Goal: Task Accomplishment & Management: Manage account settings

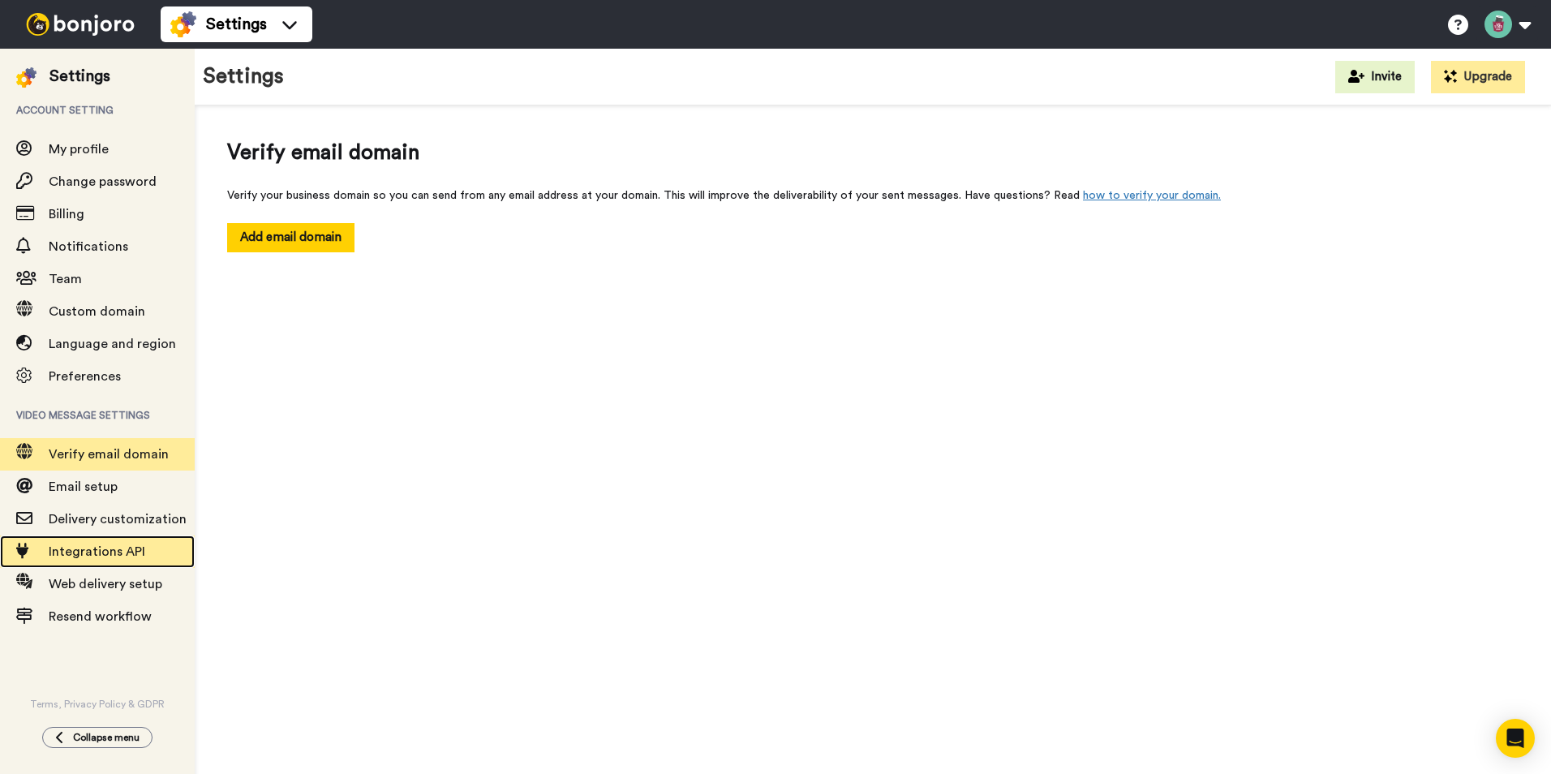
click at [91, 553] on span "Integrations API" at bounding box center [97, 551] width 97 height 13
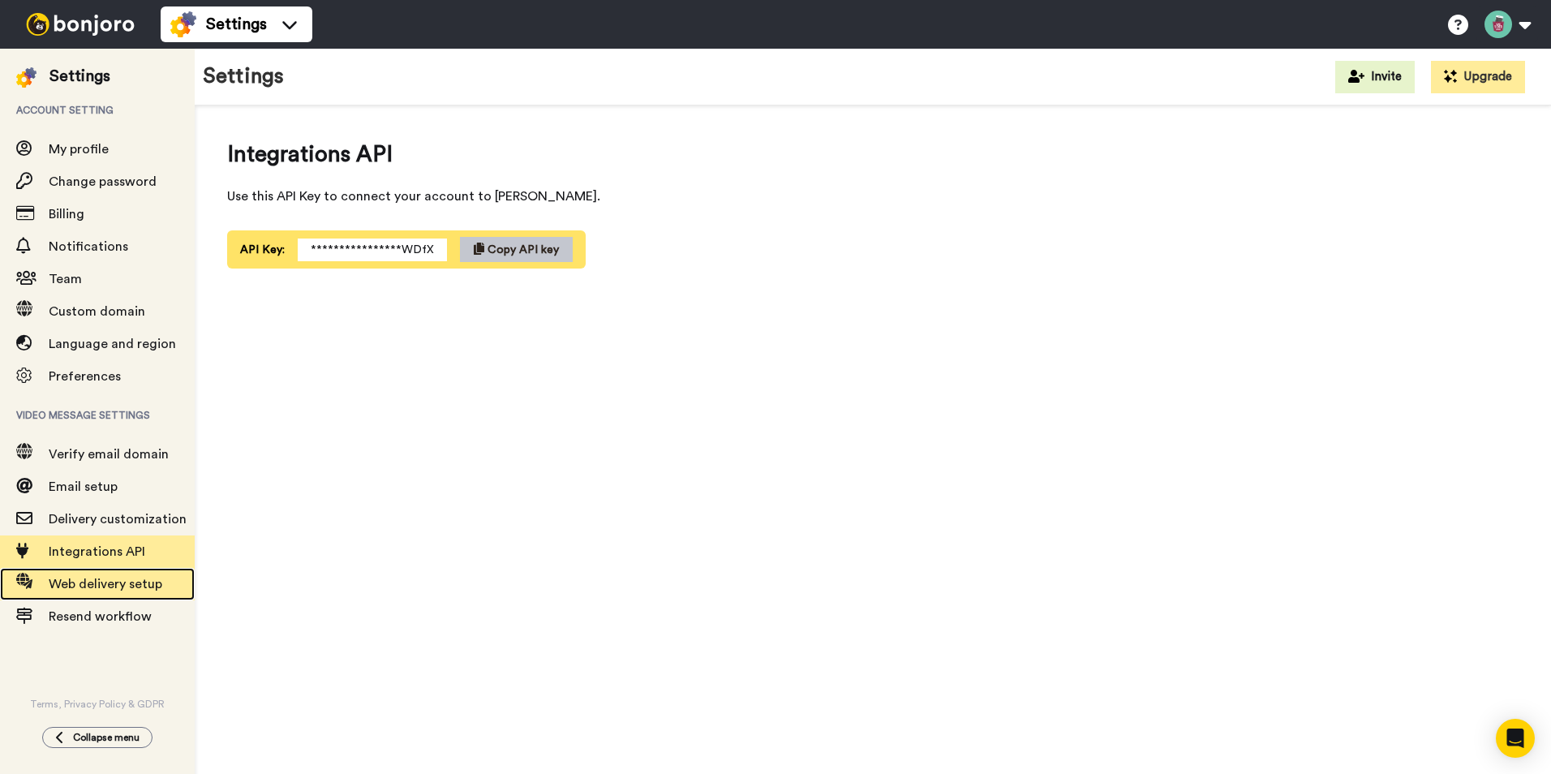
click at [88, 587] on span "Web delivery setup" at bounding box center [106, 584] width 114 height 13
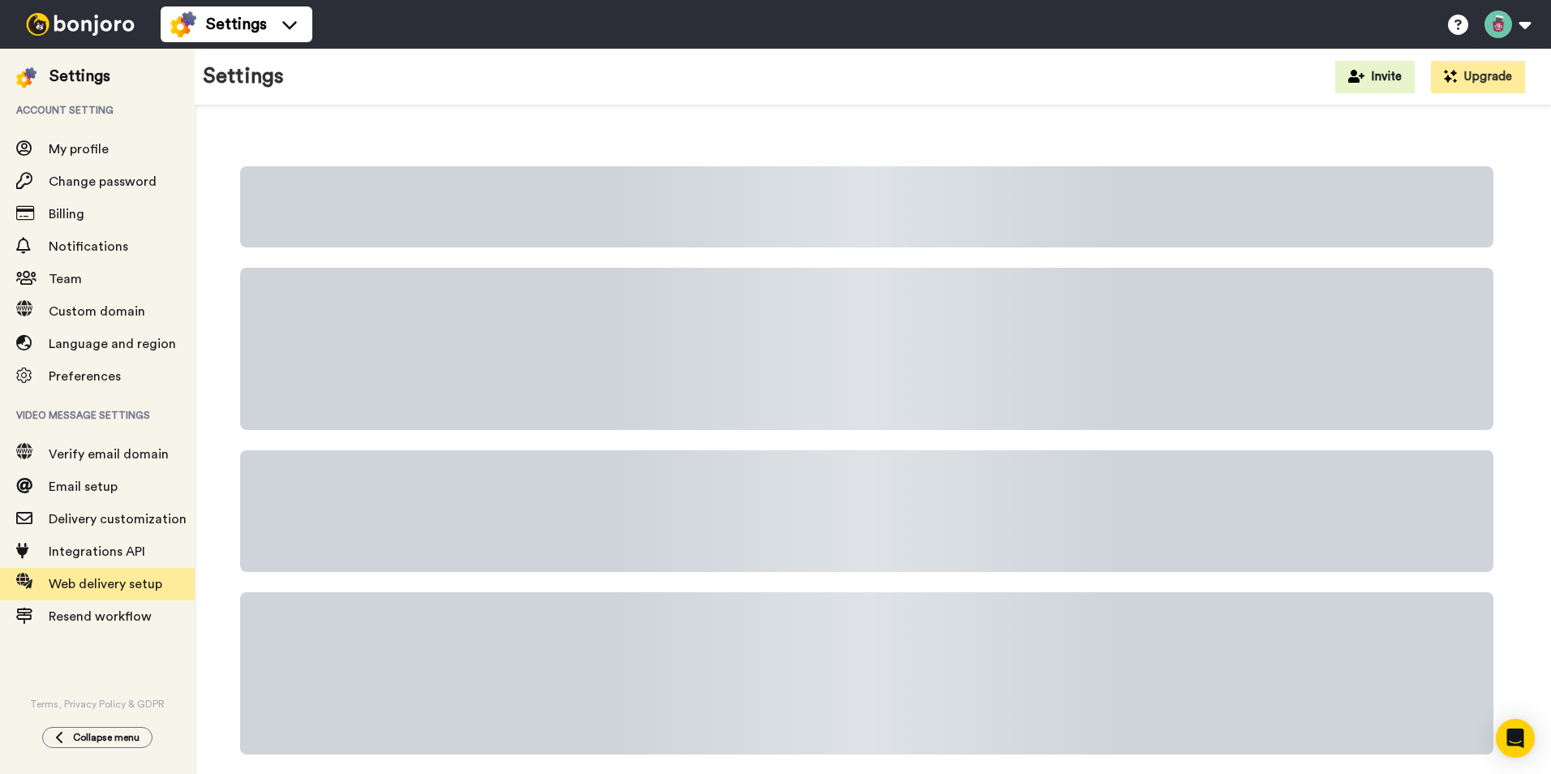
scroll to position [40, 0]
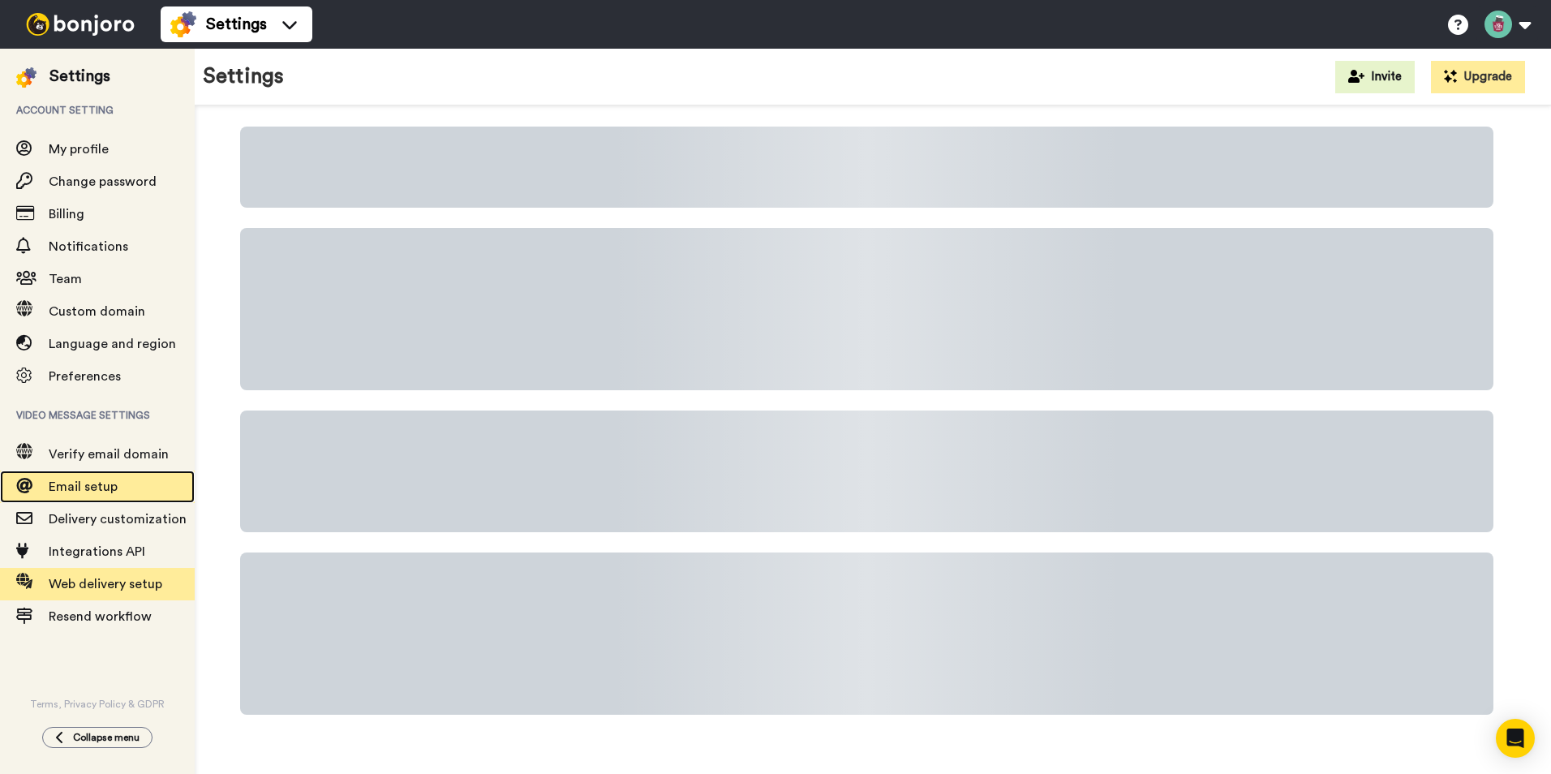
click at [62, 487] on span "Email setup" at bounding box center [83, 486] width 69 height 13
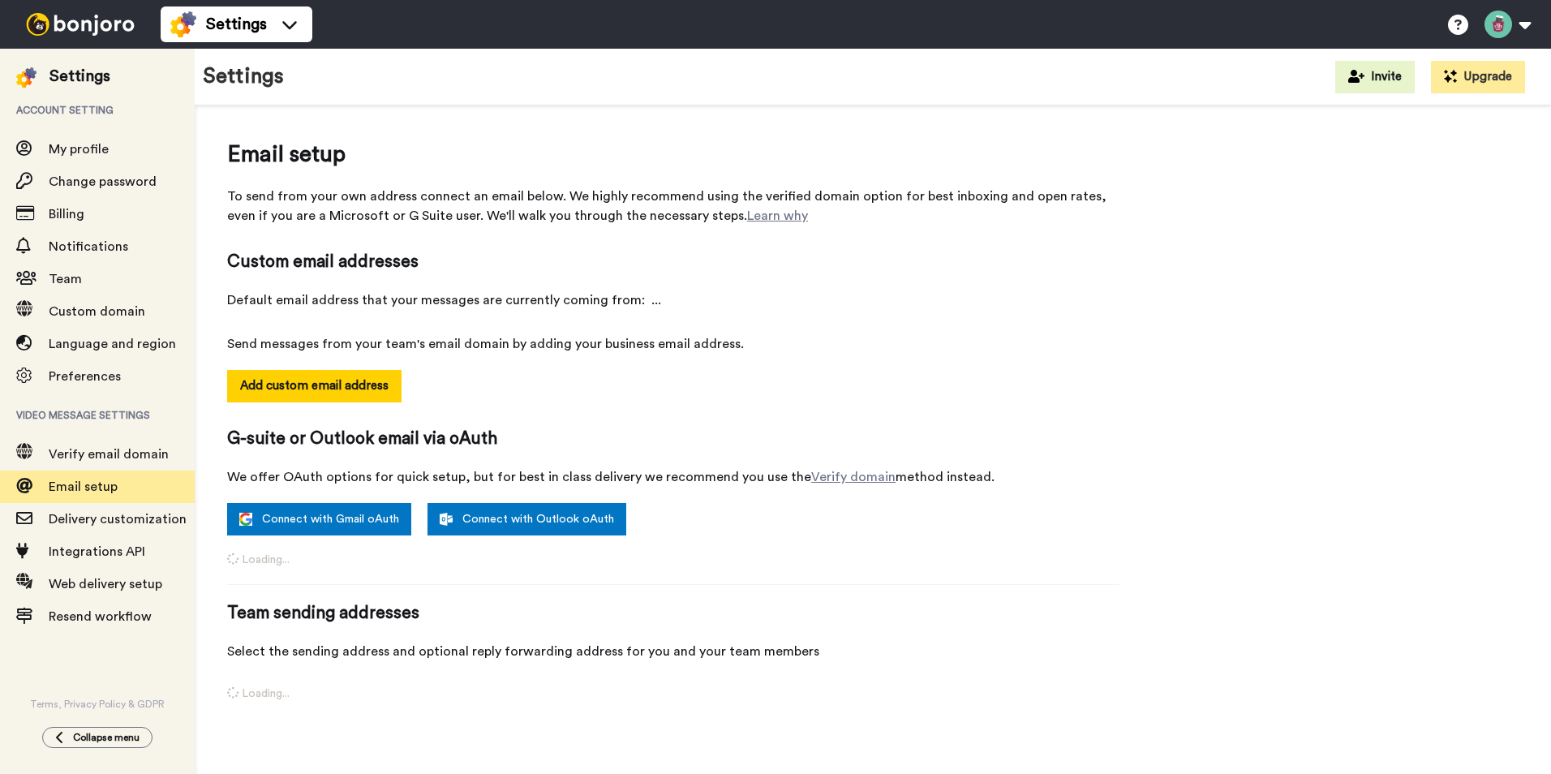
select select "19572"
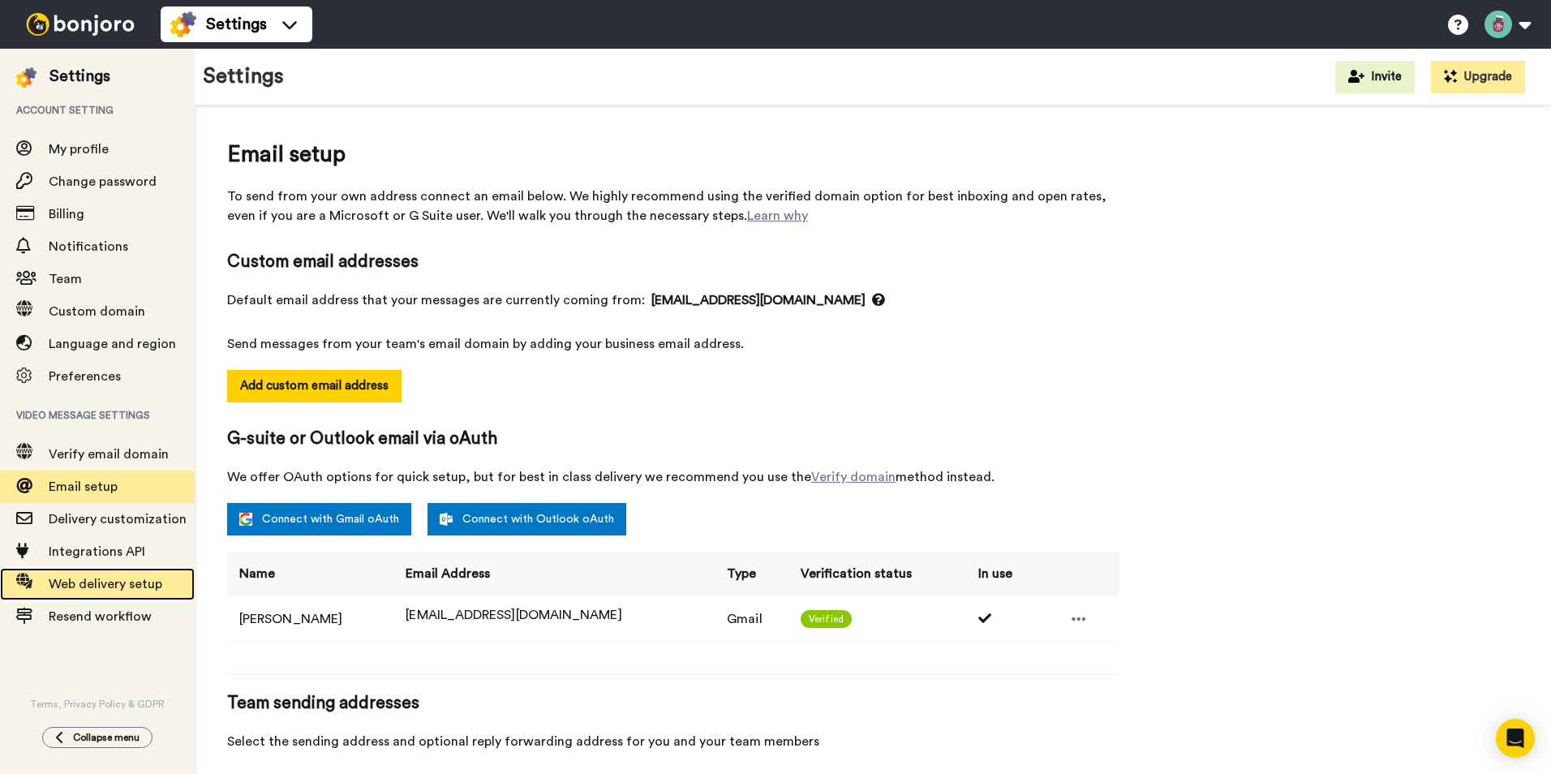
click at [91, 589] on span "Web delivery setup" at bounding box center [106, 584] width 114 height 13
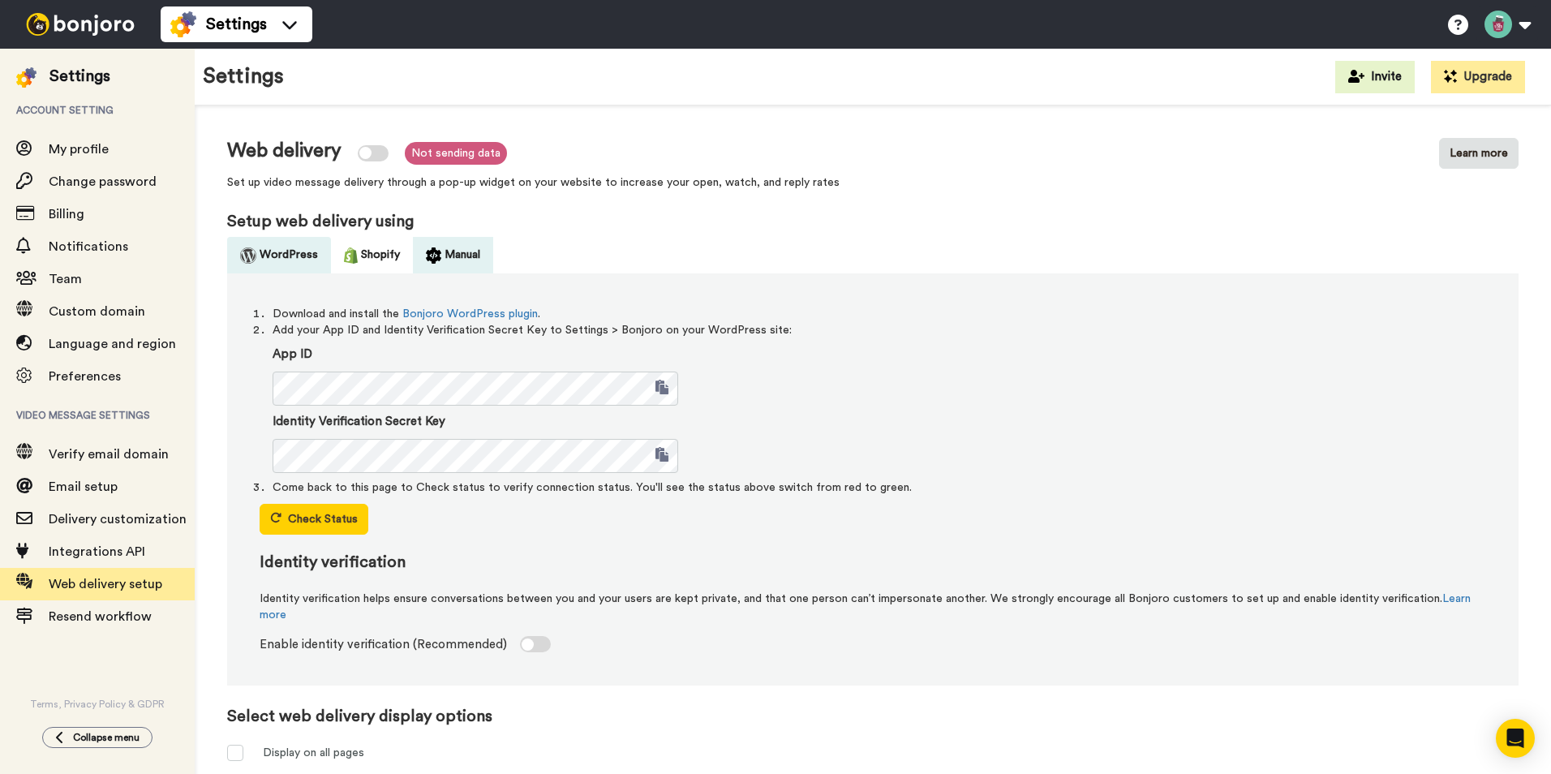
click at [460, 260] on button "Manual" at bounding box center [453, 255] width 80 height 37
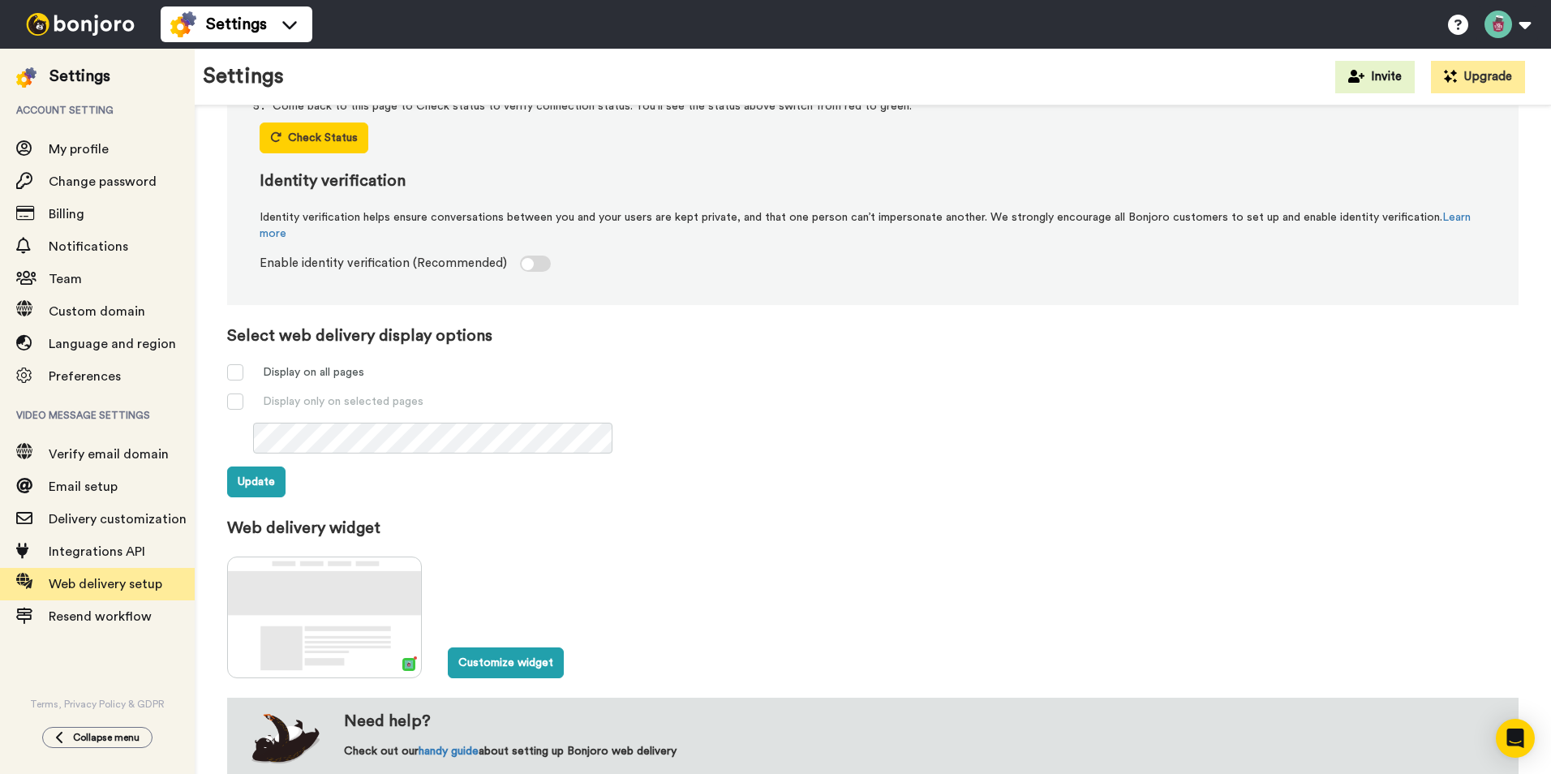
scroll to position [510, 0]
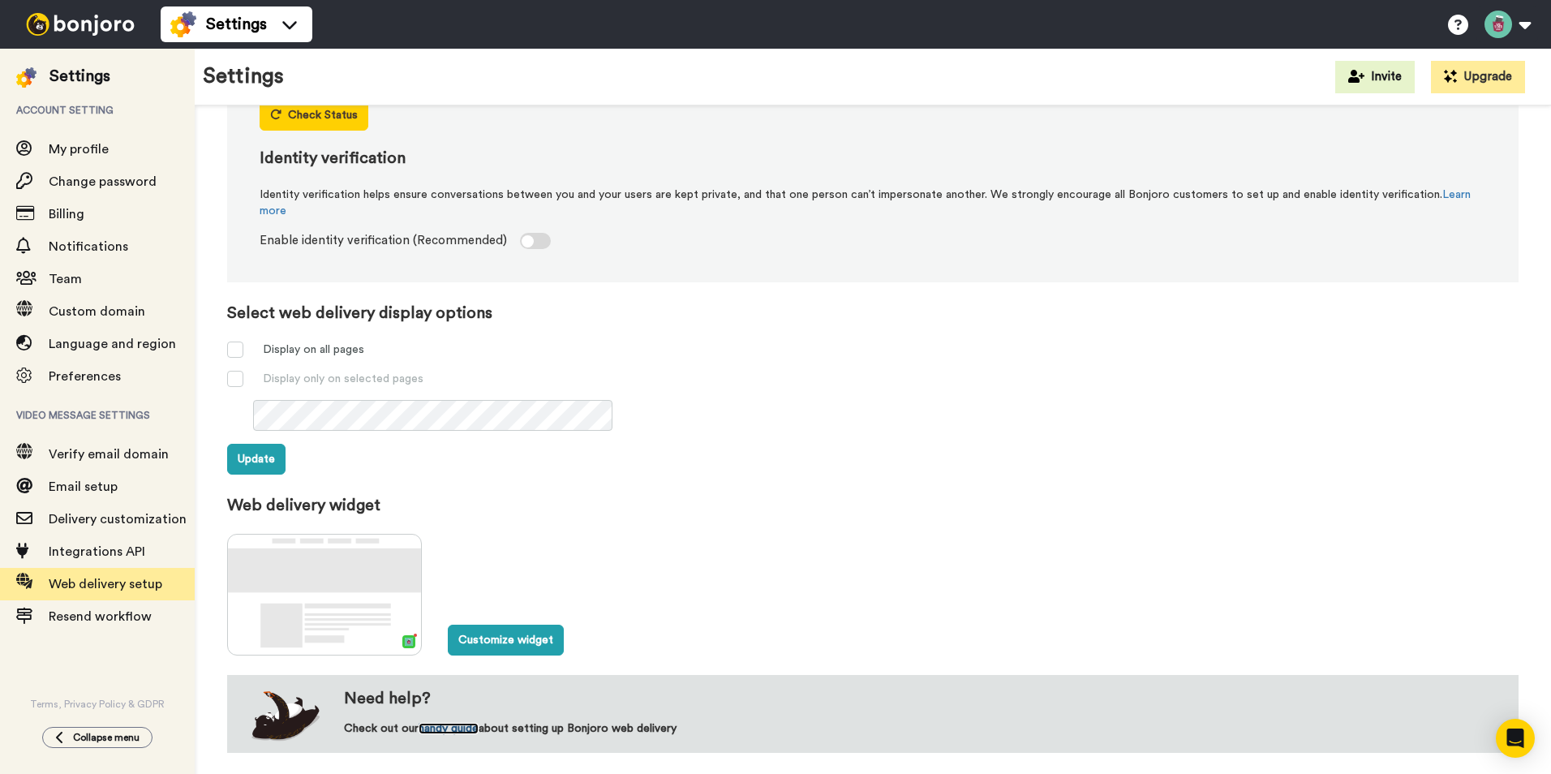
click at [456, 729] on link "handy guide" at bounding box center [449, 728] width 60 height 11
click at [80, 247] on span "Notifications" at bounding box center [89, 246] width 80 height 13
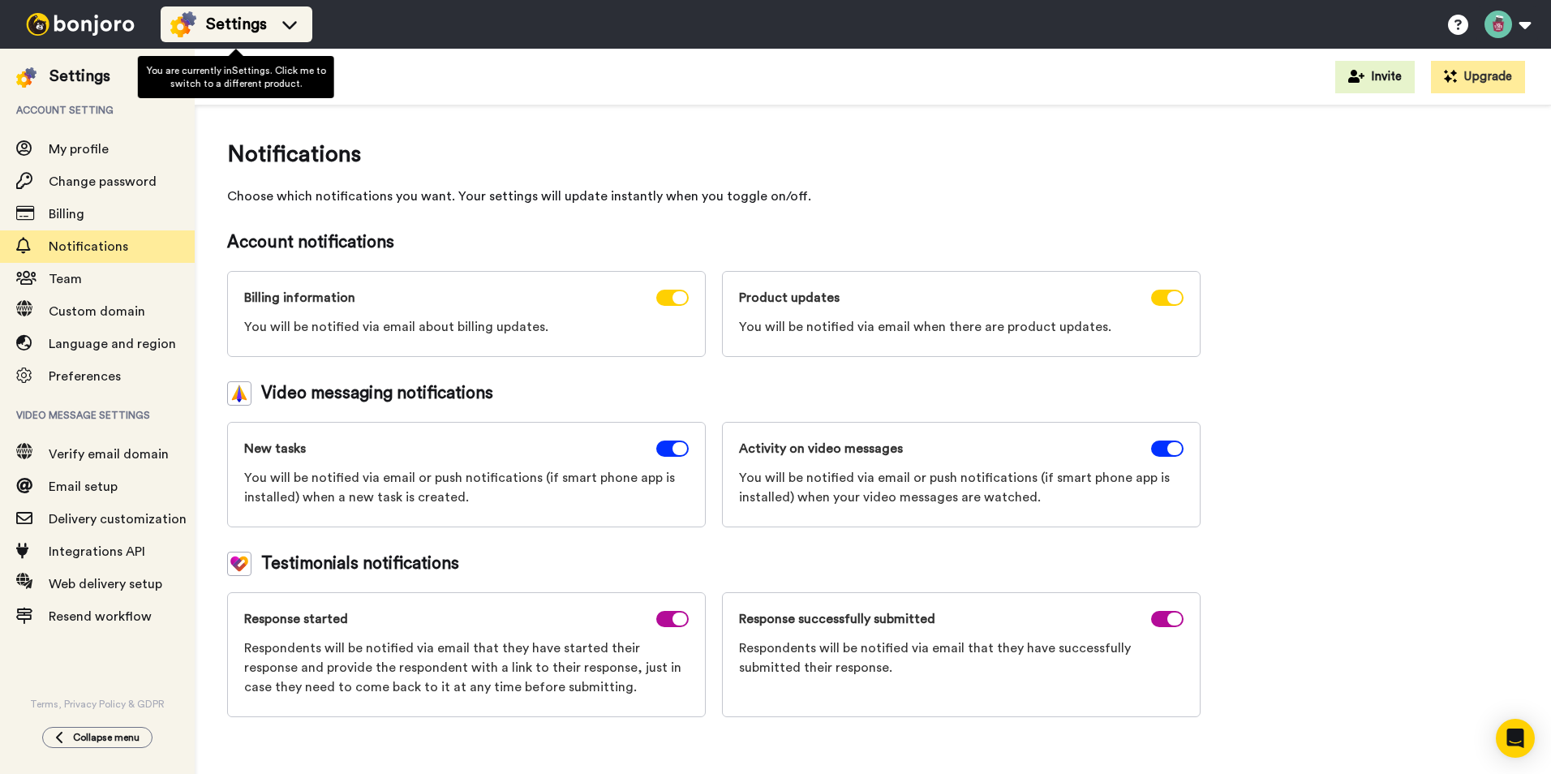
click at [291, 19] on icon at bounding box center [290, 24] width 26 height 16
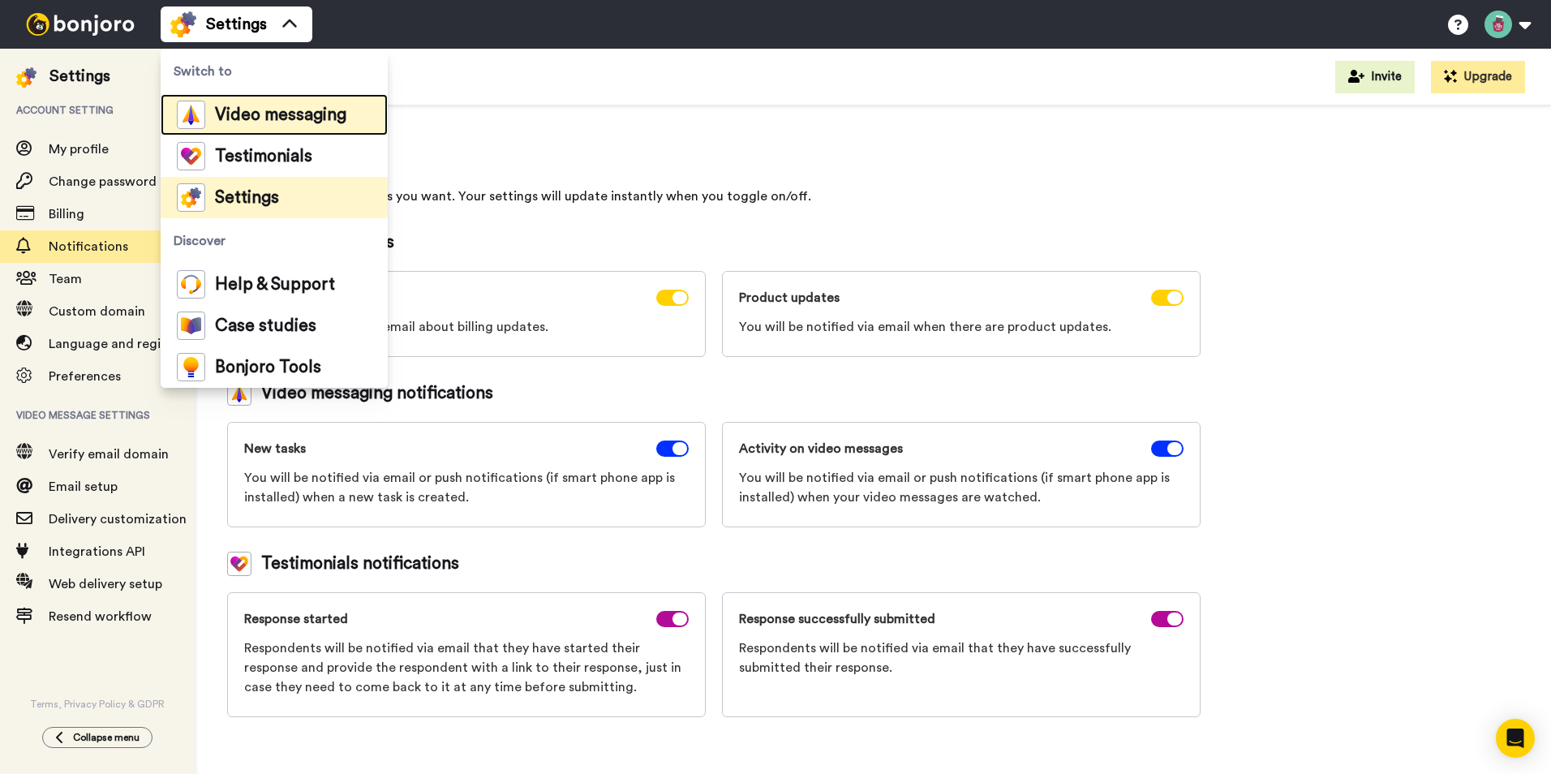
click at [247, 118] on span "Video messaging" at bounding box center [280, 115] width 131 height 16
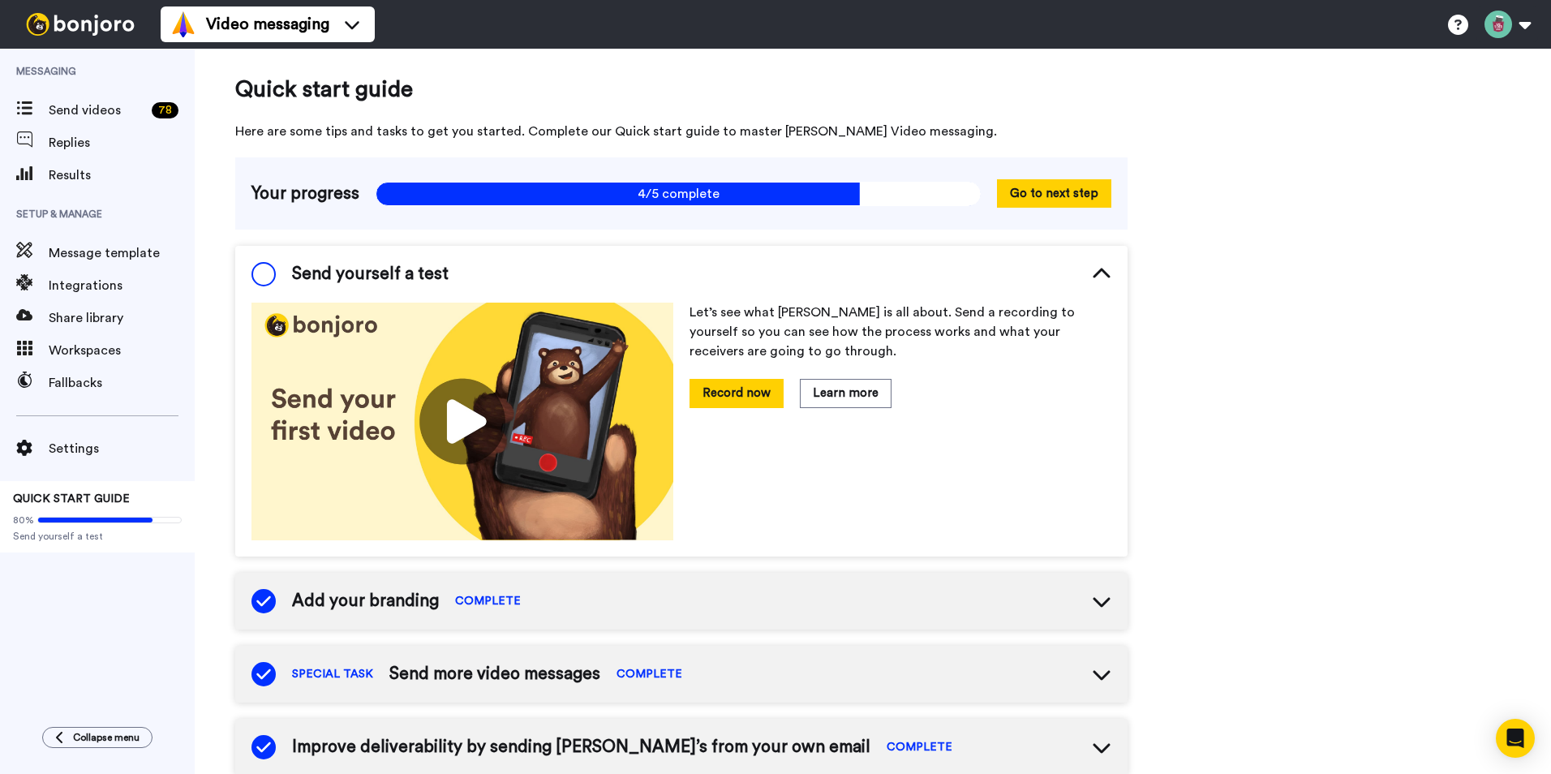
click at [1279, 403] on div "Quick start guide Here are some tips and tasks to get you started. Complete our…" at bounding box center [873, 762] width 1357 height 1427
click at [76, 116] on span "Send videos" at bounding box center [97, 110] width 97 height 19
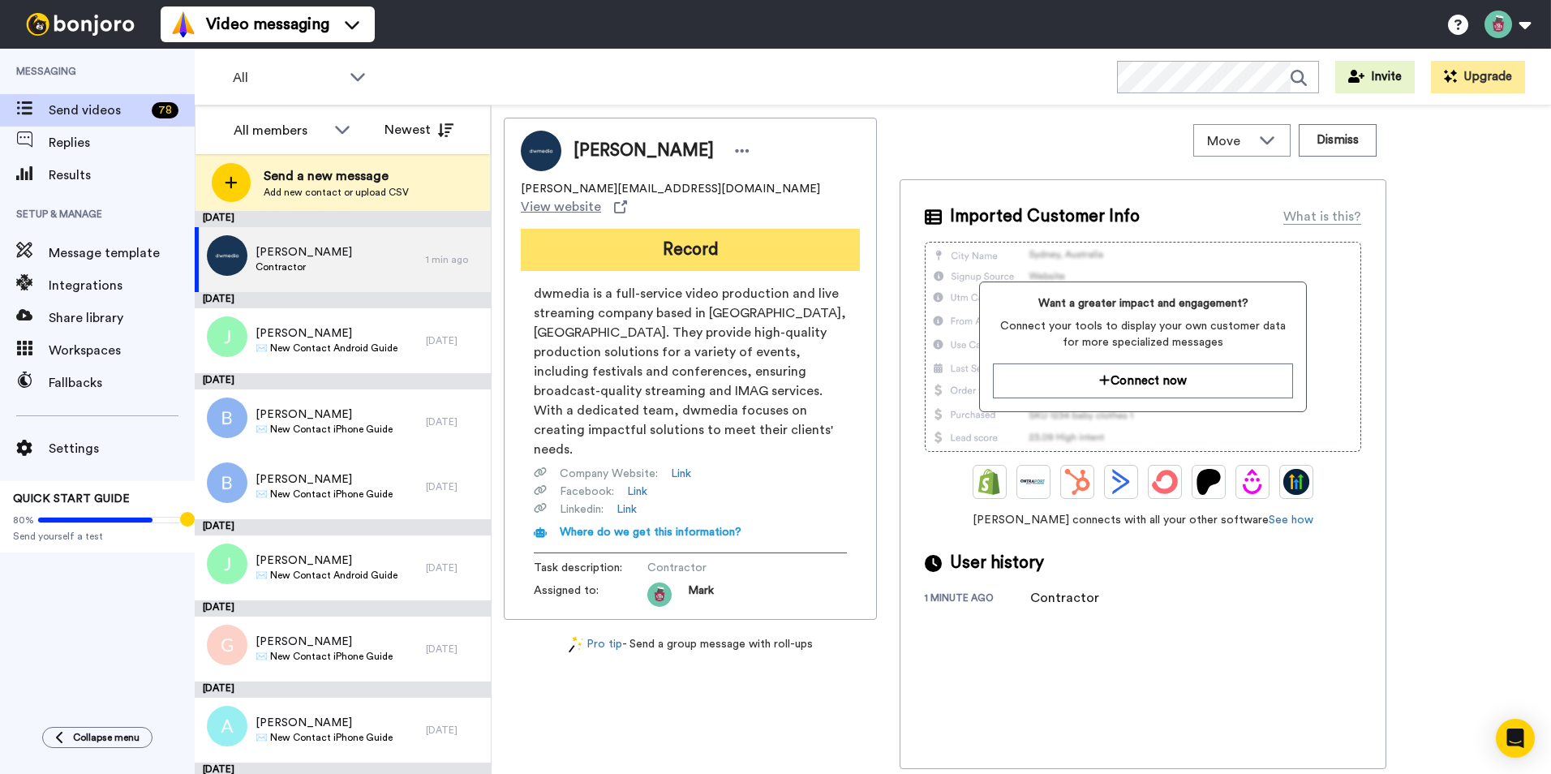
click at [671, 239] on button "Record" at bounding box center [690, 250] width 339 height 42
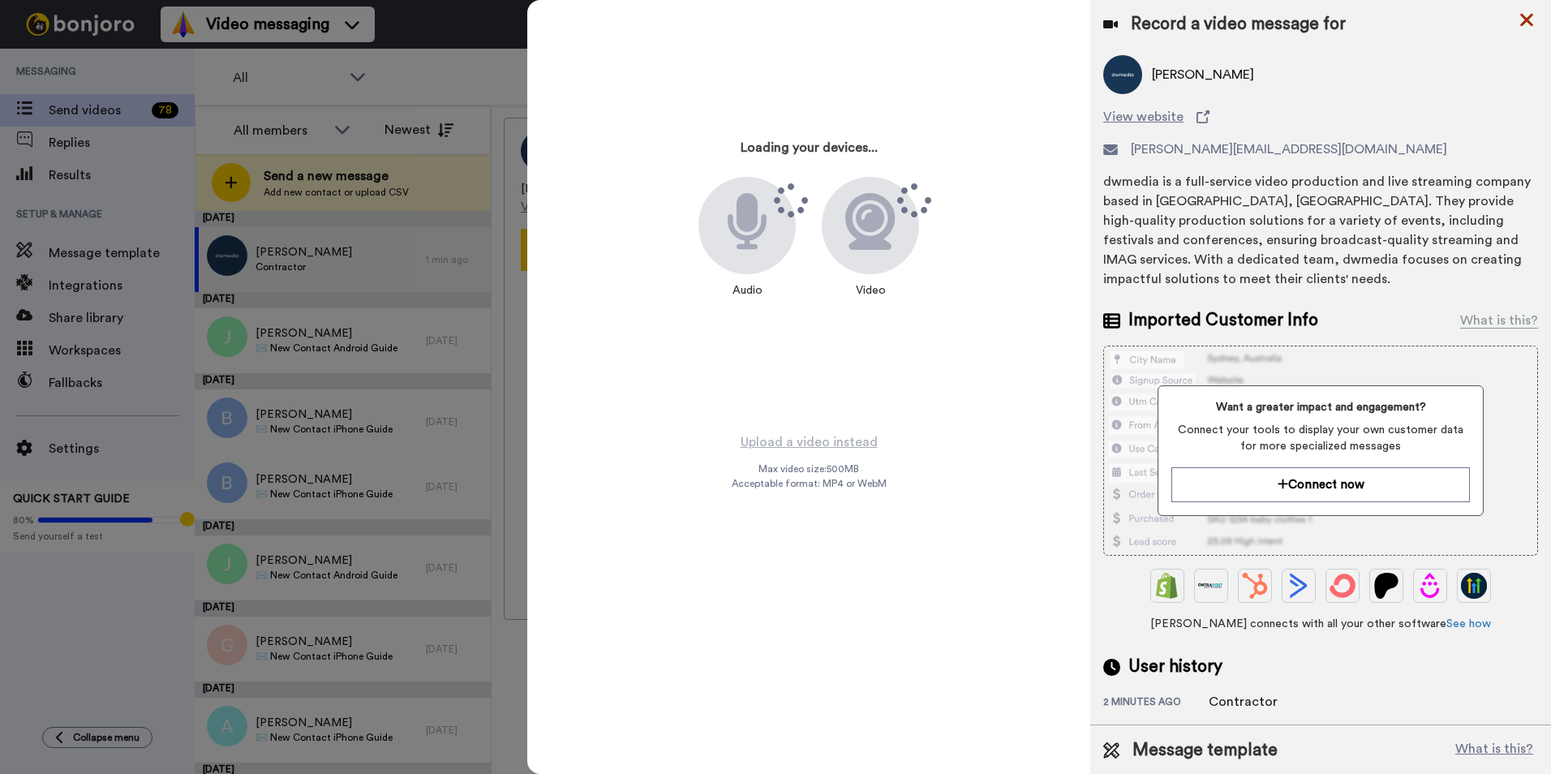
click at [1524, 26] on icon at bounding box center [1527, 20] width 16 height 20
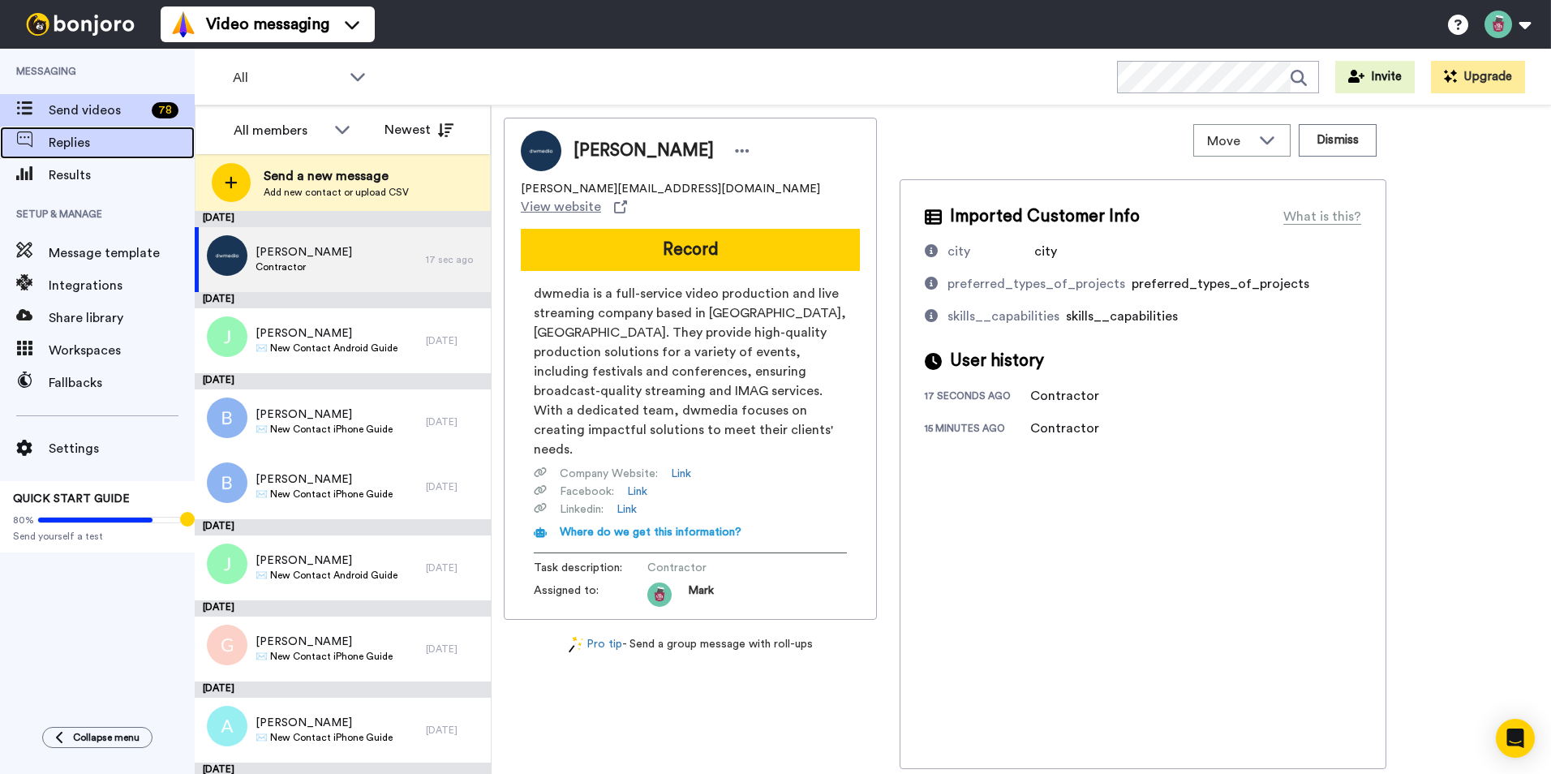
click at [66, 144] on span "Replies" at bounding box center [122, 142] width 146 height 19
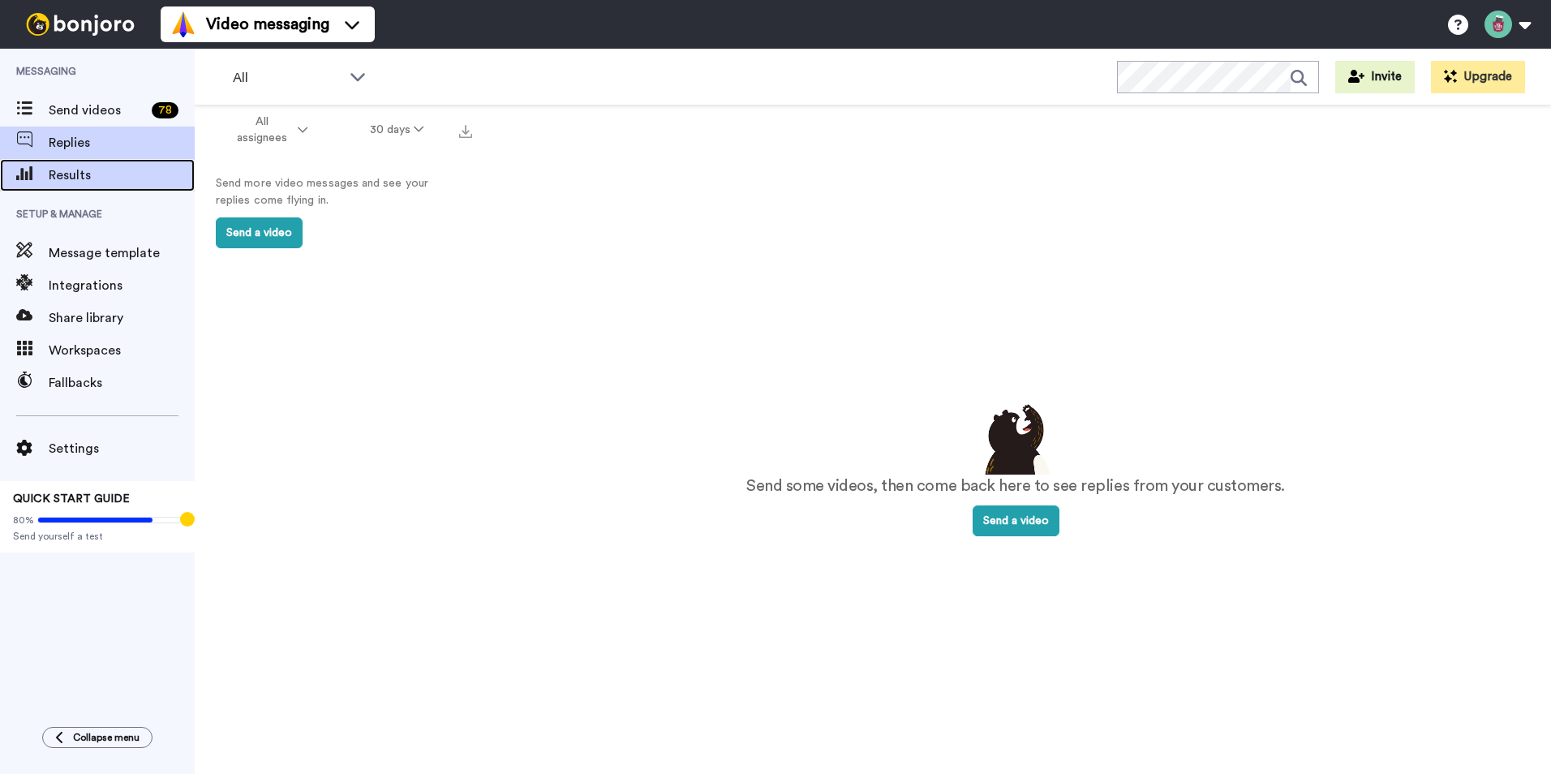
click at [67, 172] on span "Results" at bounding box center [122, 175] width 146 height 19
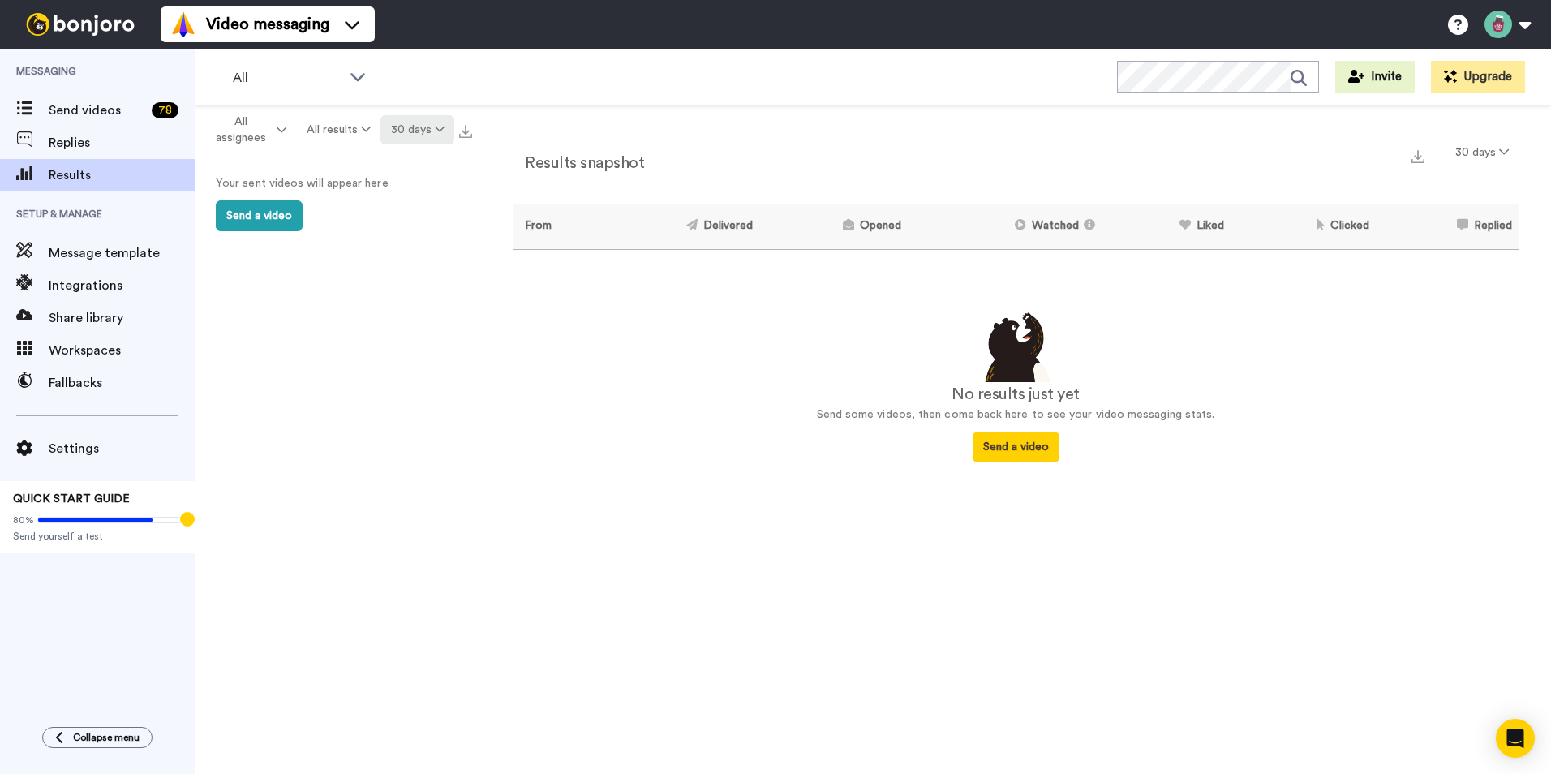
click at [441, 131] on icon at bounding box center [440, 128] width 10 height 11
click at [387, 364] on span "All time" at bounding box center [397, 367] width 45 height 12
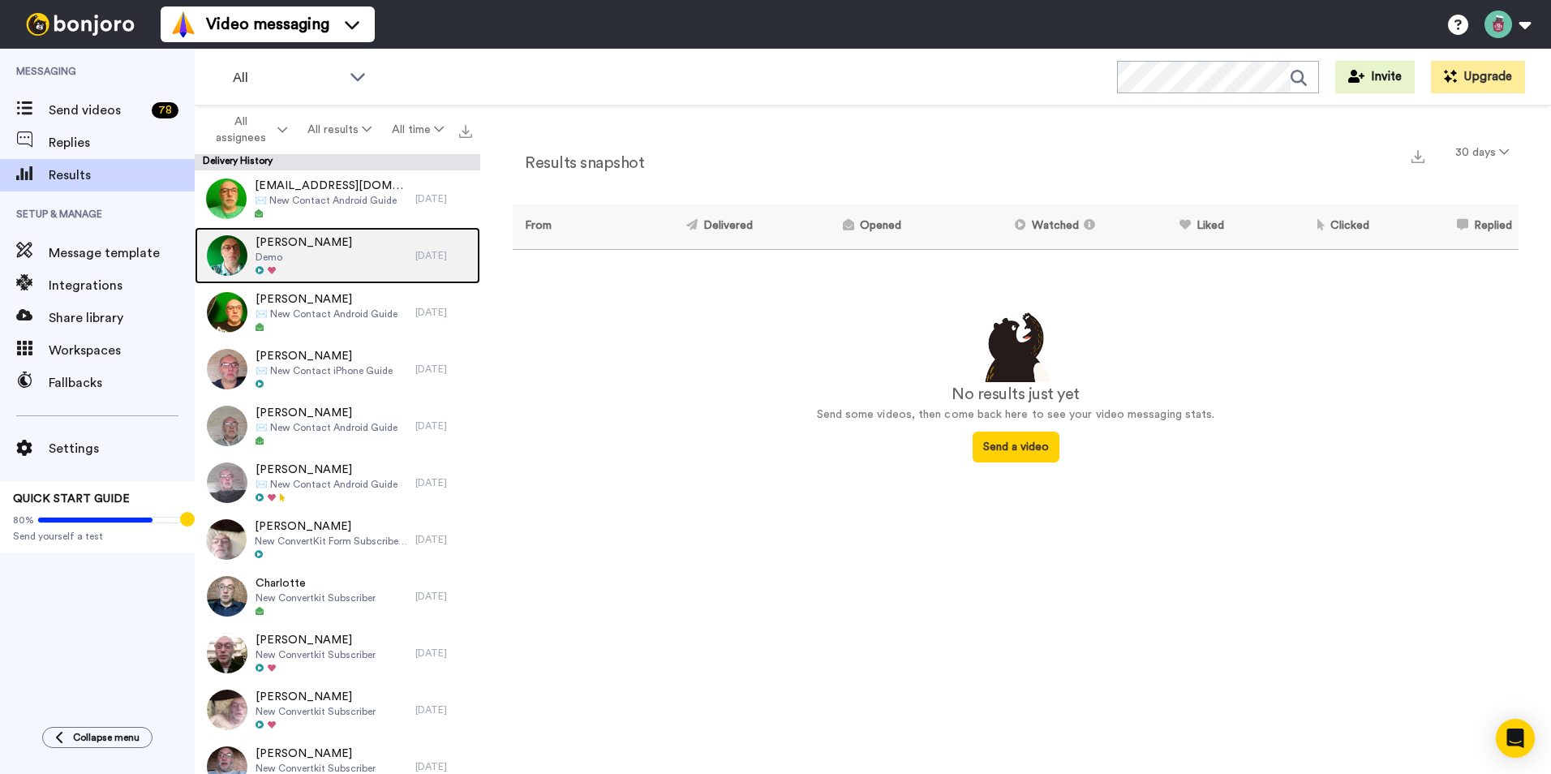
click at [344, 268] on div "Duncan Peters Demo" at bounding box center [305, 255] width 221 height 57
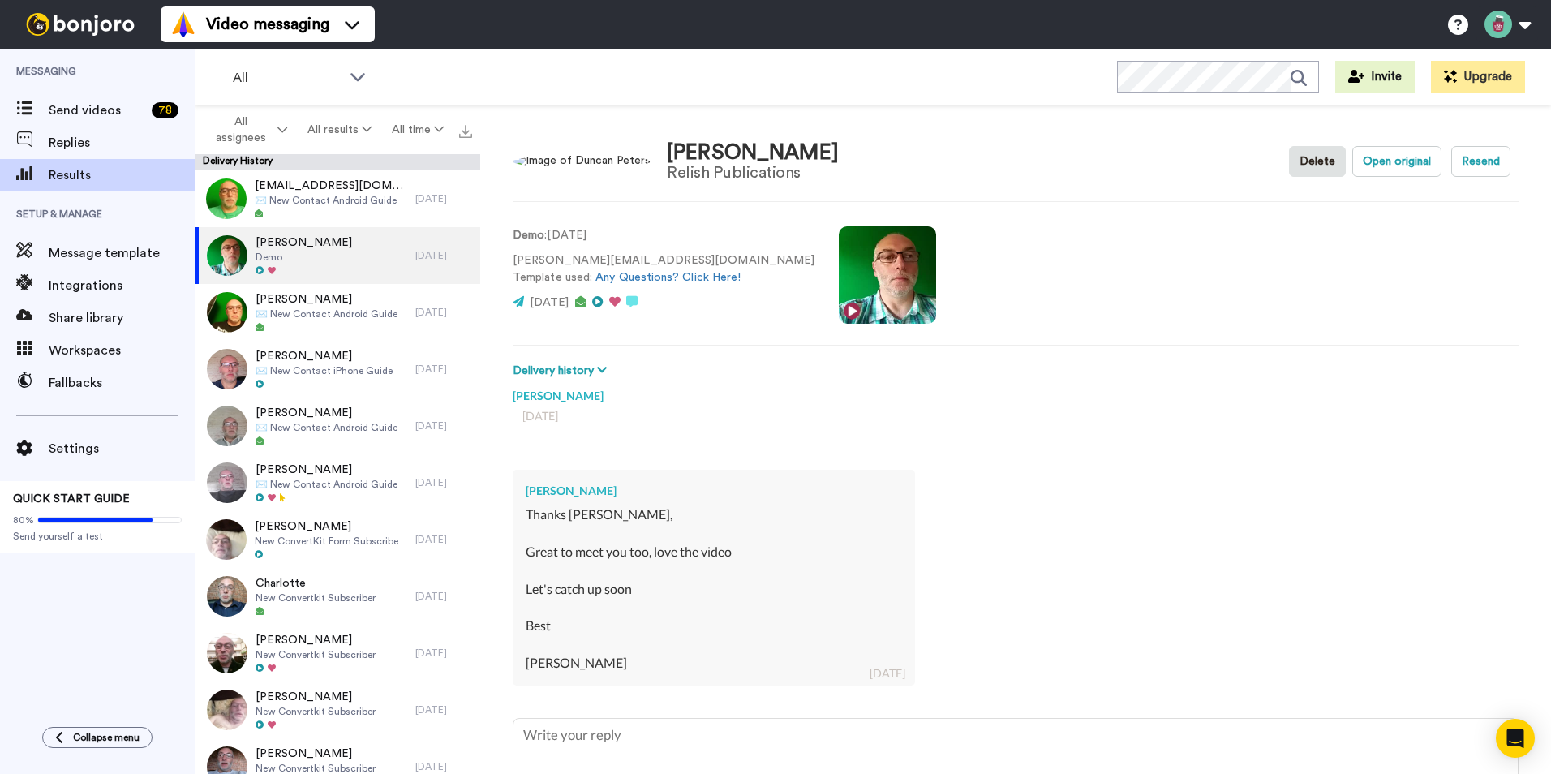
click at [839, 277] on video at bounding box center [887, 274] width 97 height 97
click at [839, 307] on video at bounding box center [887, 274] width 97 height 97
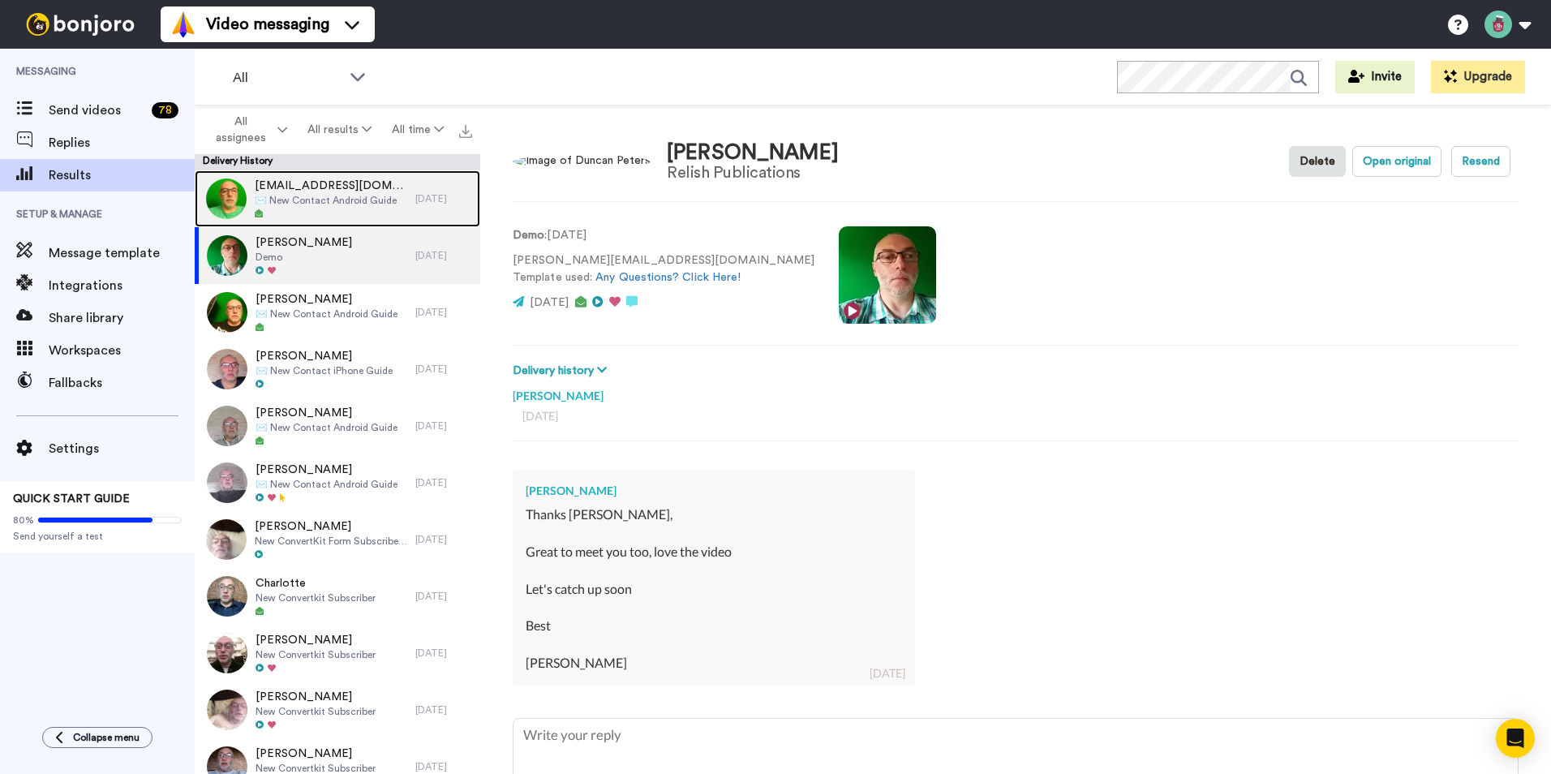
click at [320, 197] on span "✉️ New Contact Android Guide" at bounding box center [331, 200] width 153 height 13
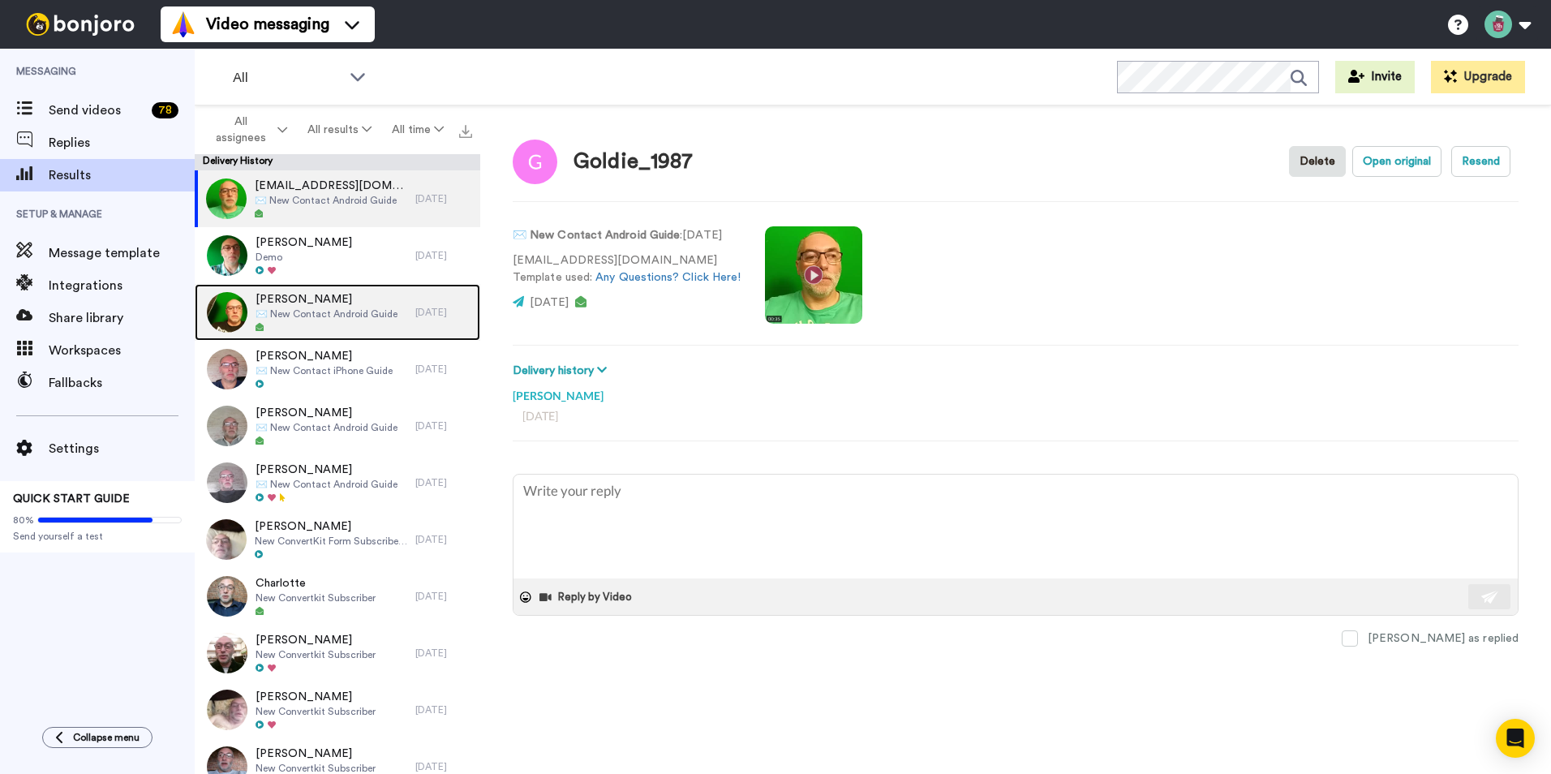
click at [315, 316] on span "✉️ New Contact Android Guide" at bounding box center [327, 314] width 142 height 13
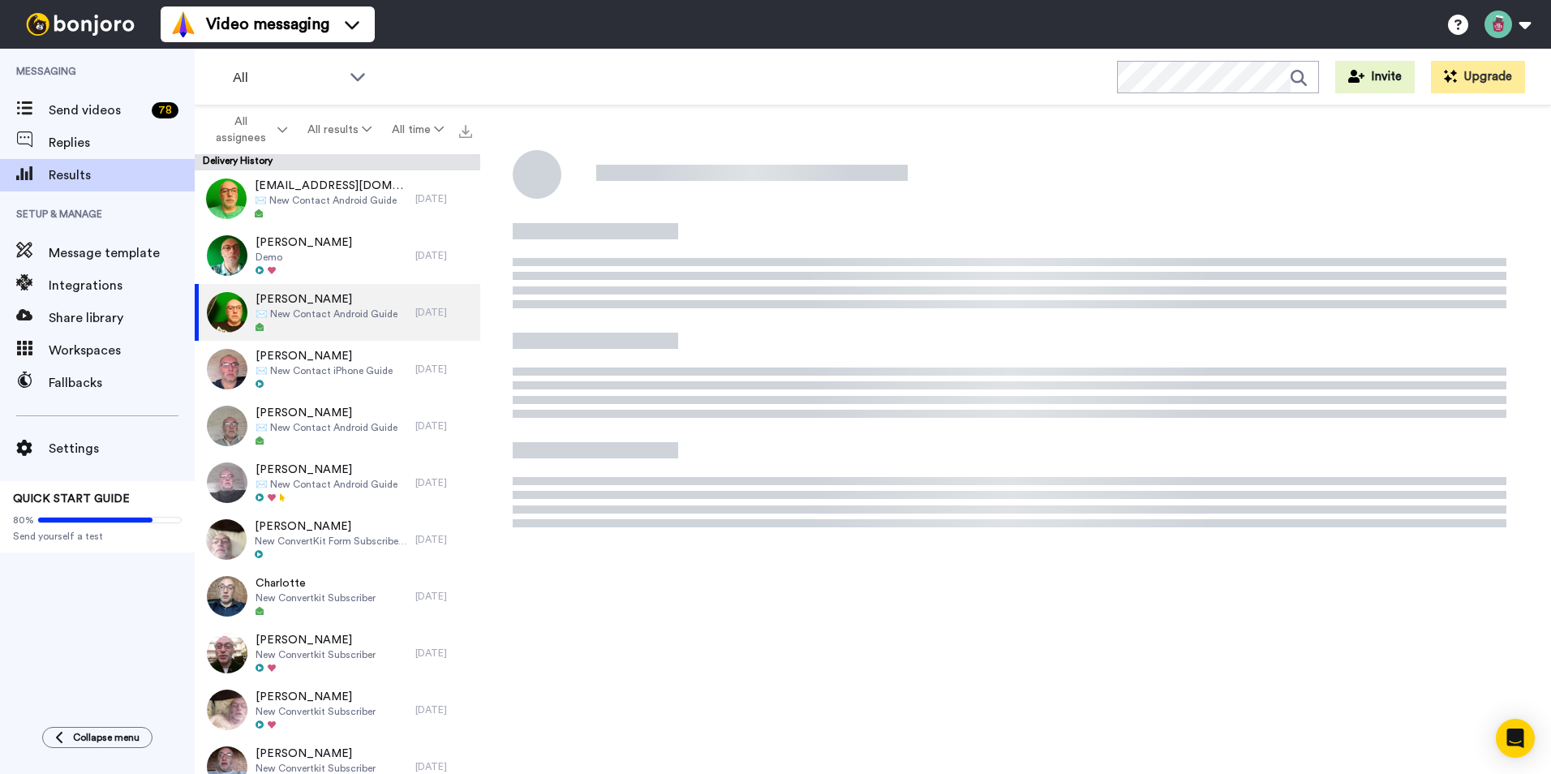
type textarea "x"
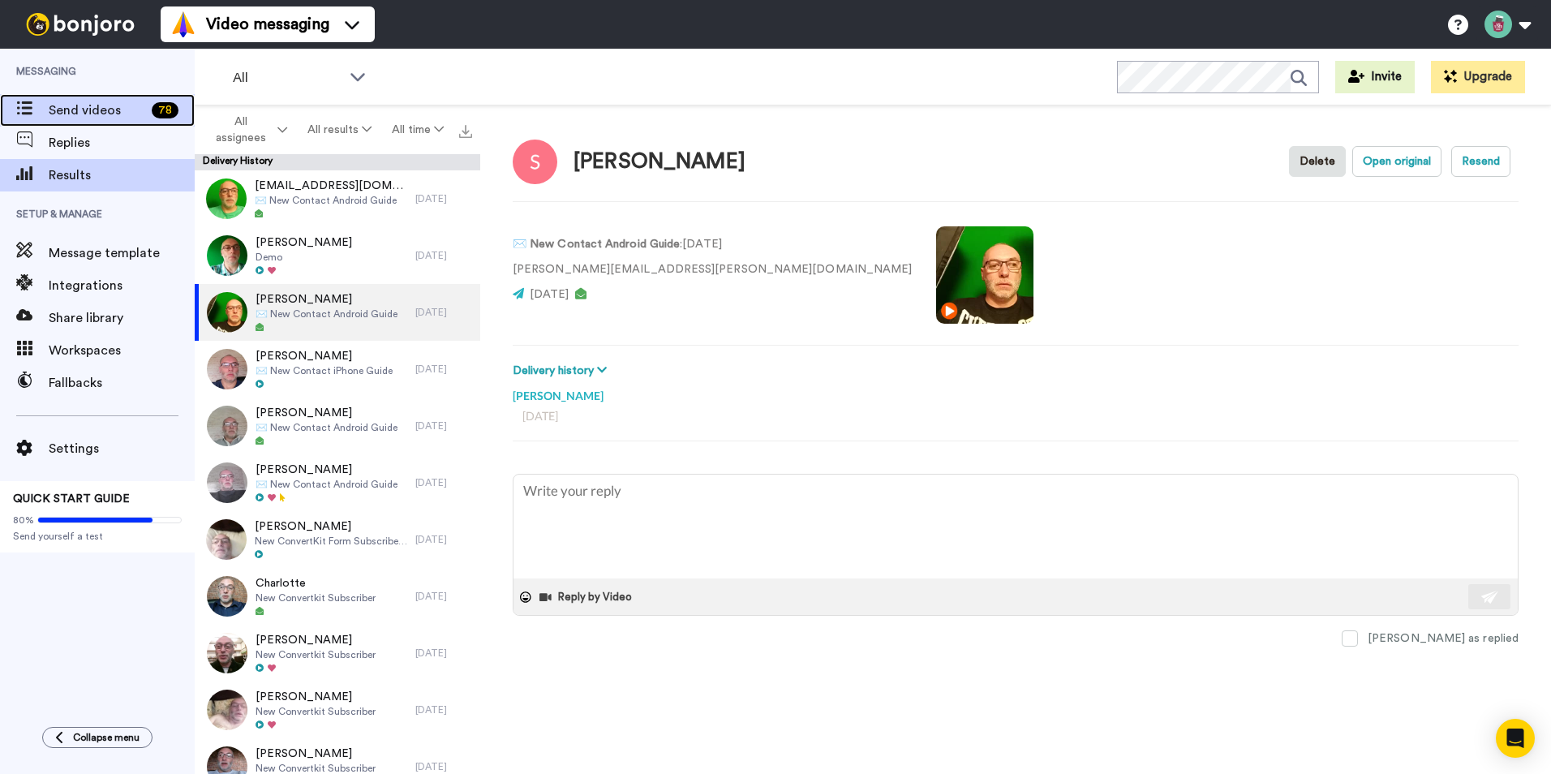
click at [87, 108] on span "Send videos" at bounding box center [97, 110] width 97 height 19
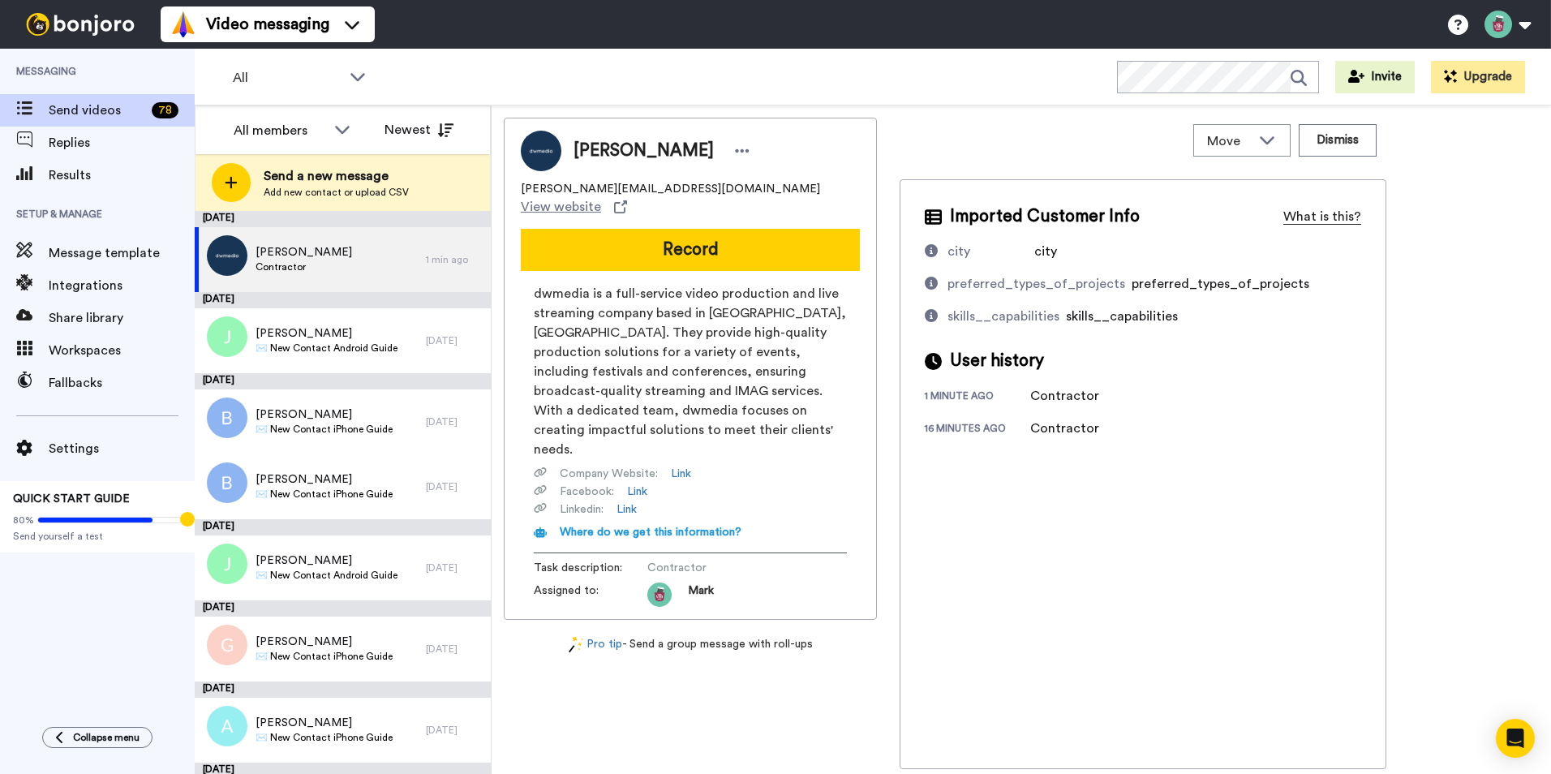
click at [1325, 212] on div "What is this?" at bounding box center [1323, 216] width 78 height 19
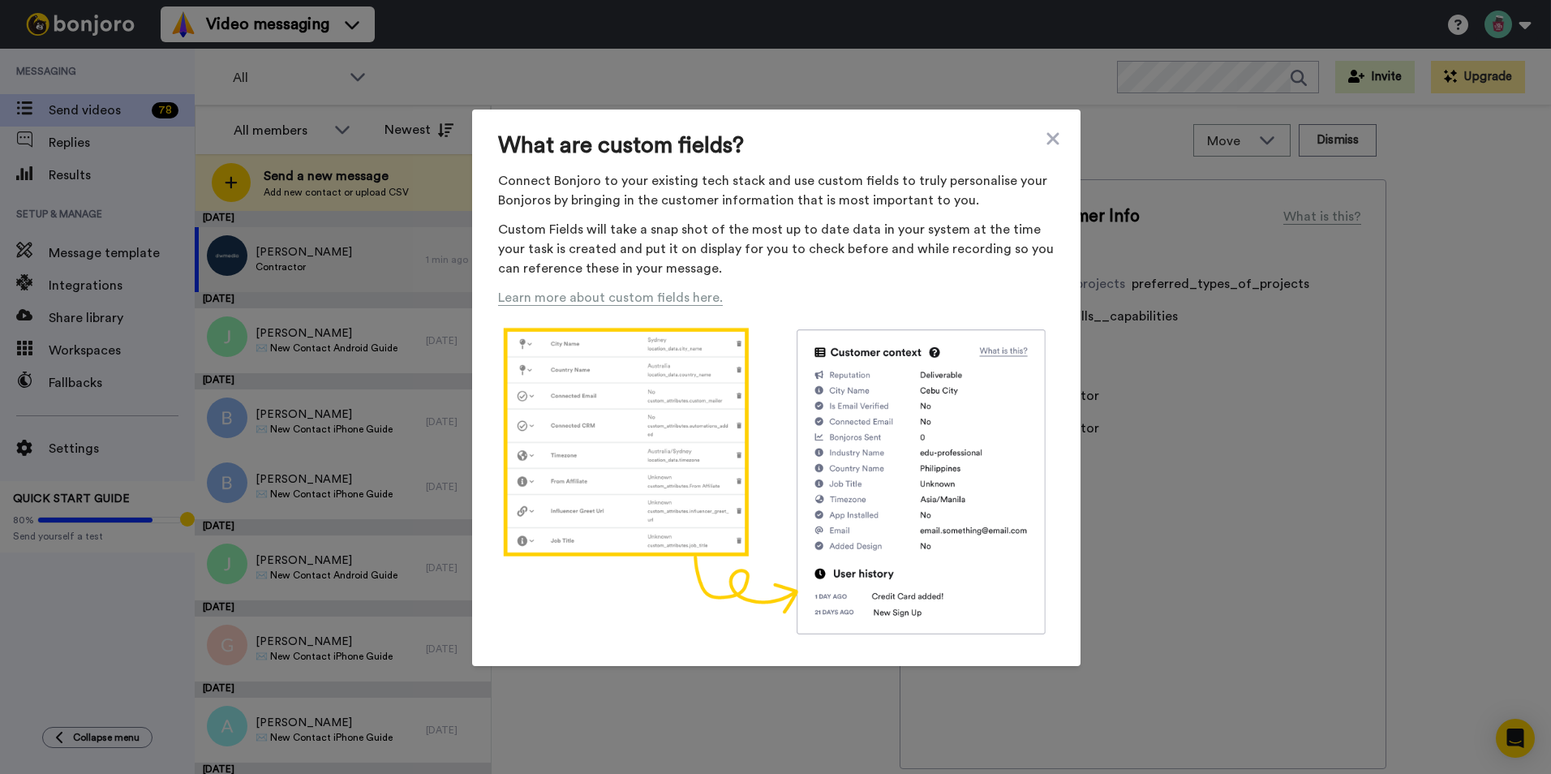
click at [1030, 126] on div "What are custom fields? Connect Bonjoro to your existing tech stack and use cus…" at bounding box center [776, 388] width 609 height 557
click at [1052, 141] on icon at bounding box center [1053, 138] width 16 height 19
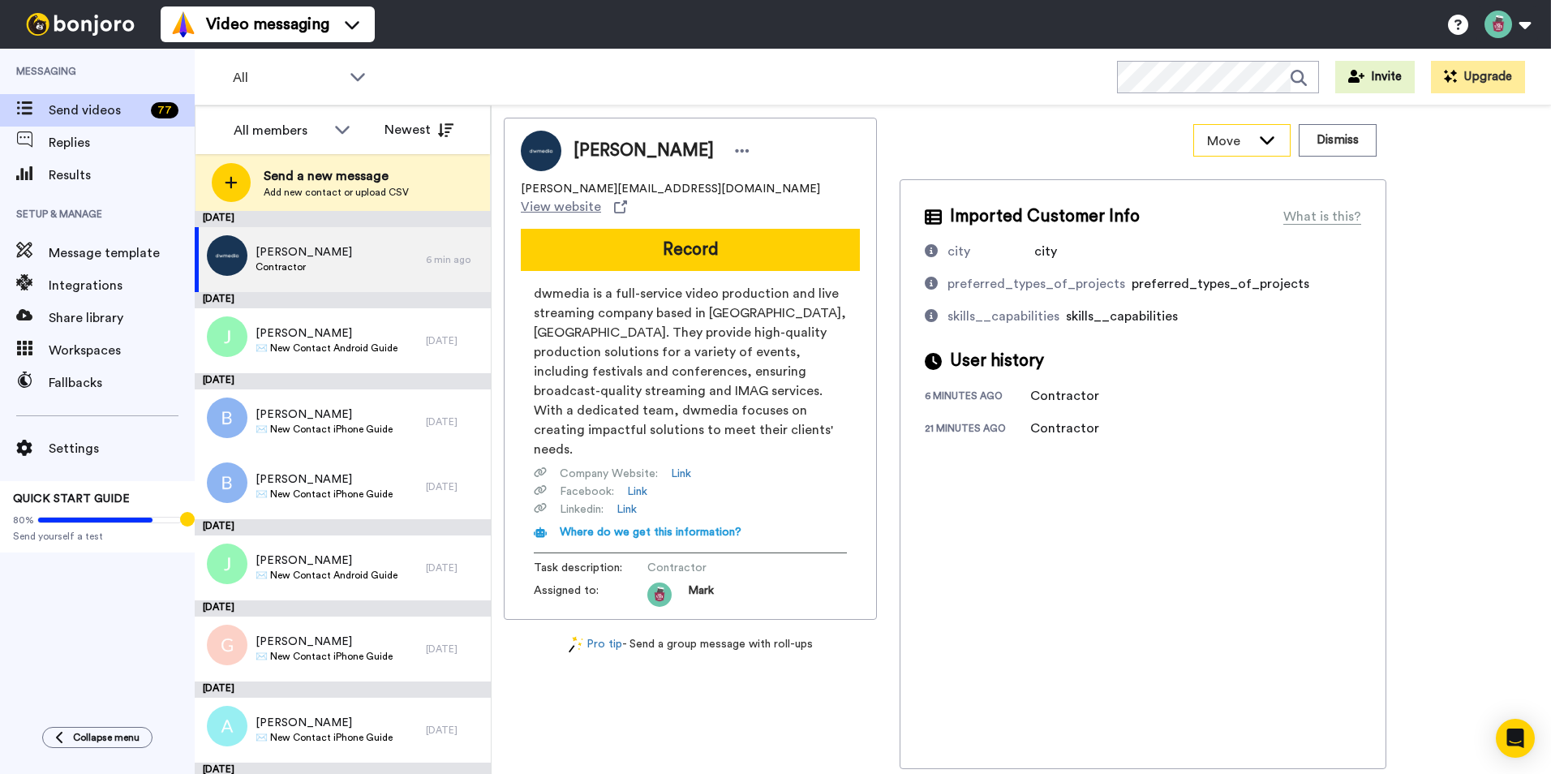
click at [1267, 136] on icon at bounding box center [1267, 139] width 19 height 16
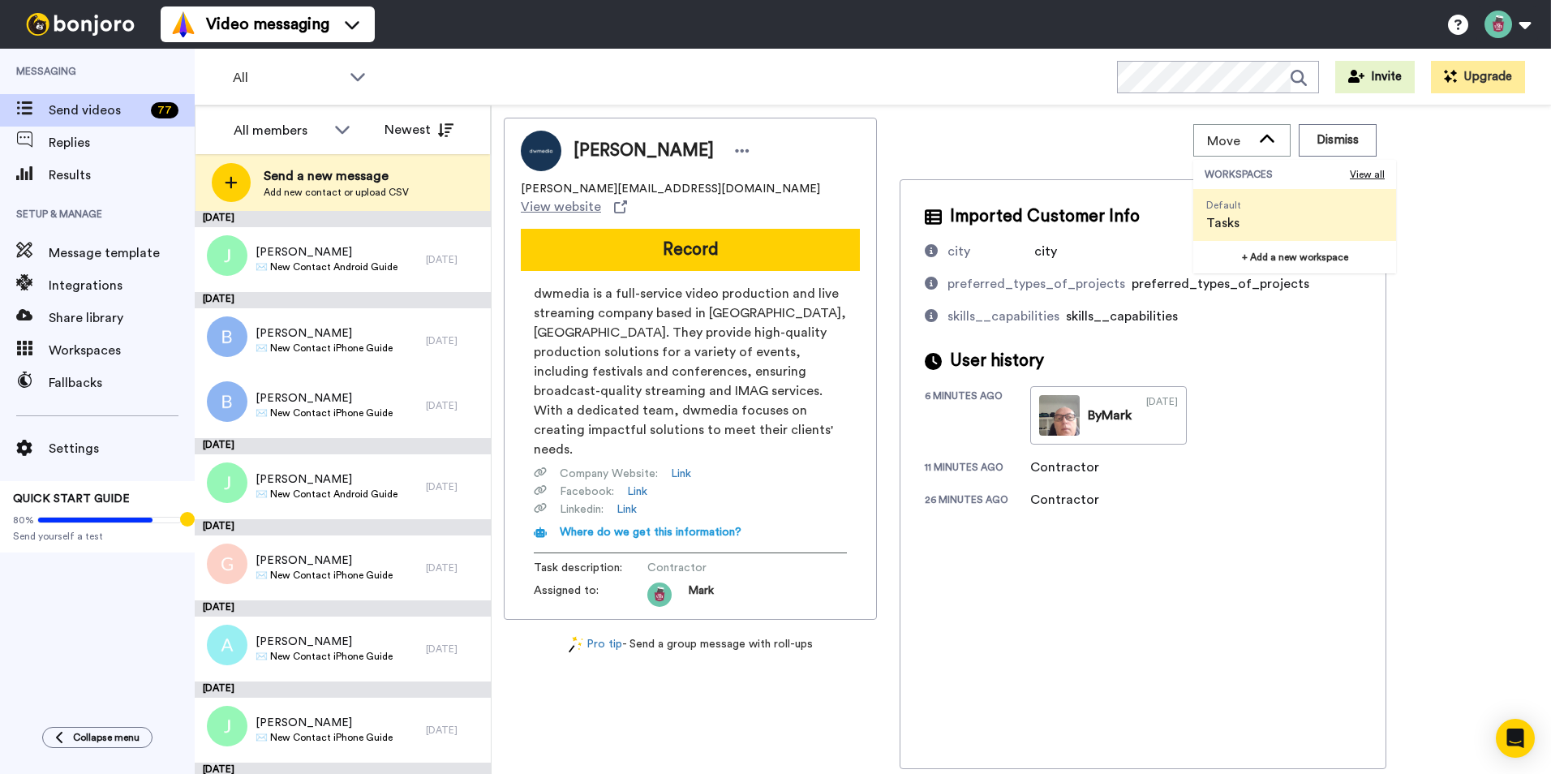
click at [1247, 173] on span "WORKSPACES" at bounding box center [1277, 174] width 145 height 13
click at [1234, 216] on span "Tasks" at bounding box center [1224, 222] width 35 height 19
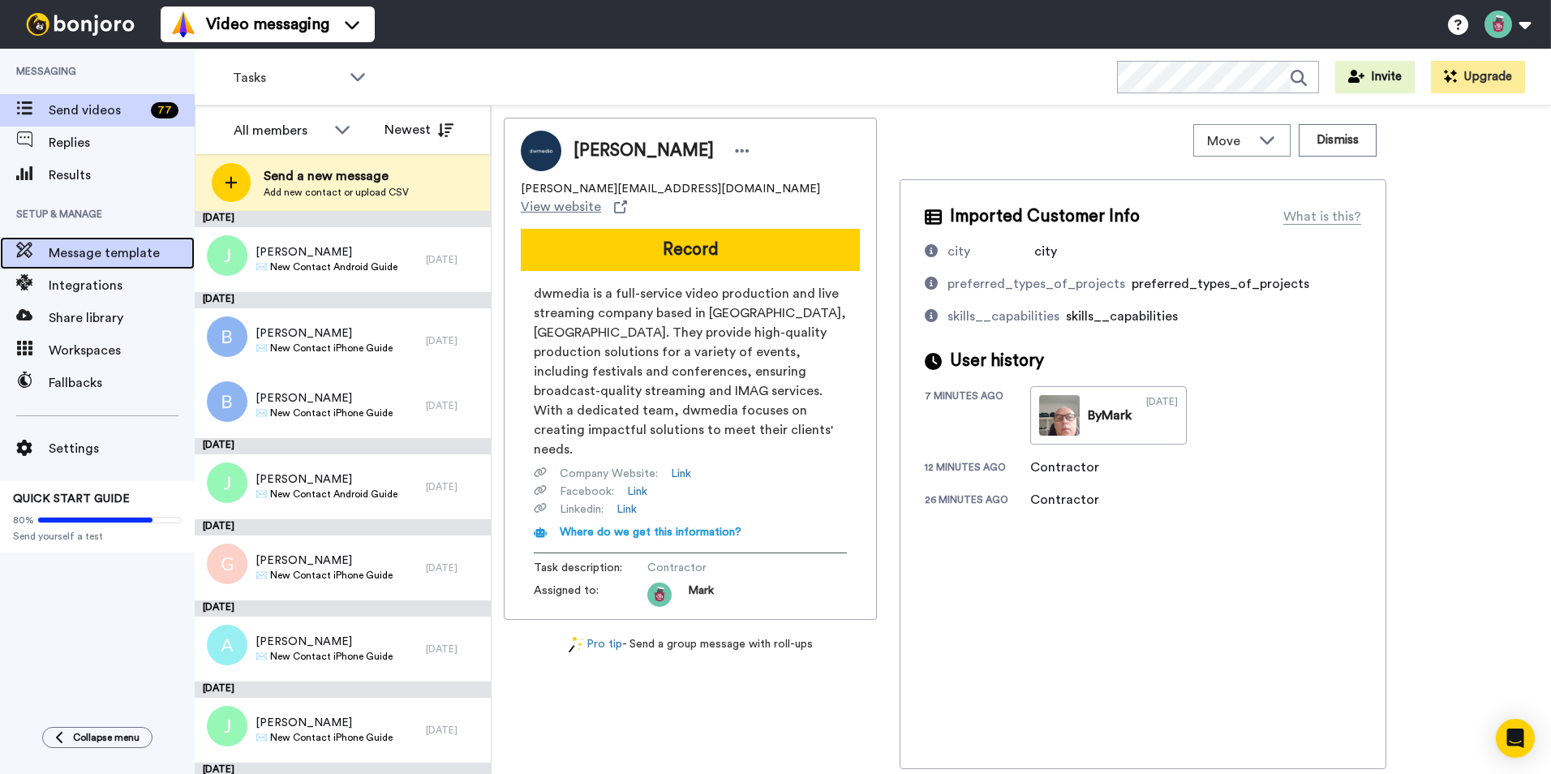
click at [105, 247] on span "Message template" at bounding box center [122, 252] width 146 height 19
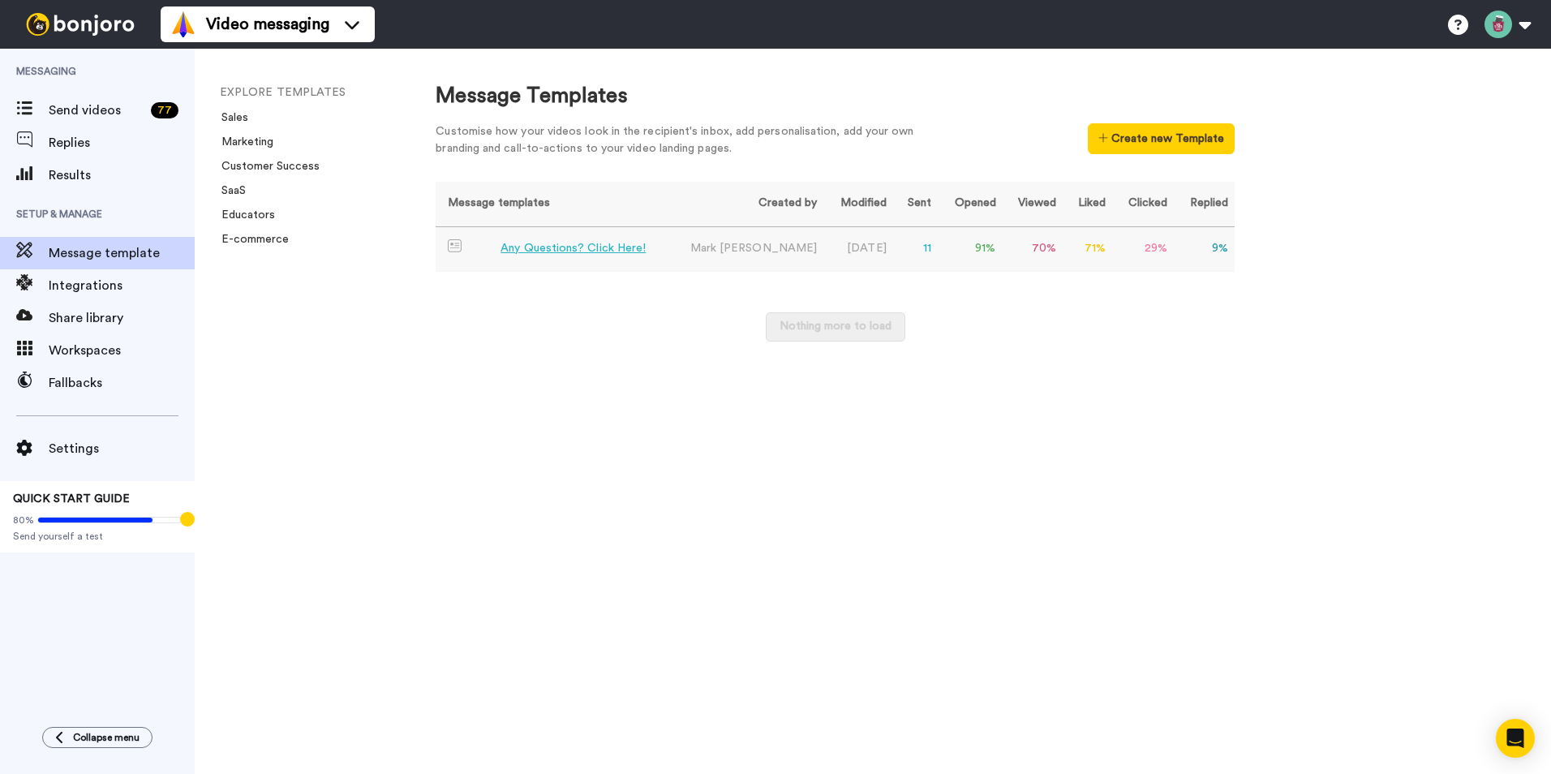
click at [544, 253] on div "Any Questions? Click Here!" at bounding box center [573, 248] width 145 height 17
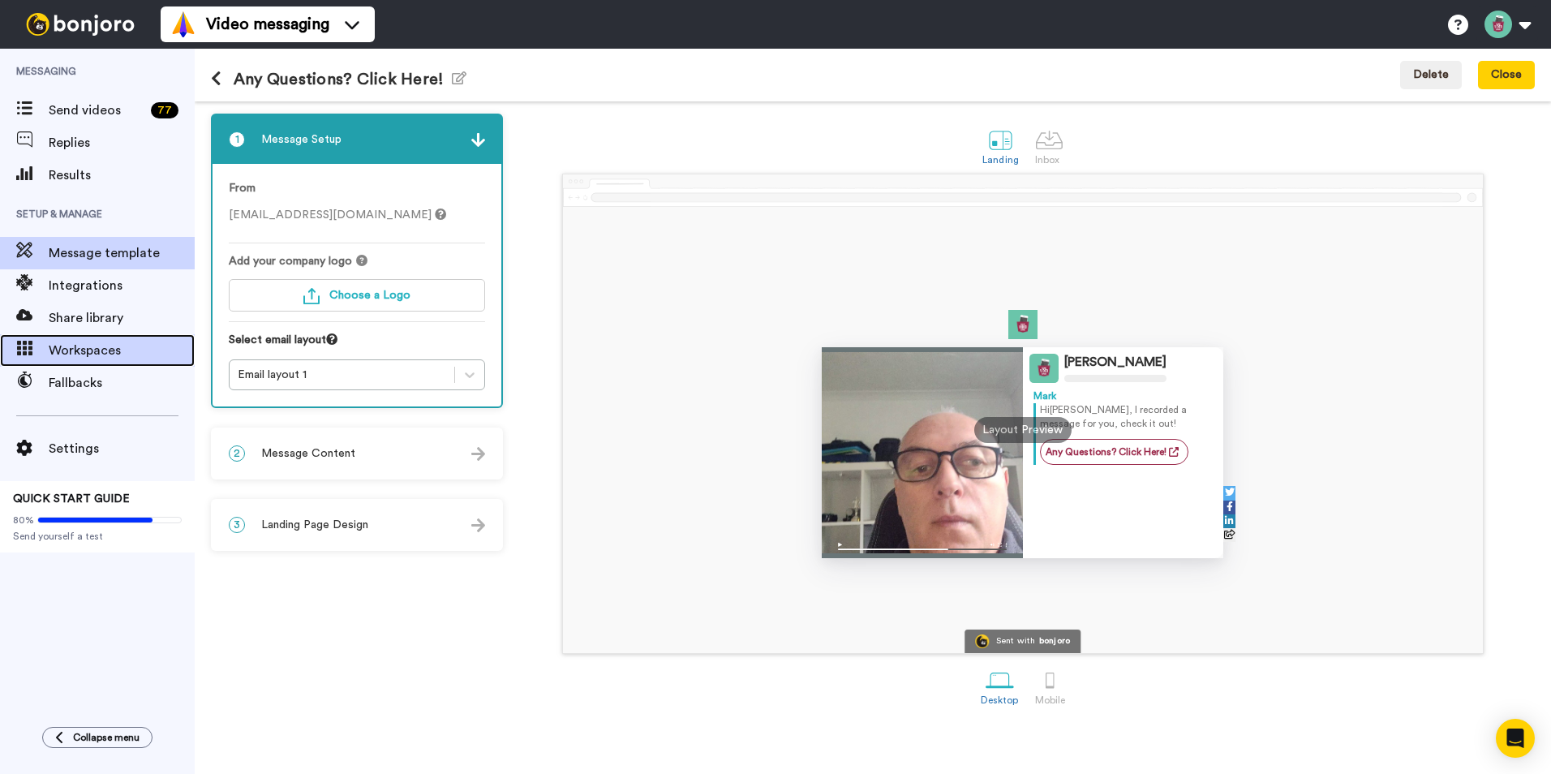
click at [72, 356] on span "Workspaces" at bounding box center [122, 350] width 146 height 19
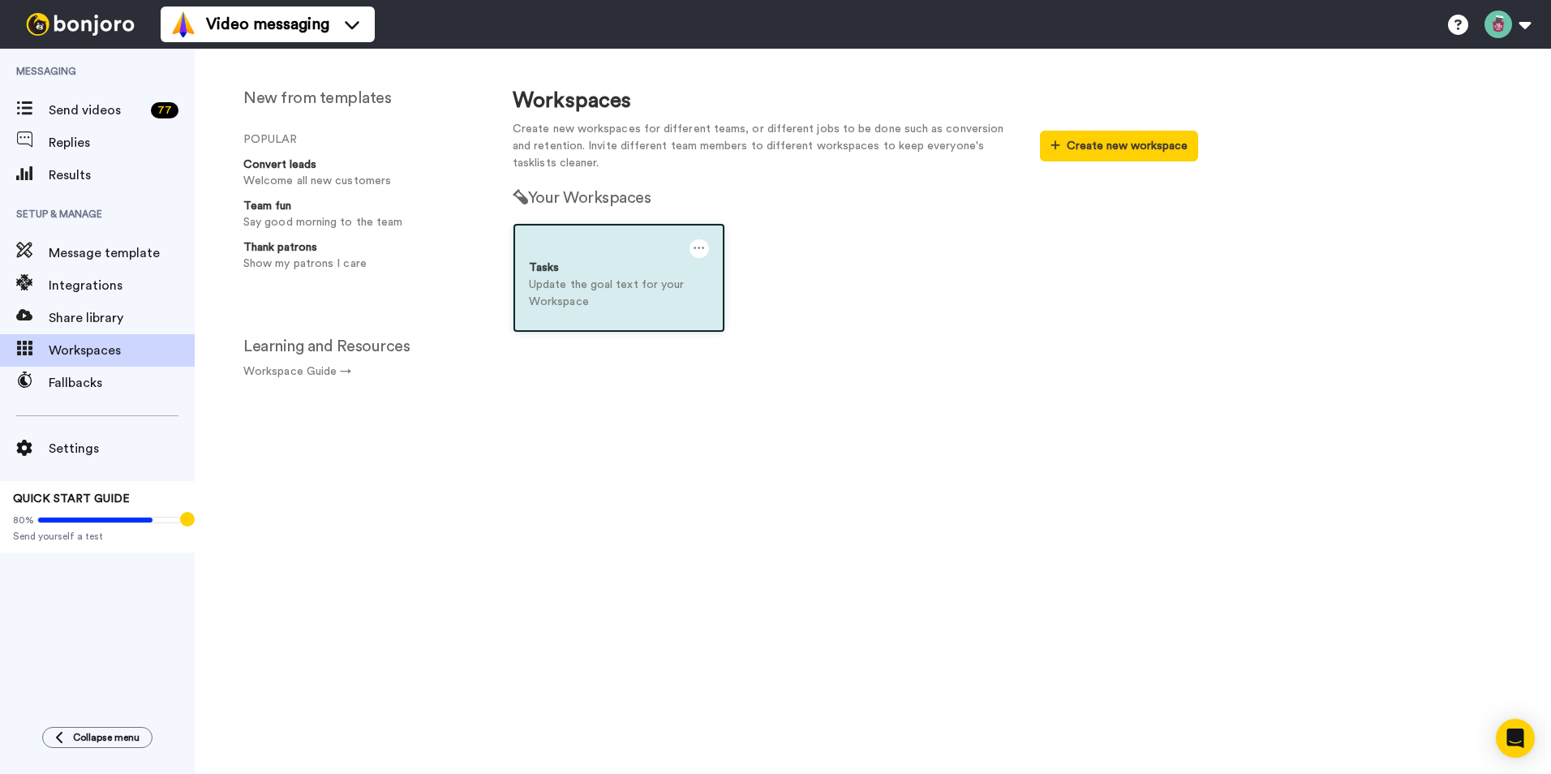
click at [600, 291] on p "Update the goal text for your Workspace" at bounding box center [619, 294] width 180 height 34
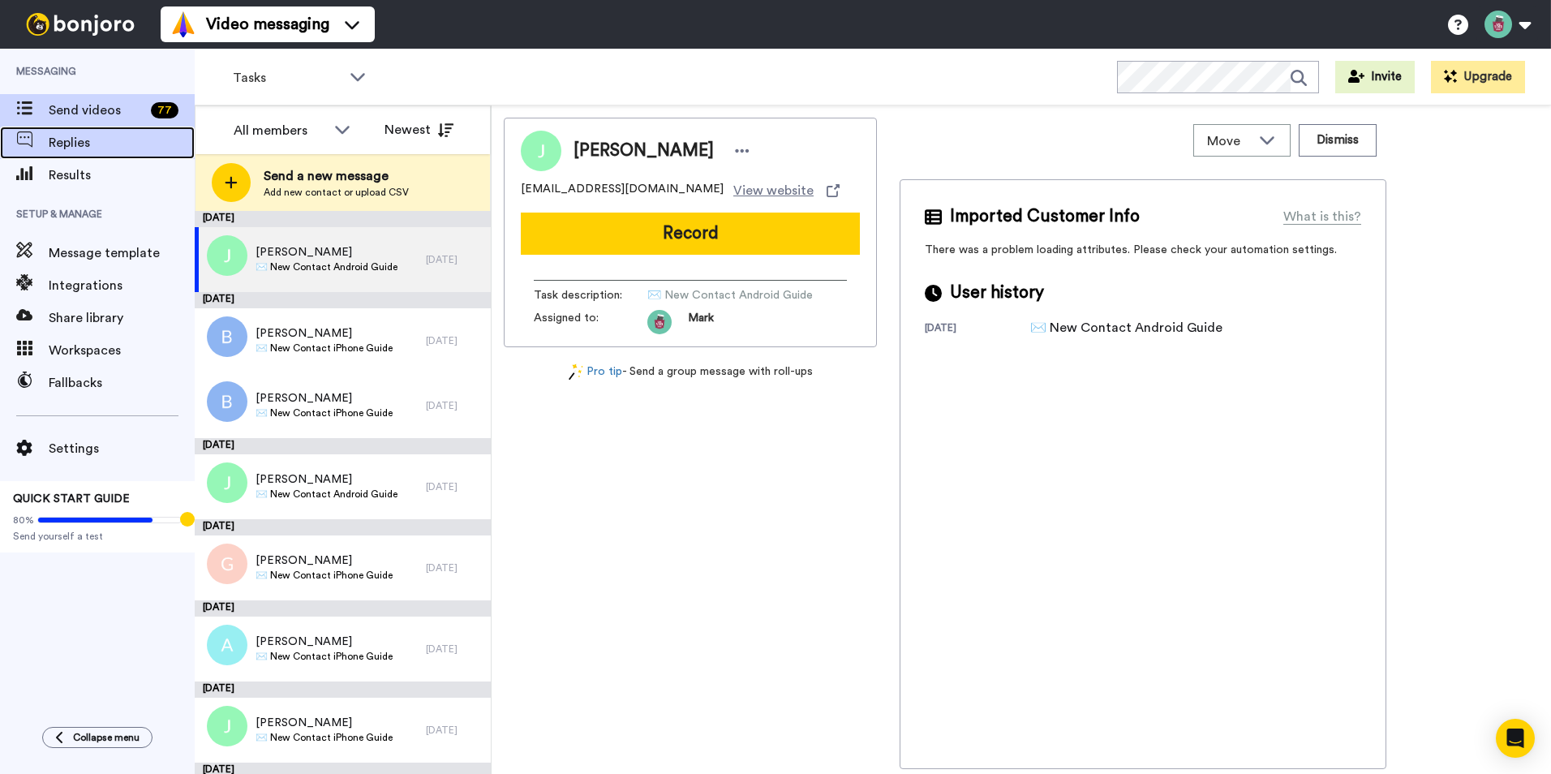
click at [62, 150] on span "Replies" at bounding box center [122, 142] width 146 height 19
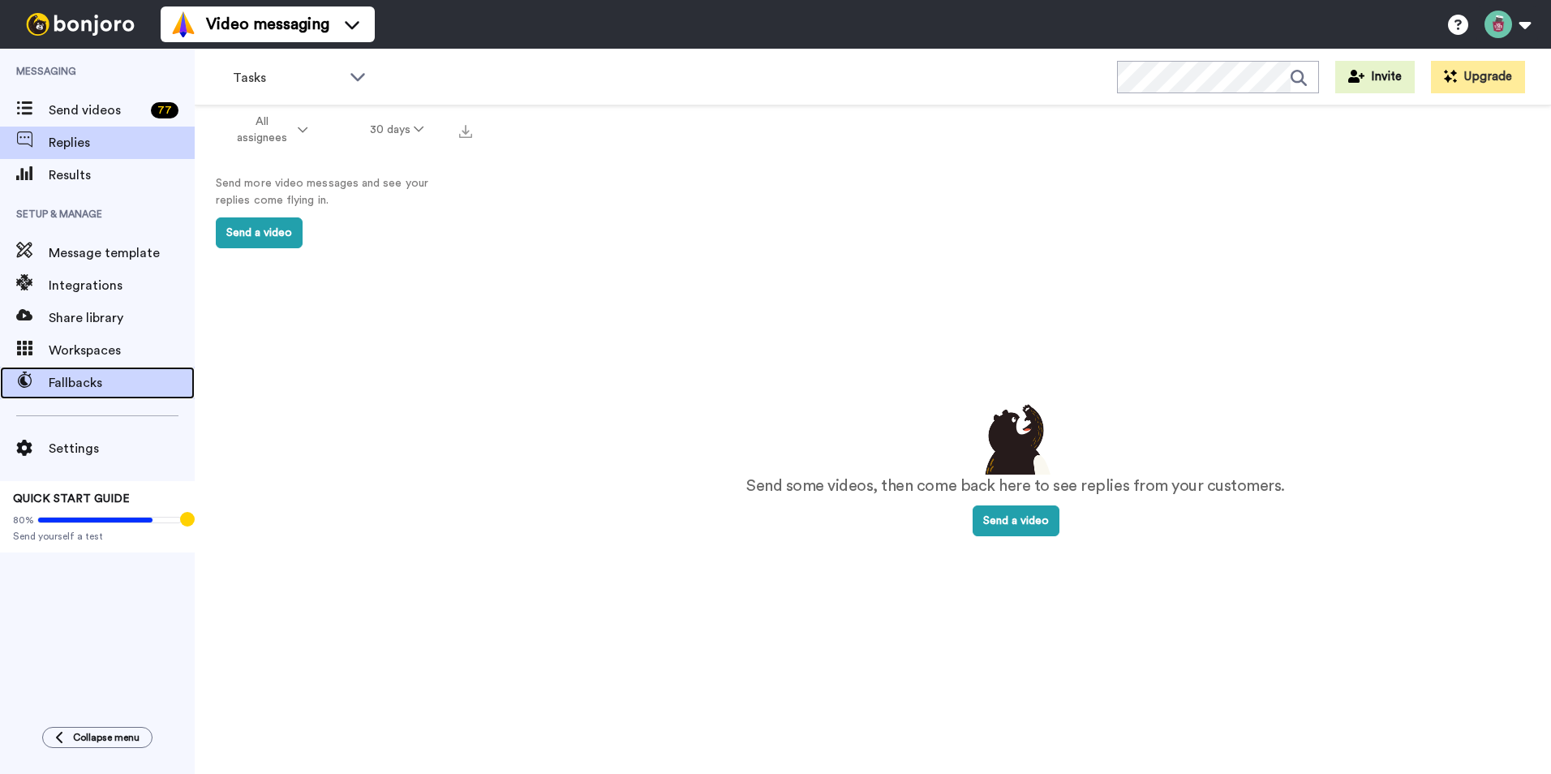
click at [76, 388] on span "Fallbacks" at bounding box center [122, 382] width 146 height 19
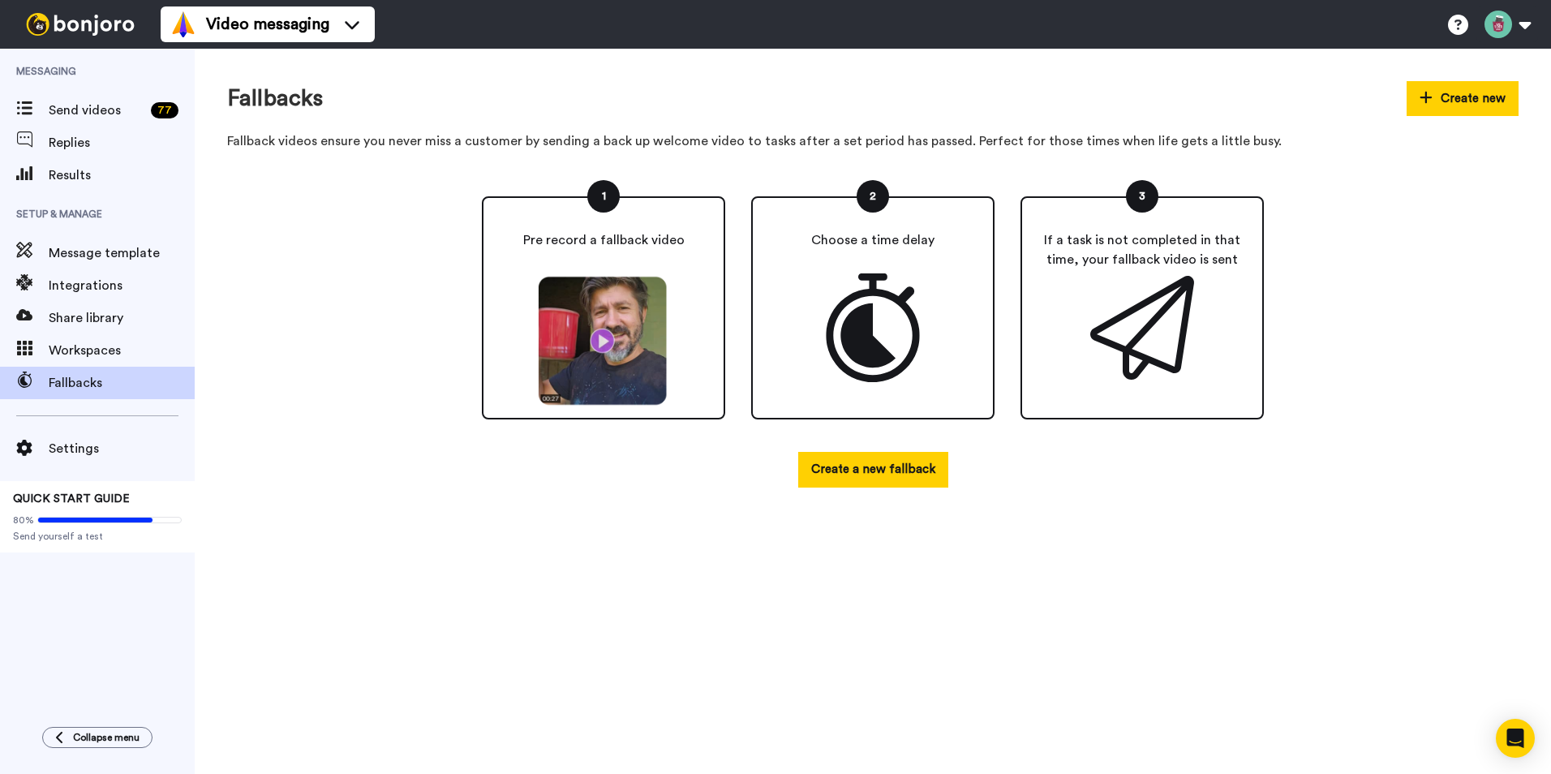
click at [871, 340] on icon at bounding box center [873, 327] width 109 height 109
click at [870, 328] on icon at bounding box center [873, 327] width 109 height 109
click at [859, 477] on button "Create a new fallback" at bounding box center [873, 469] width 150 height 35
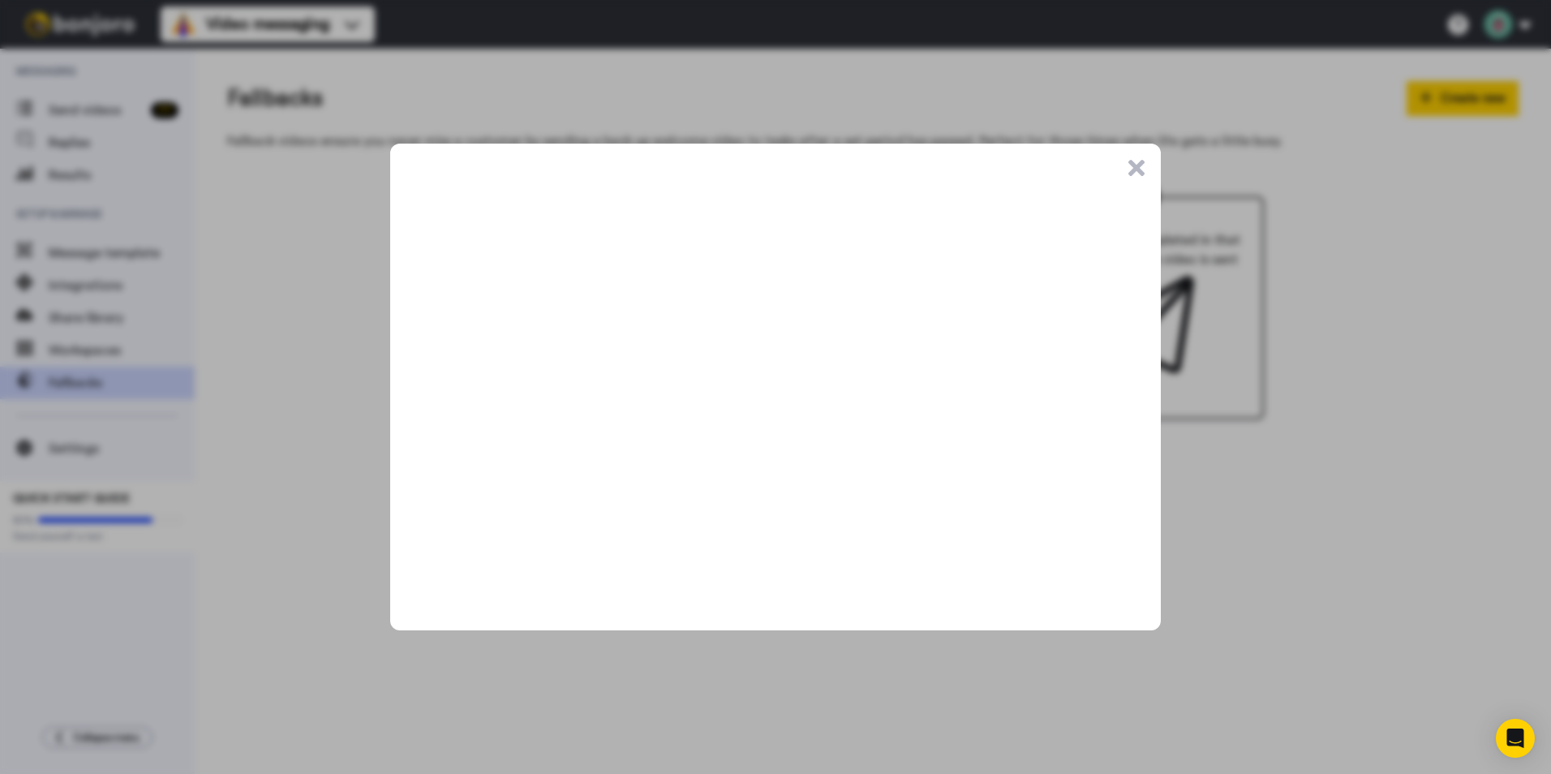
click at [1141, 173] on button ".cls-1{stroke-width:0px;}" at bounding box center [1137, 168] width 16 height 16
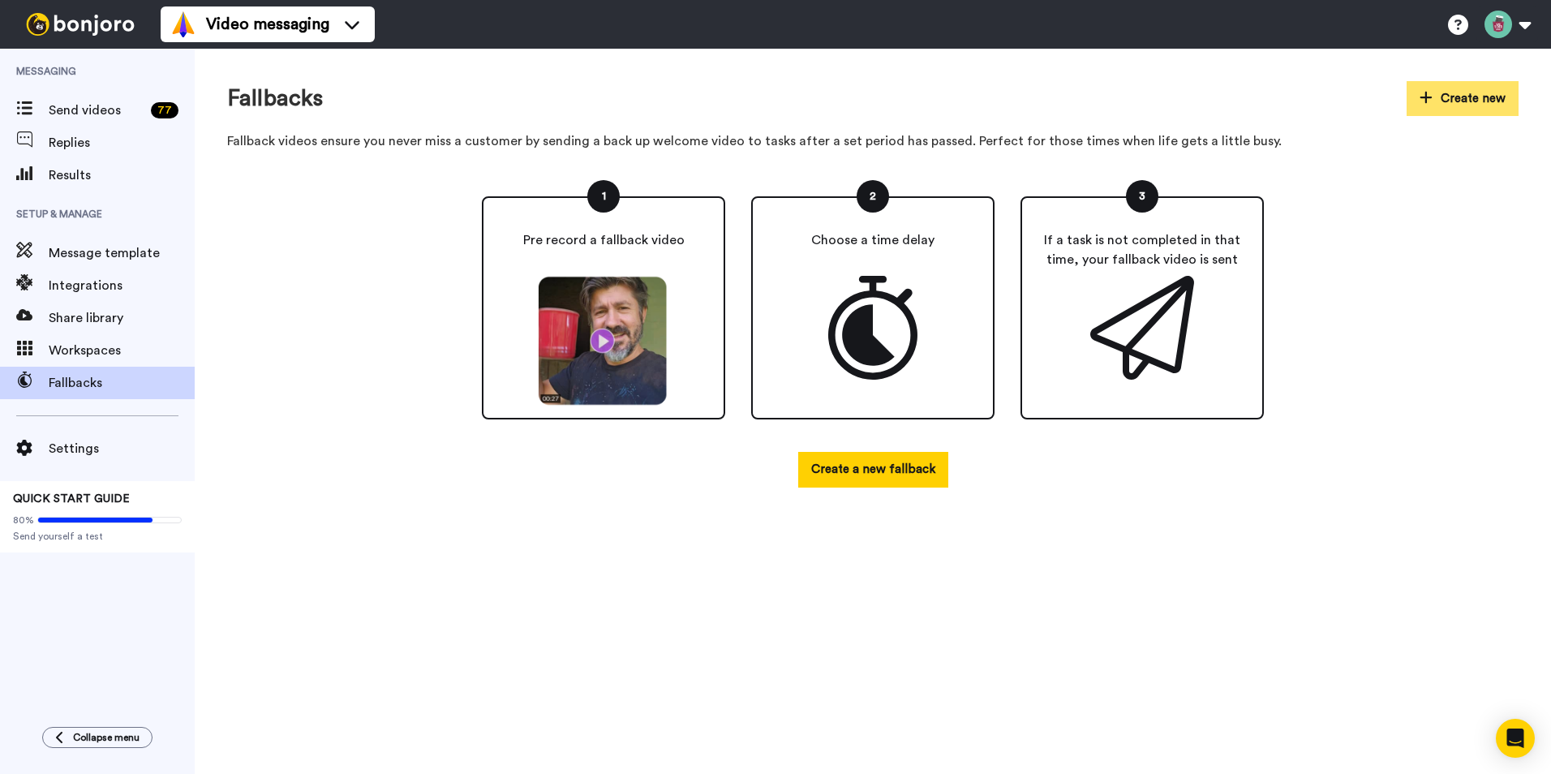
click at [1486, 96] on button "Create new" at bounding box center [1463, 98] width 112 height 35
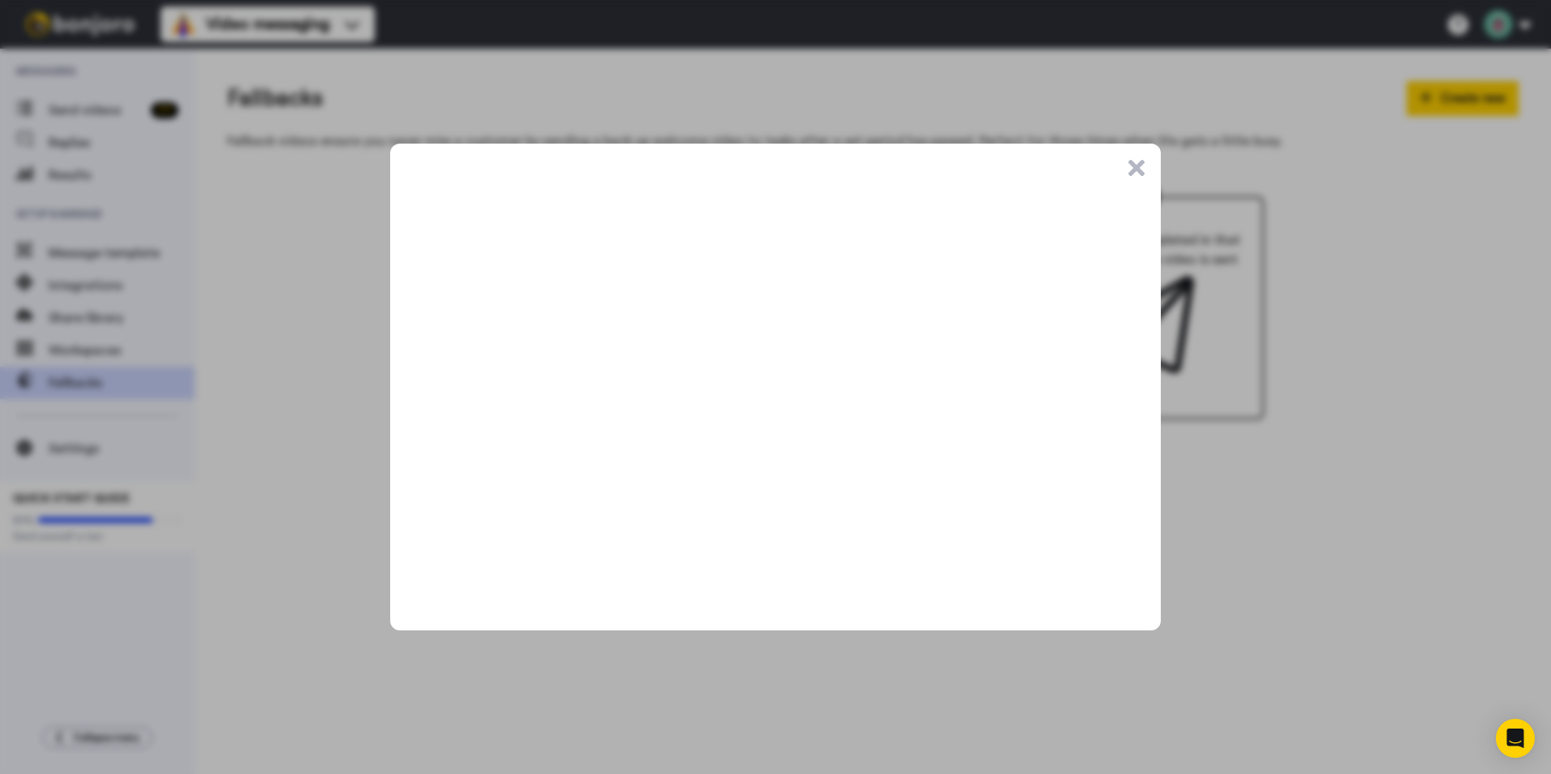
click at [1136, 169] on button ".cls-1{stroke-width:0px;}" at bounding box center [1137, 168] width 16 height 16
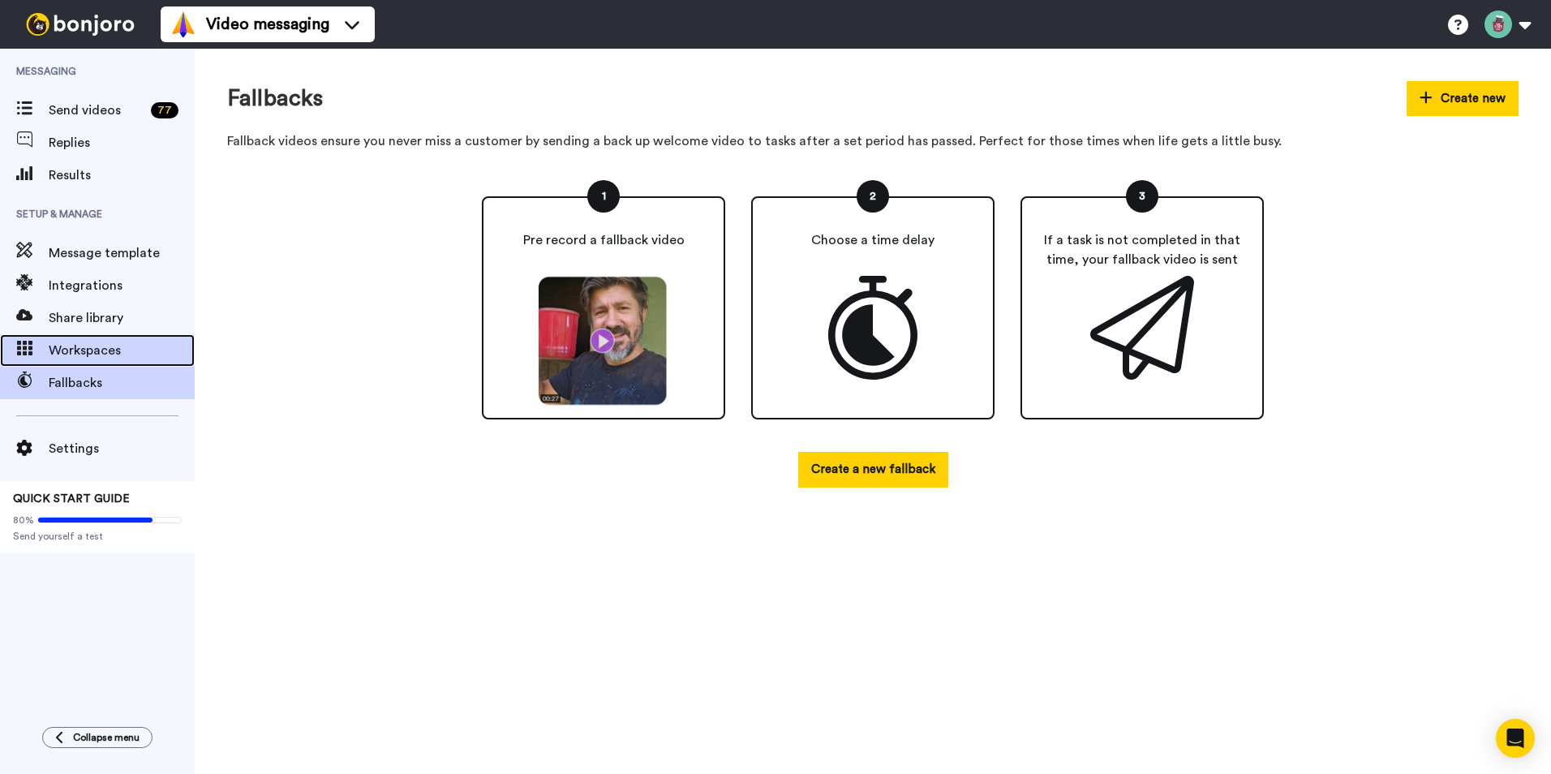
click at [75, 346] on span "Workspaces" at bounding box center [122, 350] width 146 height 19
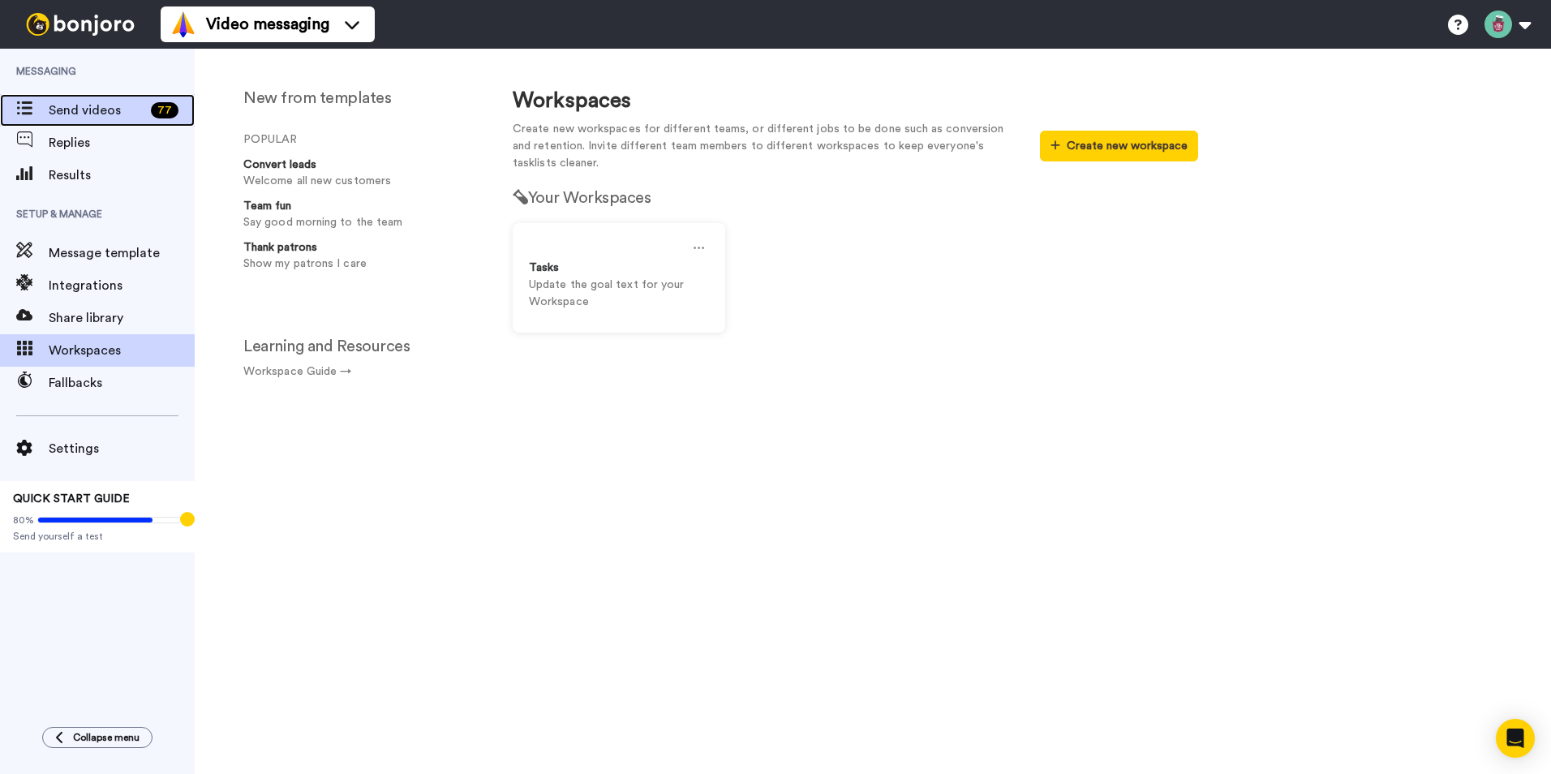
click at [67, 111] on span "Send videos" at bounding box center [97, 110] width 96 height 19
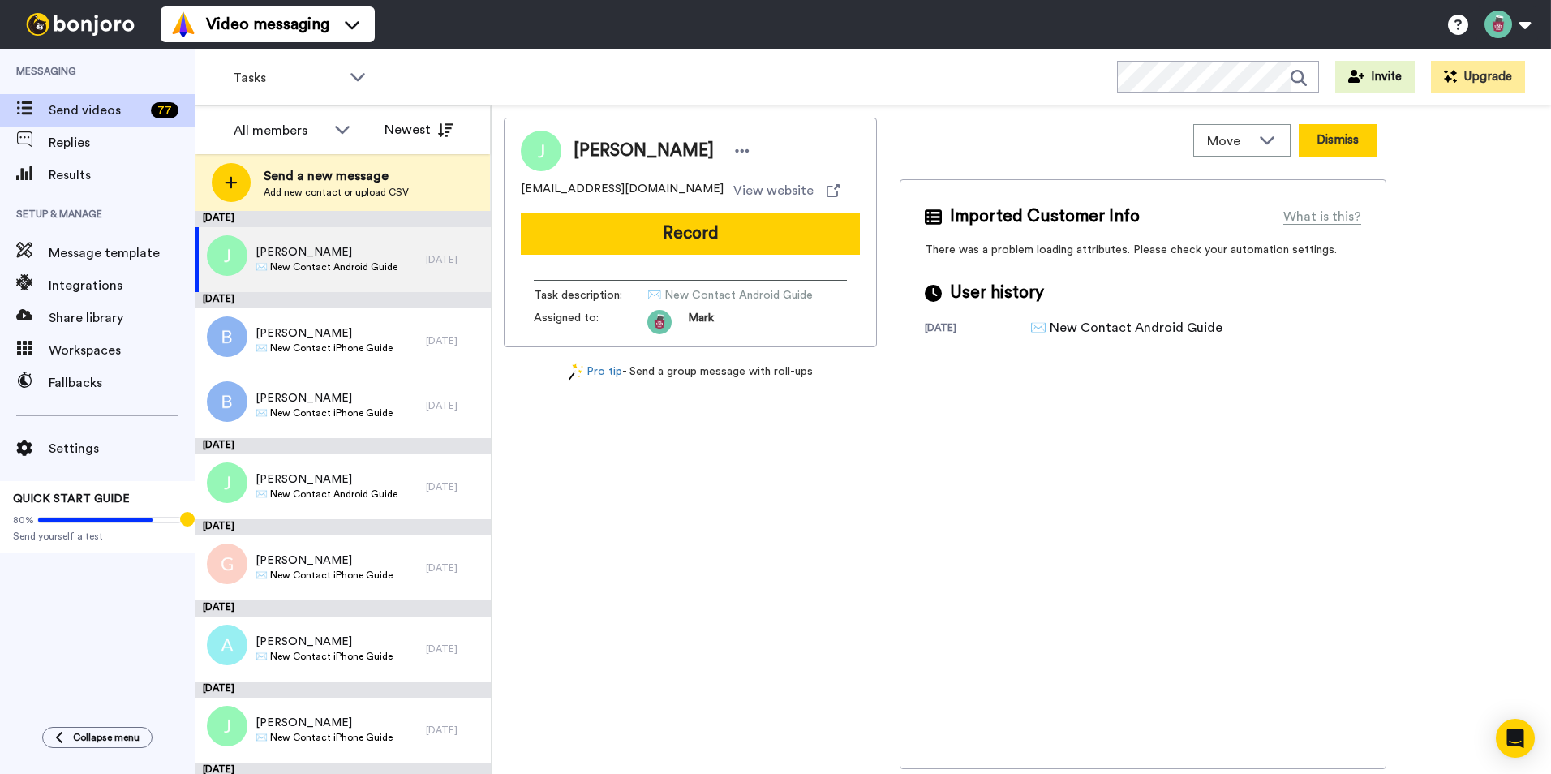
click at [1327, 141] on button "Dismiss" at bounding box center [1338, 140] width 78 height 32
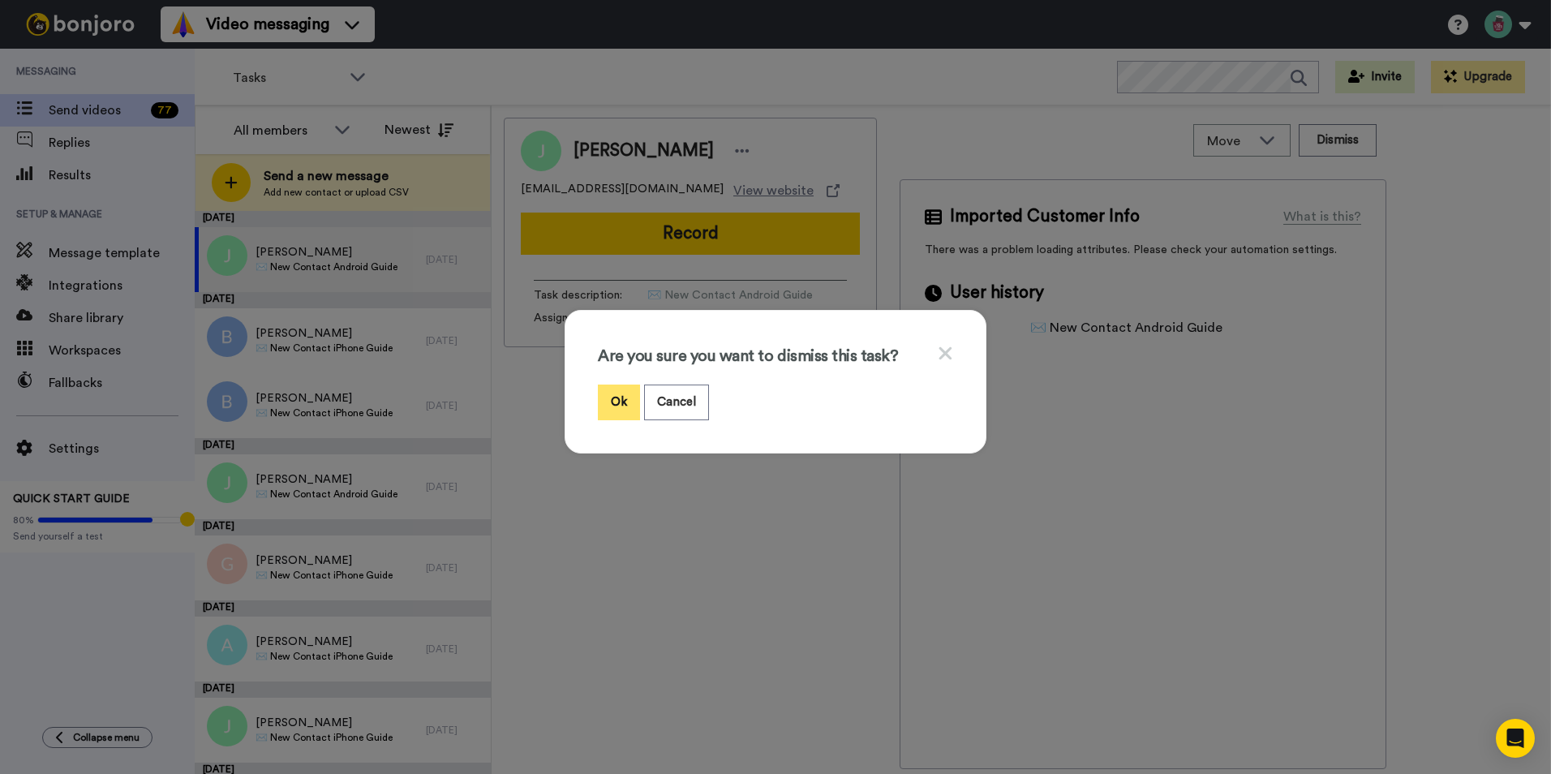
click at [603, 398] on button "Ok" at bounding box center [619, 402] width 42 height 35
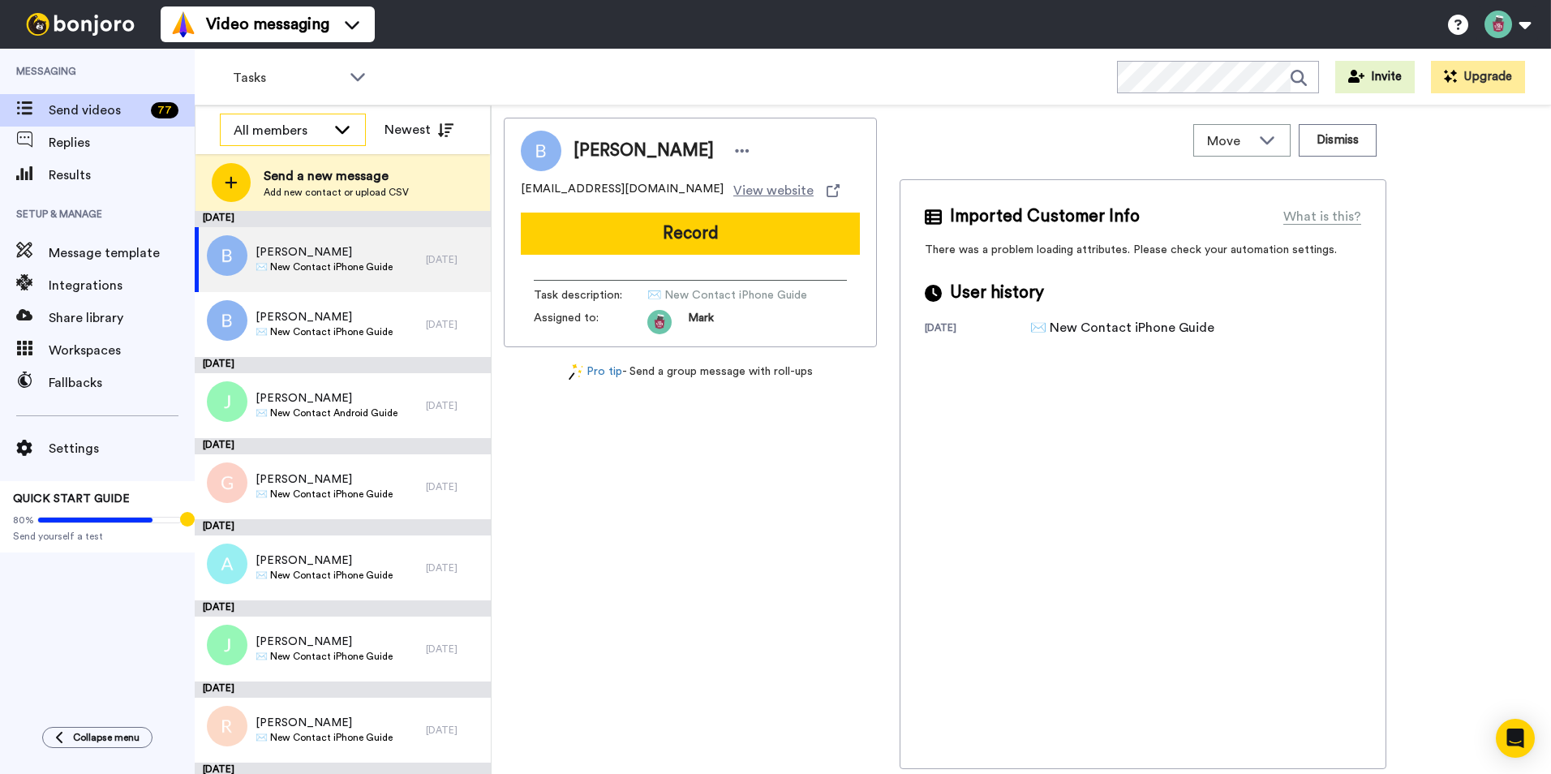
click at [336, 127] on icon at bounding box center [342, 130] width 15 height 8
click at [336, 127] on icon at bounding box center [342, 129] width 19 height 16
click at [1338, 144] on button "Dismiss" at bounding box center [1338, 140] width 78 height 32
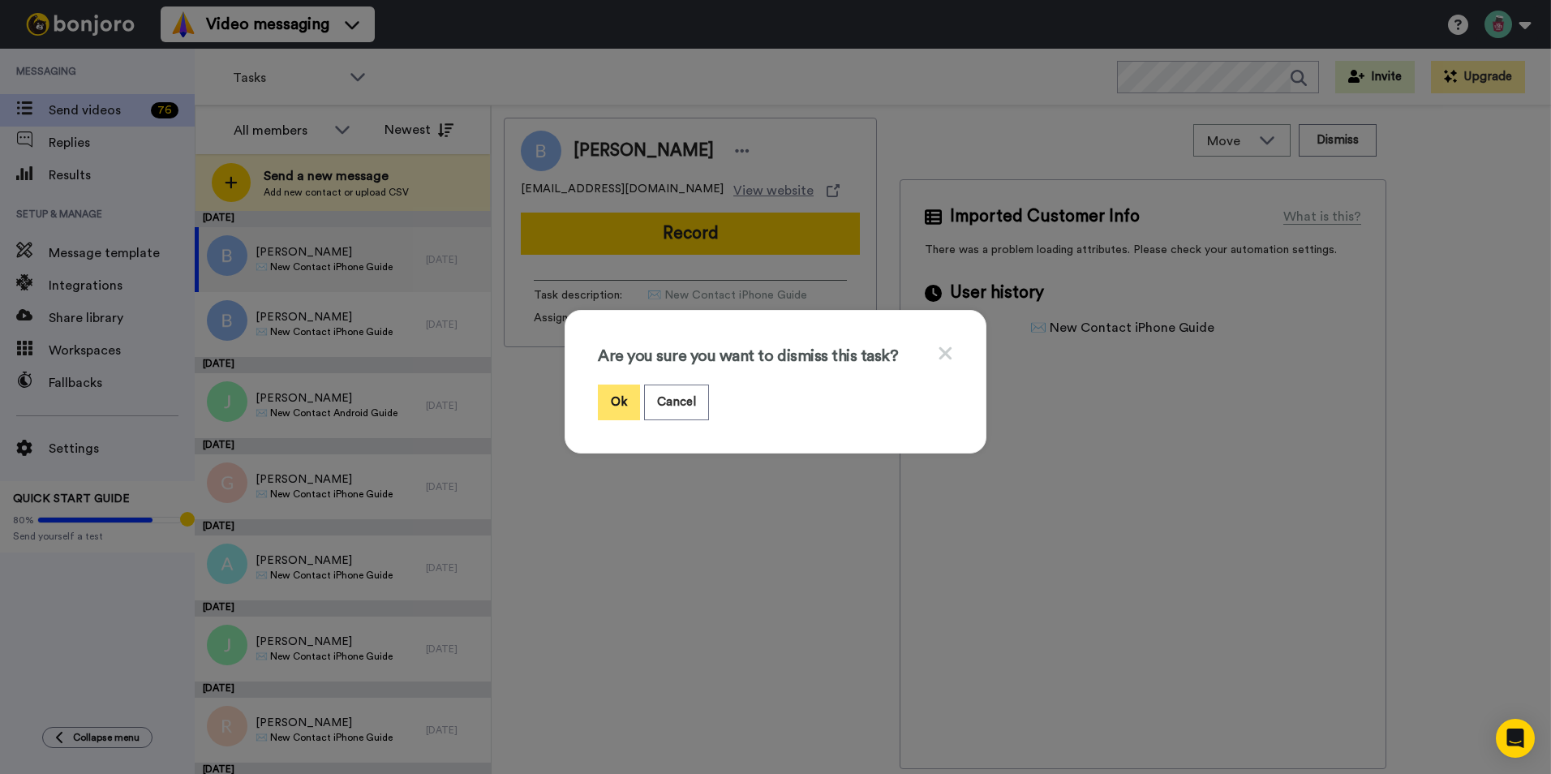
click at [617, 398] on button "Ok" at bounding box center [619, 402] width 42 height 35
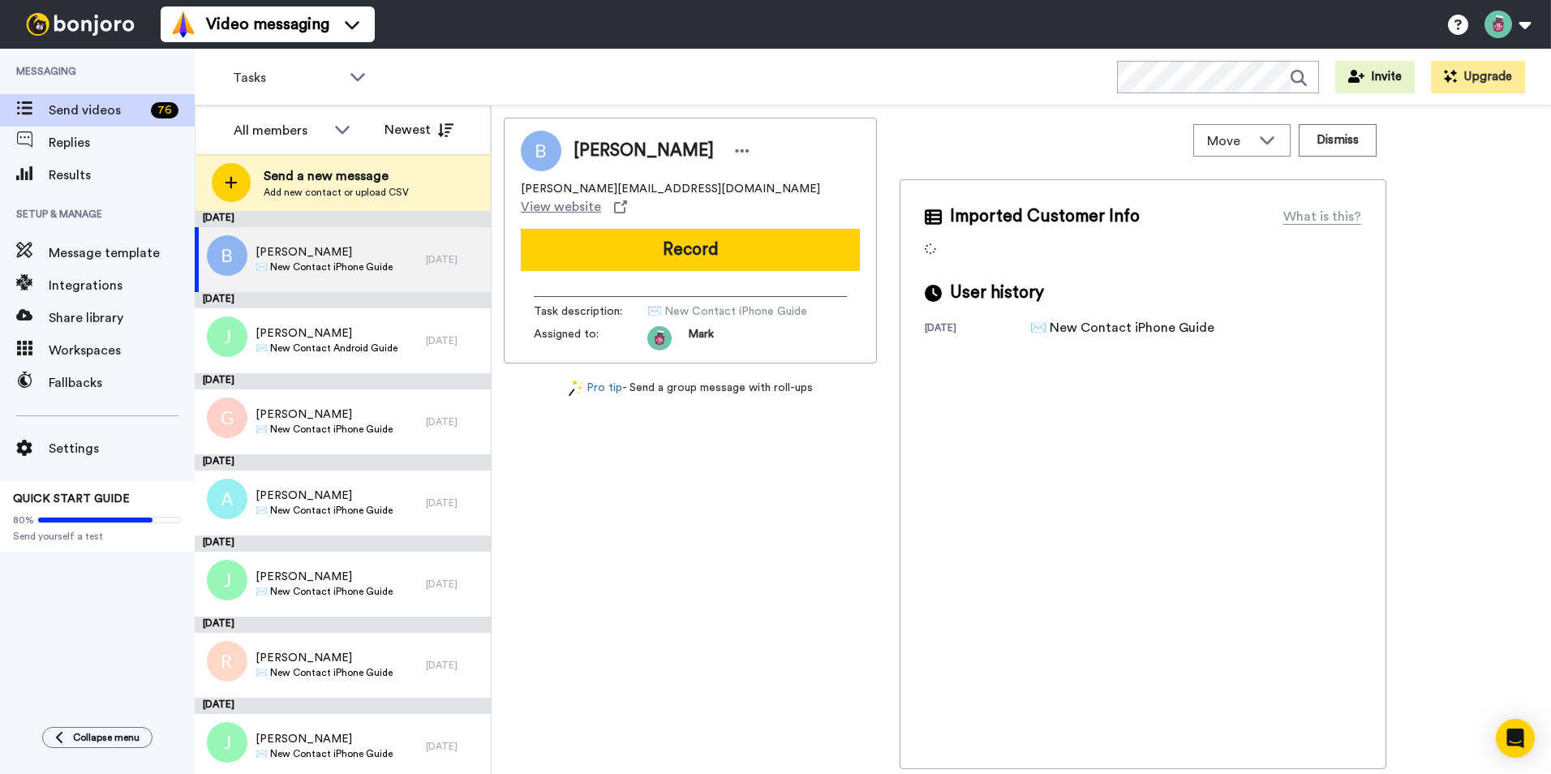
click at [1345, 144] on button "Dismiss" at bounding box center [1338, 140] width 78 height 32
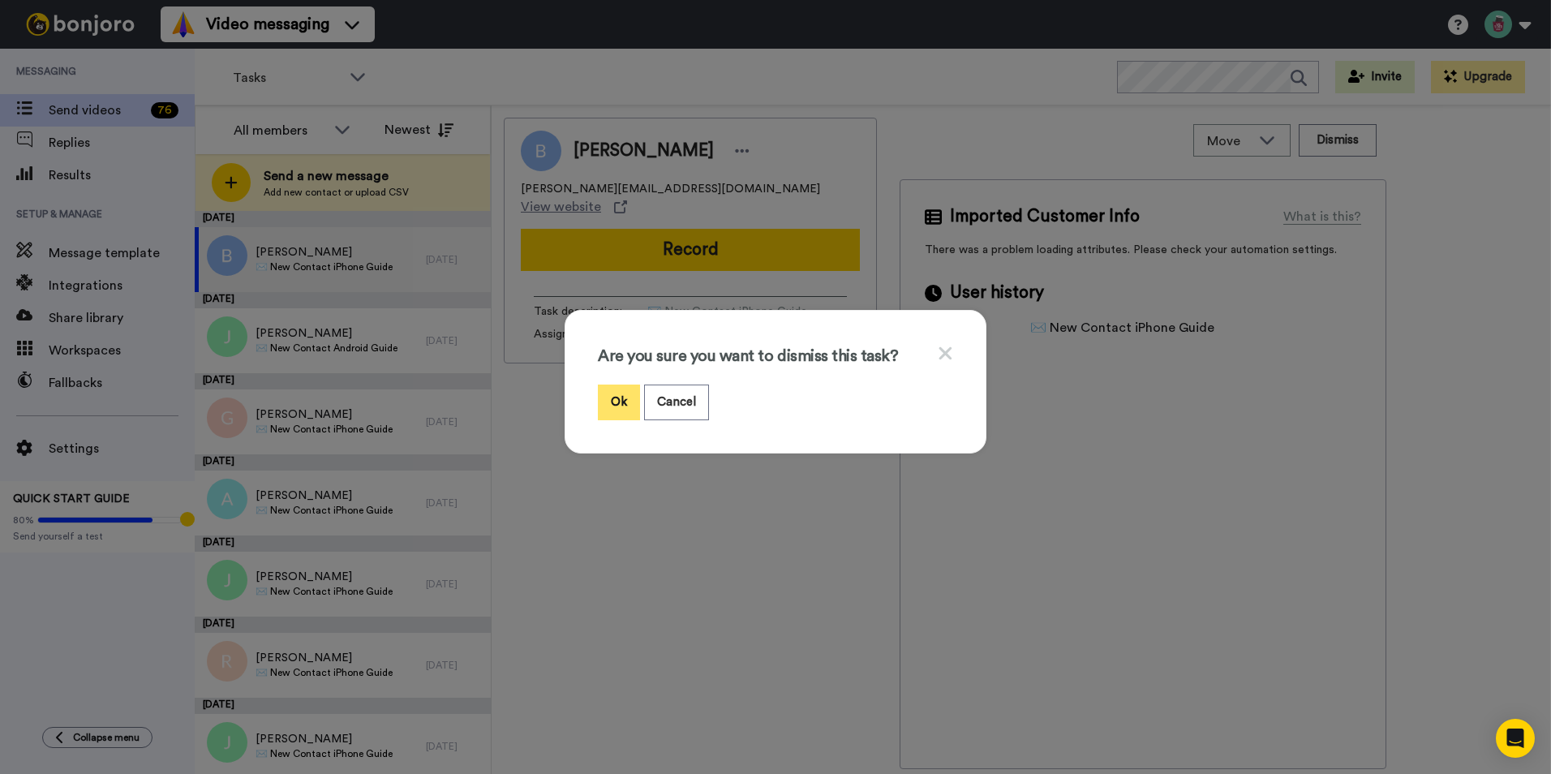
click at [616, 398] on button "Ok" at bounding box center [619, 402] width 42 height 35
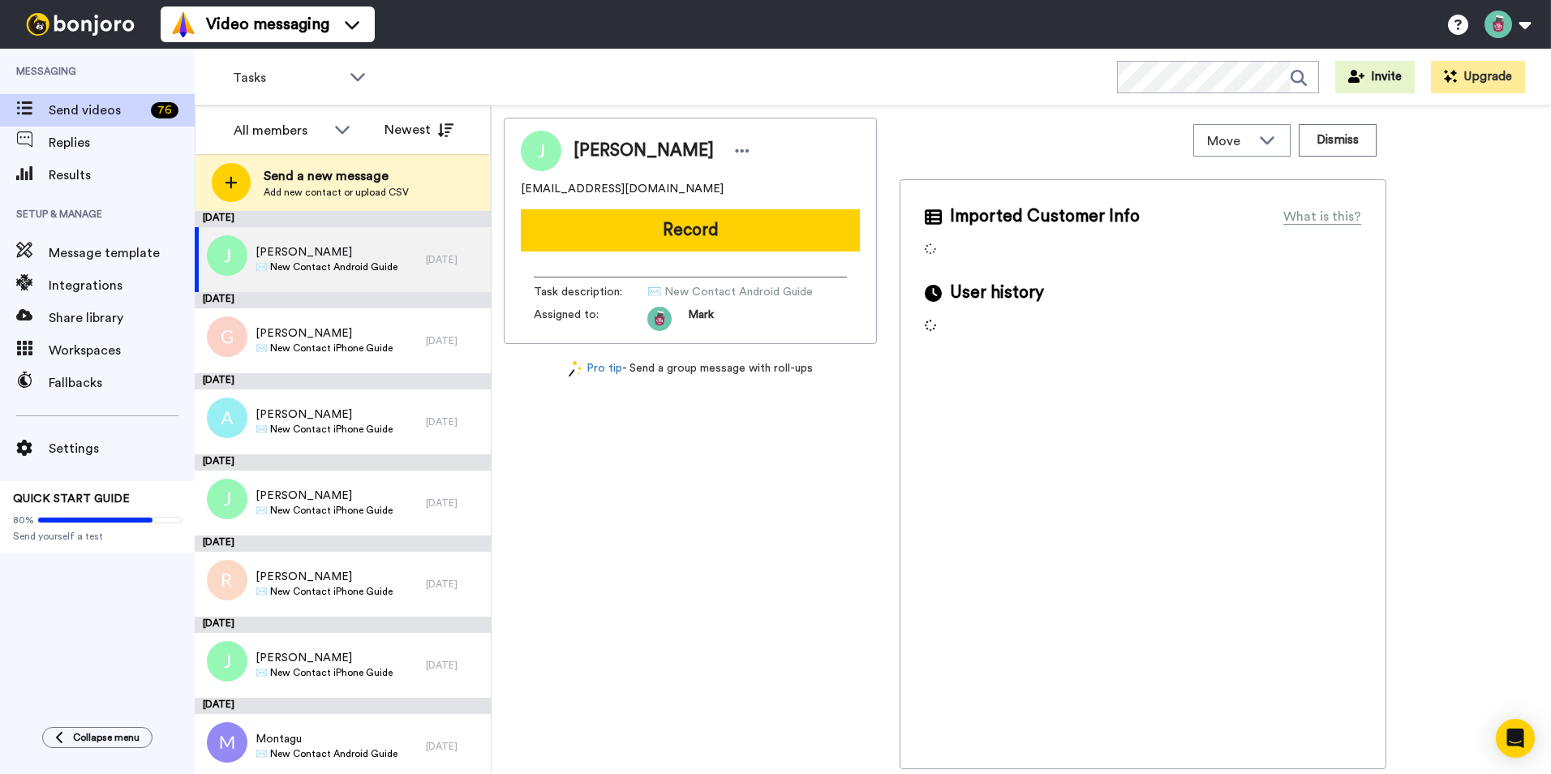
click at [1340, 140] on button "Dismiss" at bounding box center [1338, 140] width 78 height 32
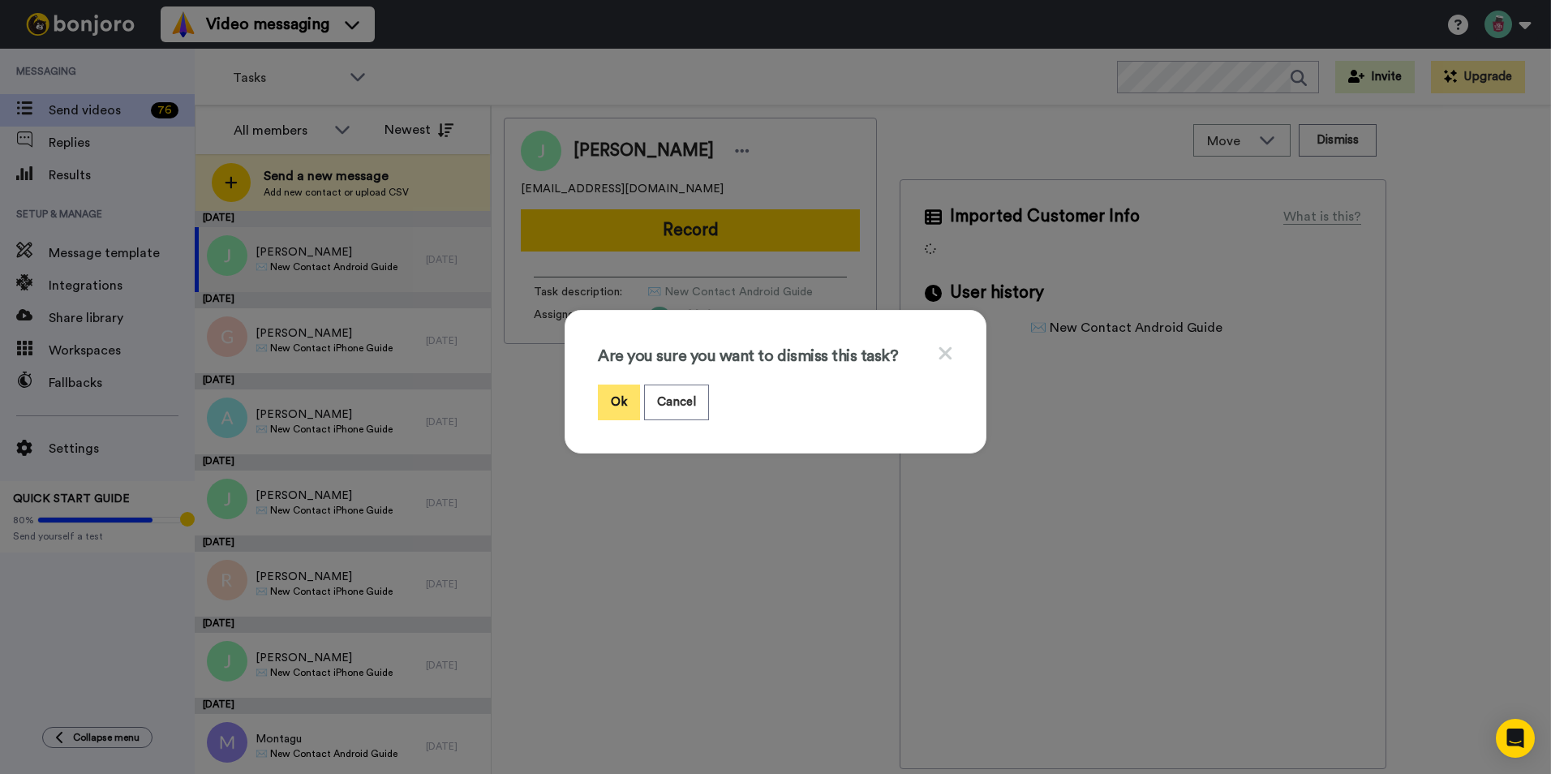
click at [614, 394] on button "Ok" at bounding box center [619, 402] width 42 height 35
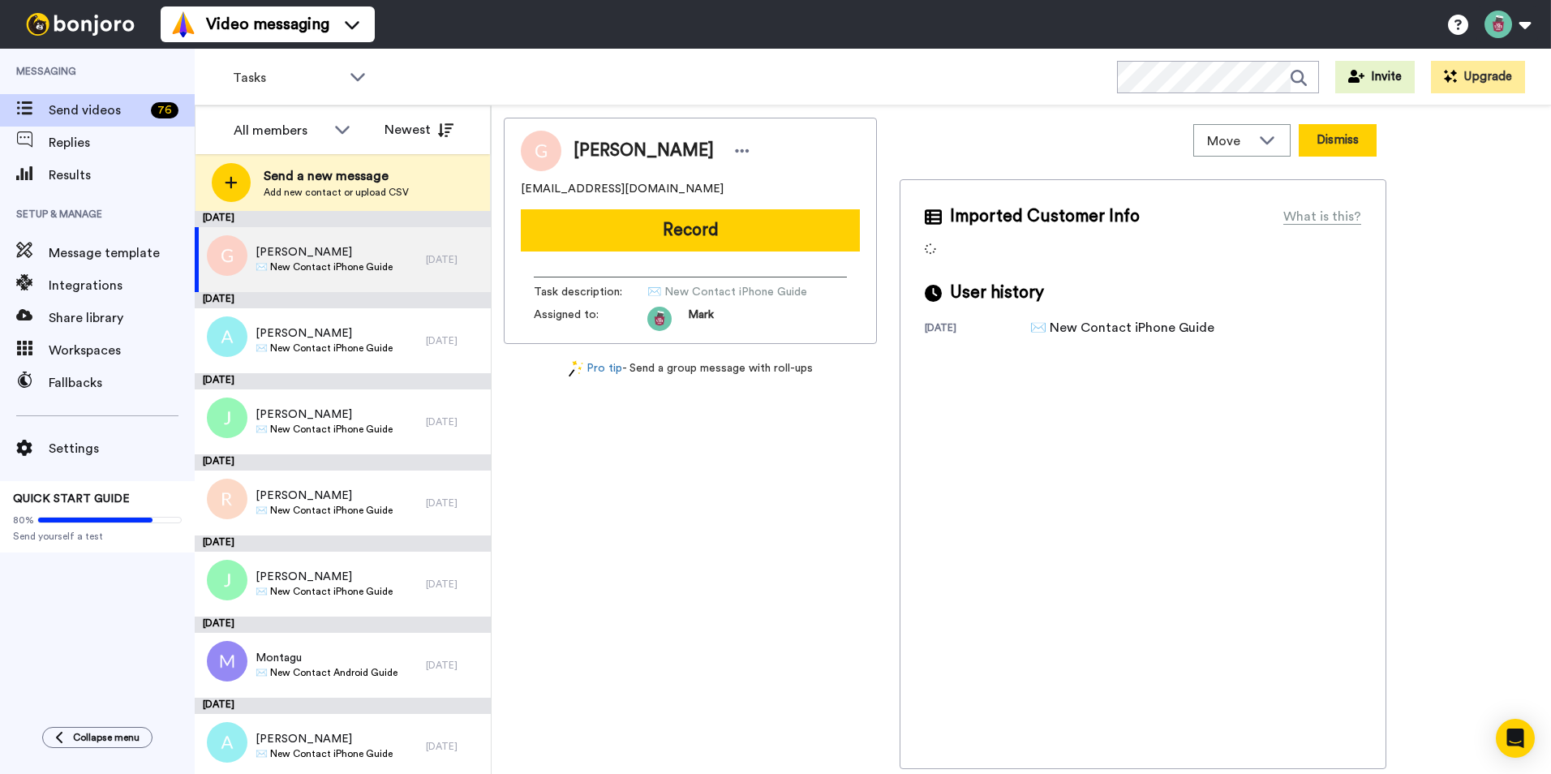
click at [1349, 137] on button "Dismiss" at bounding box center [1338, 140] width 78 height 32
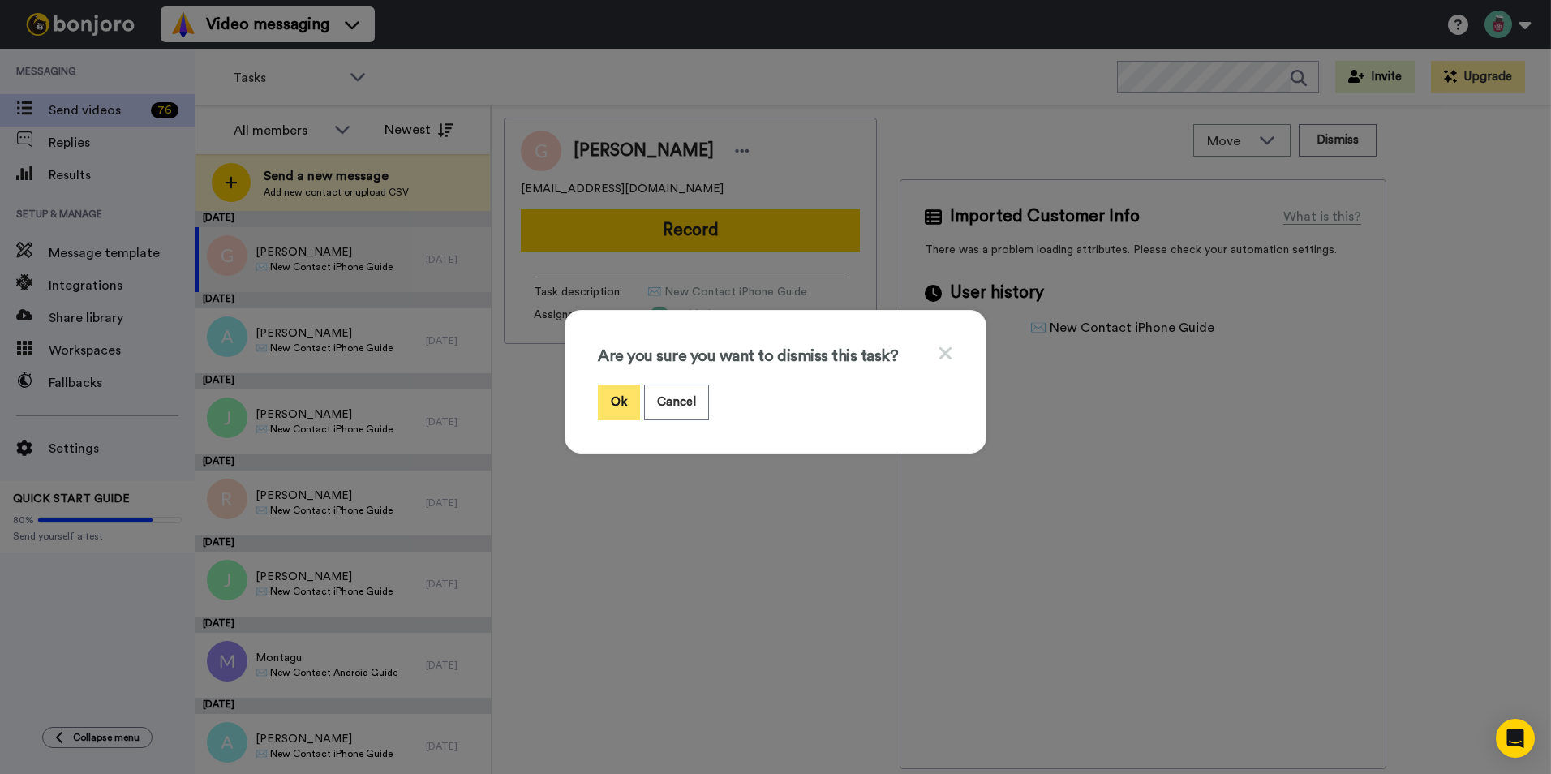
click at [617, 398] on button "Ok" at bounding box center [619, 402] width 42 height 35
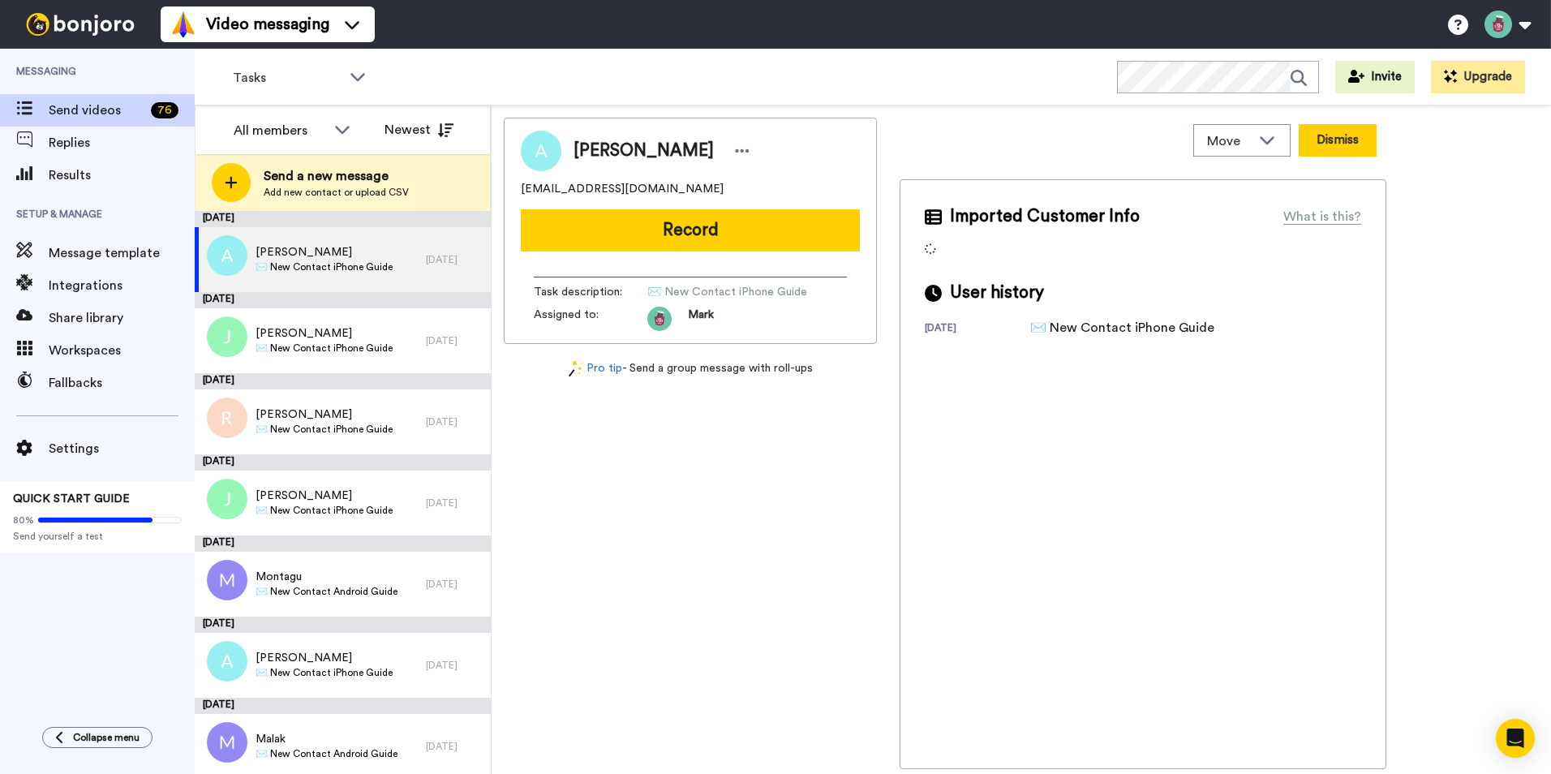
click at [1342, 147] on button "Dismiss" at bounding box center [1338, 140] width 78 height 32
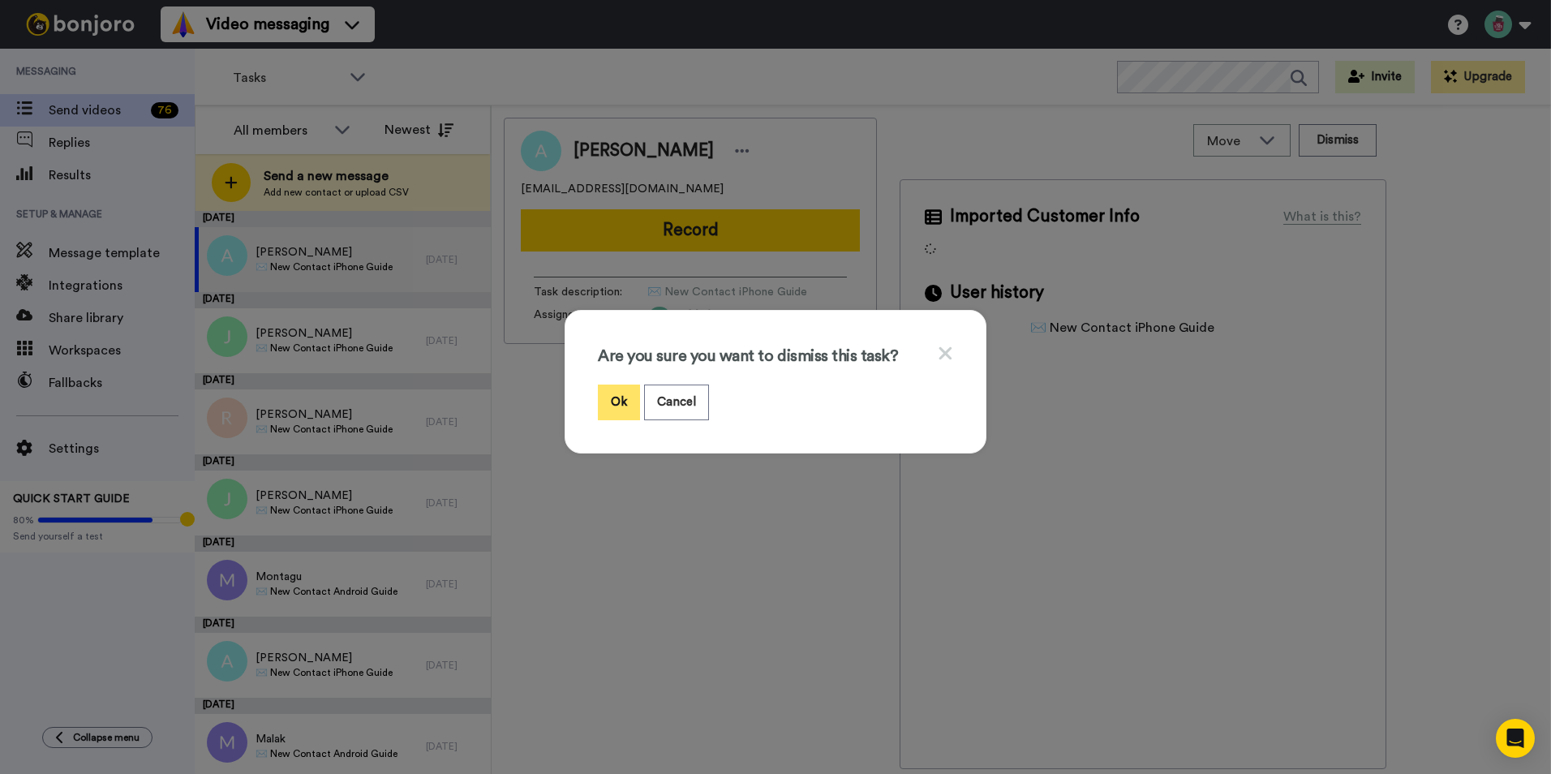
click at [612, 399] on button "Ok" at bounding box center [619, 402] width 42 height 35
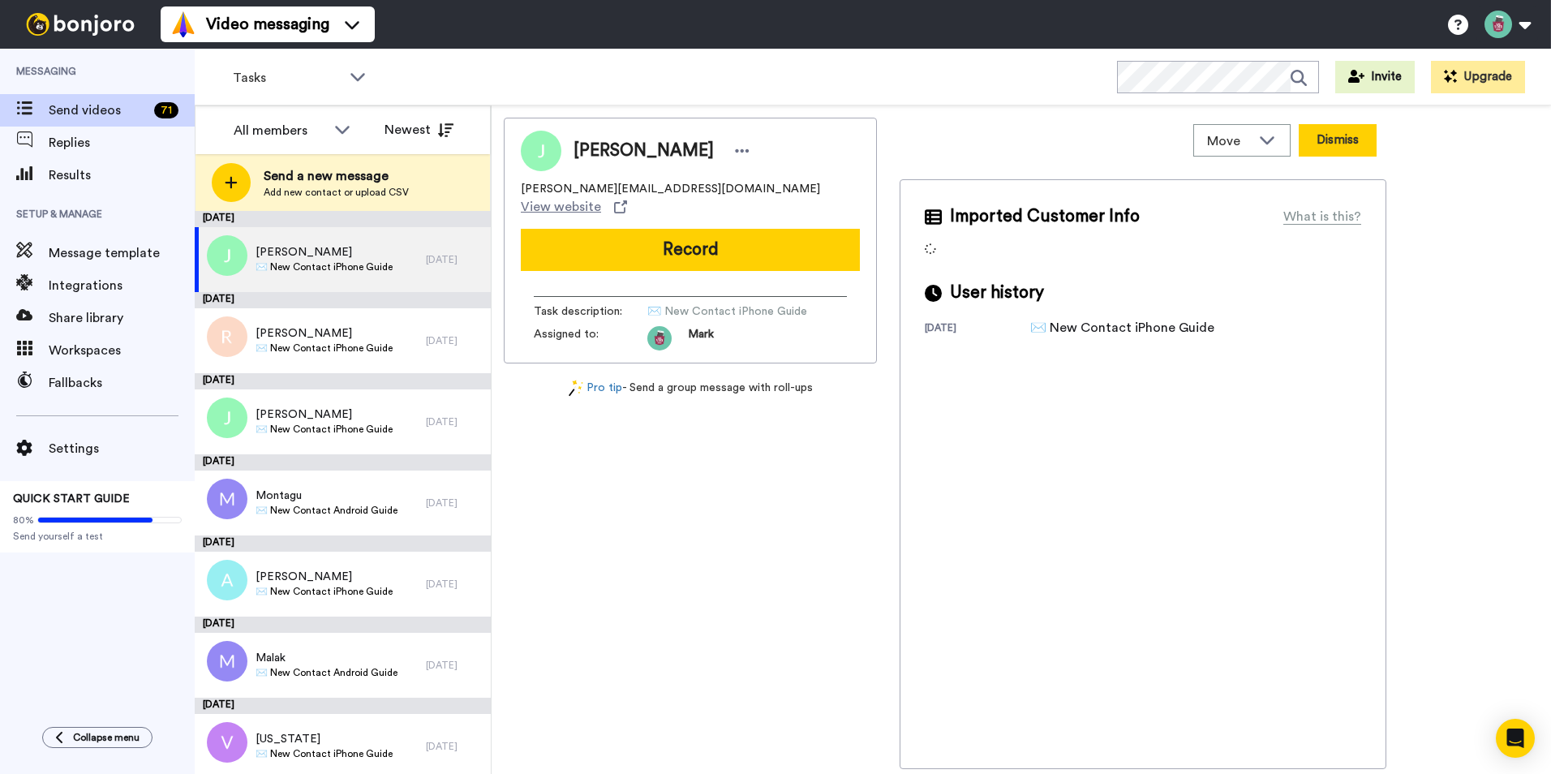
click at [1333, 142] on button "Dismiss" at bounding box center [1338, 140] width 78 height 32
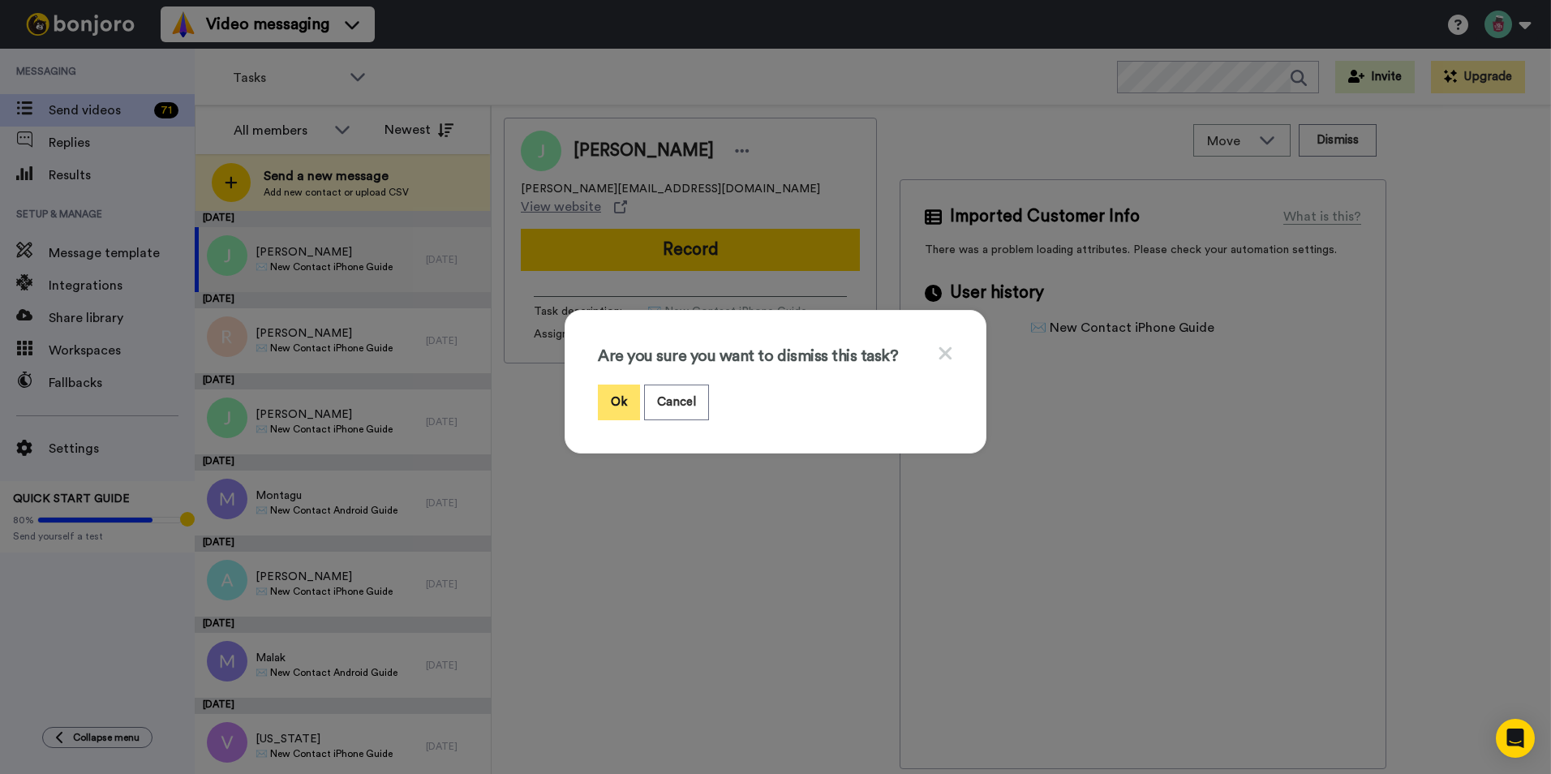
click at [620, 394] on button "Ok" at bounding box center [619, 402] width 42 height 35
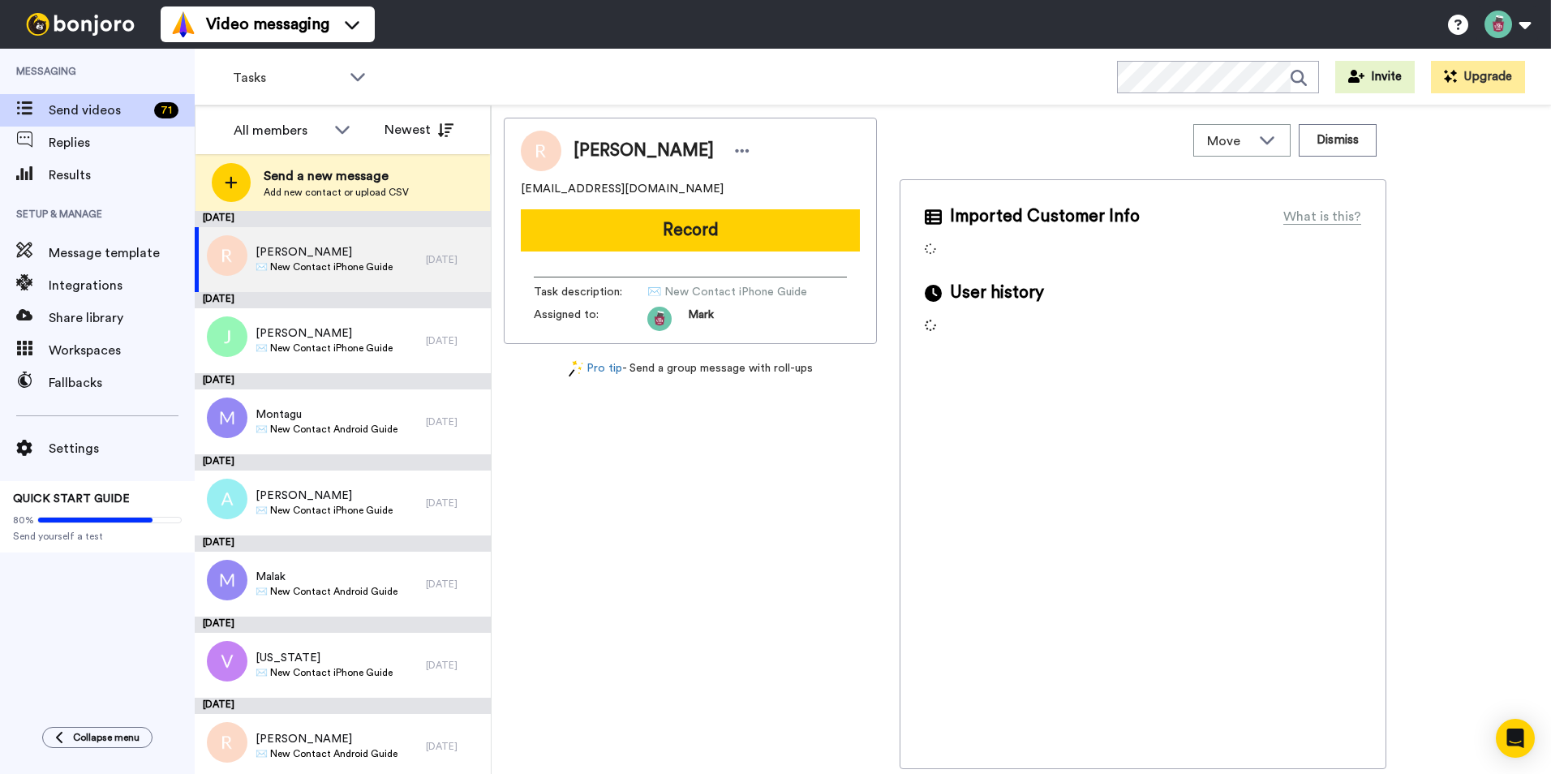
click at [1332, 140] on button "Dismiss" at bounding box center [1338, 140] width 78 height 32
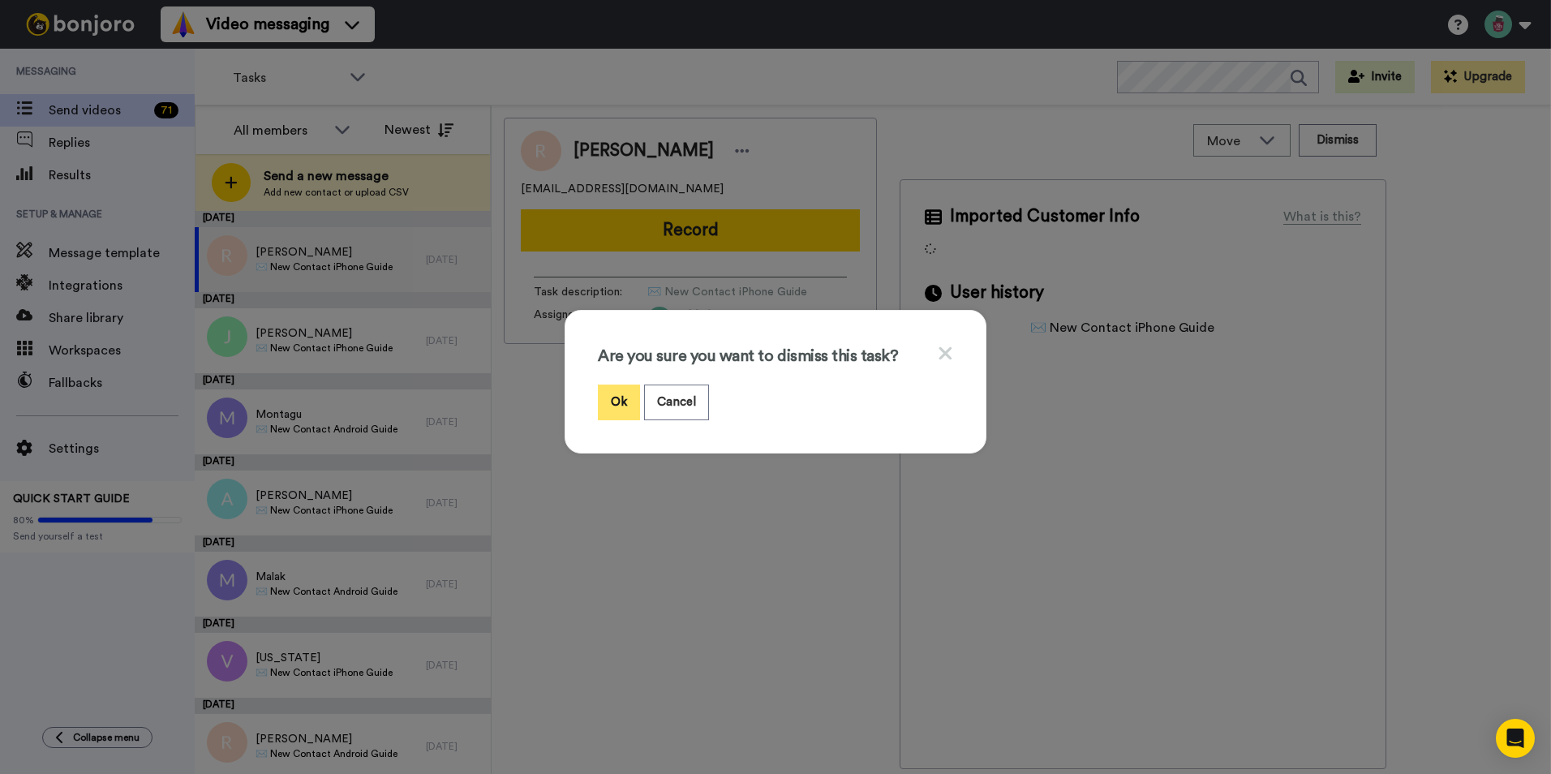
click at [604, 390] on button "Ok" at bounding box center [619, 402] width 42 height 35
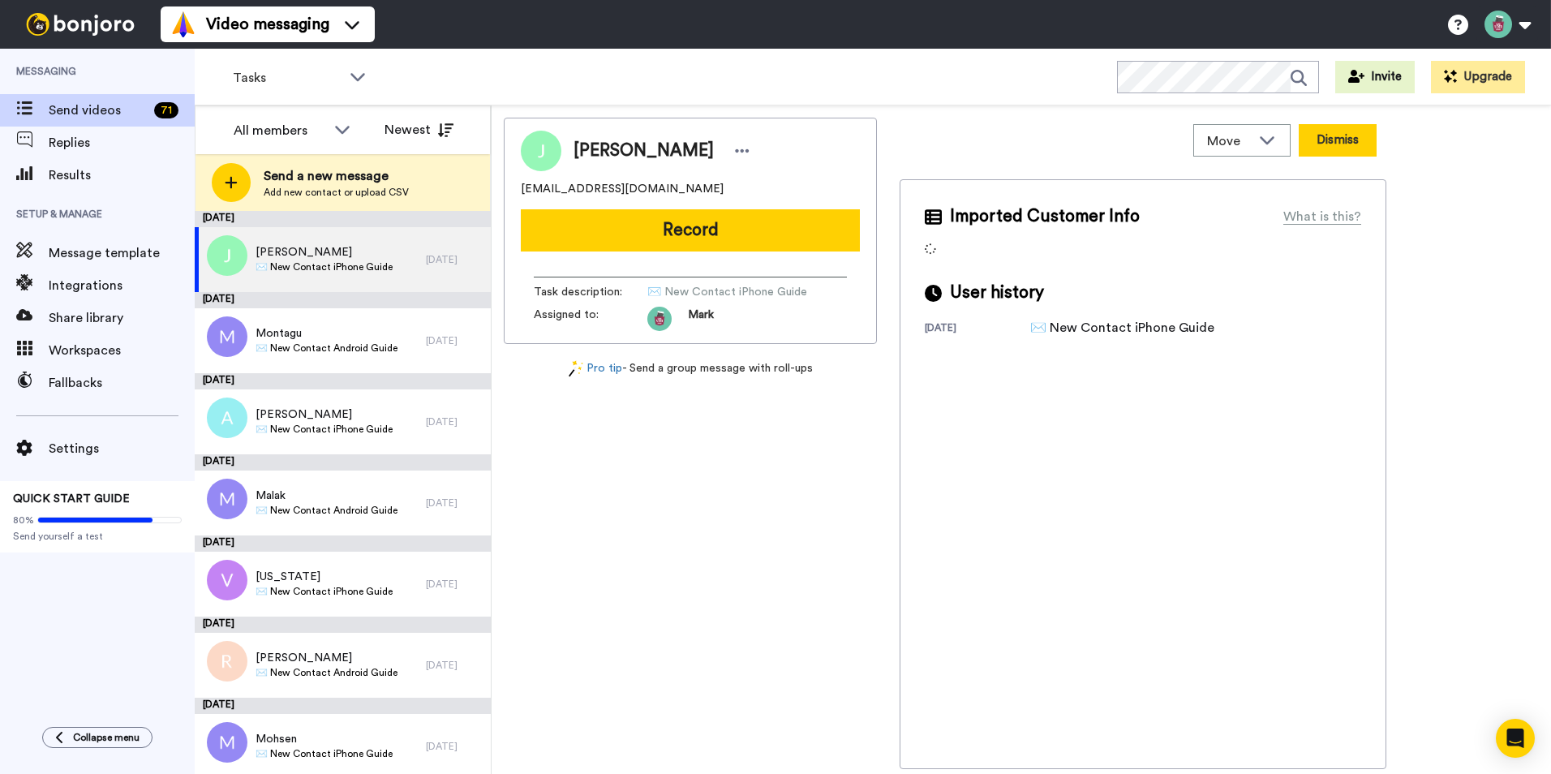
click at [1335, 146] on button "Dismiss" at bounding box center [1338, 140] width 78 height 32
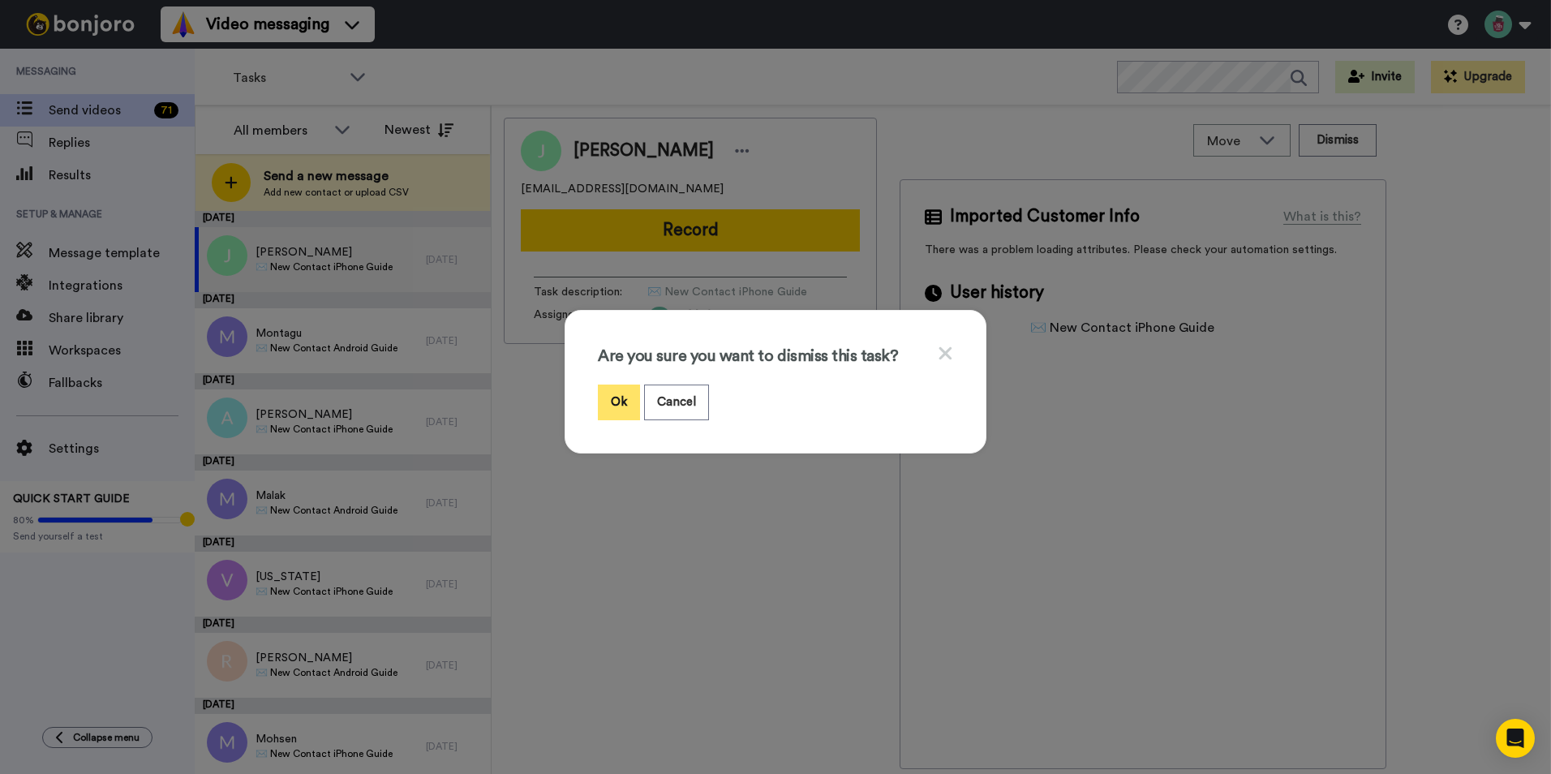
click at [611, 397] on button "Ok" at bounding box center [619, 402] width 42 height 35
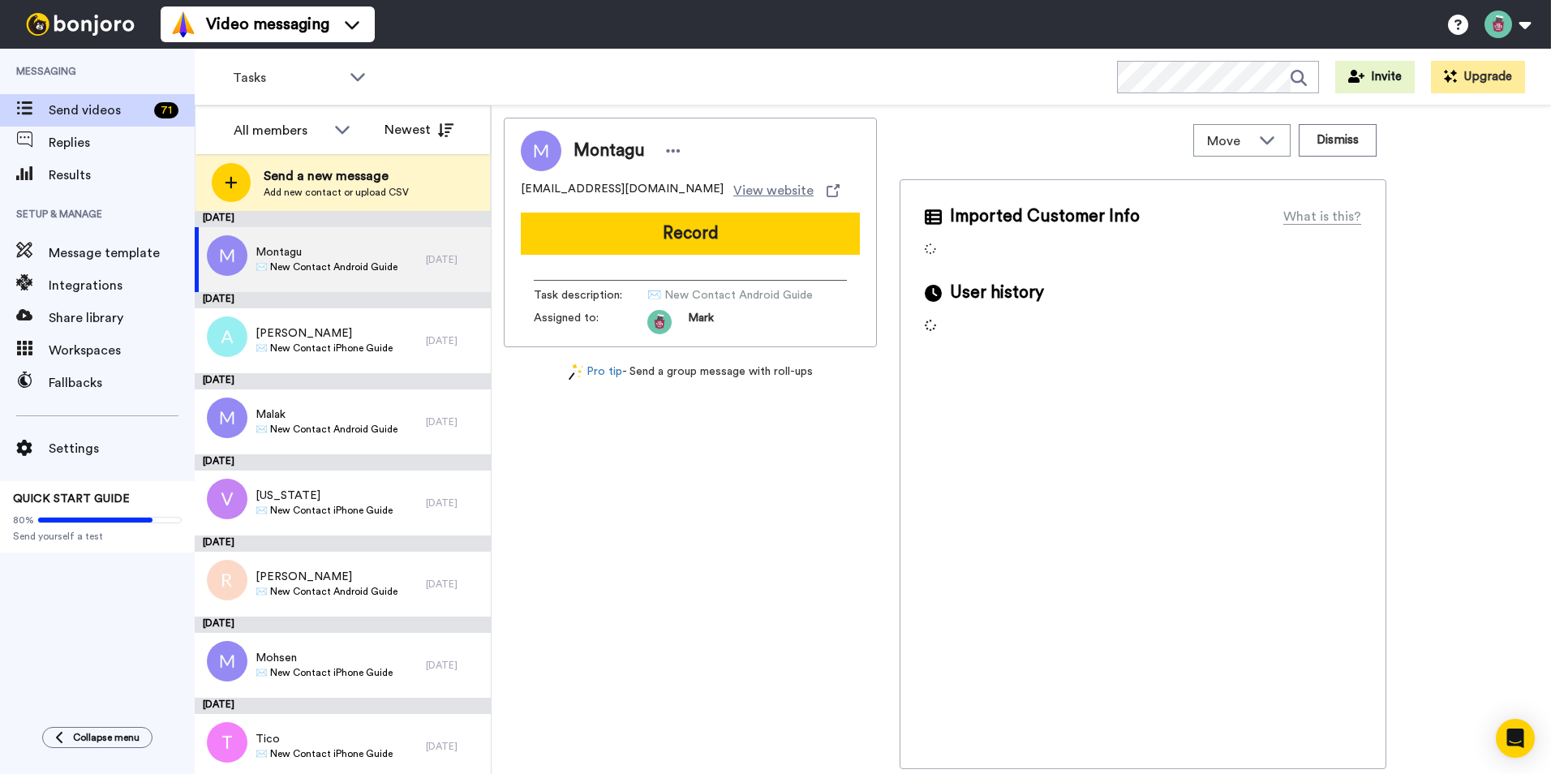
click at [1336, 141] on button "Dismiss" at bounding box center [1338, 140] width 78 height 32
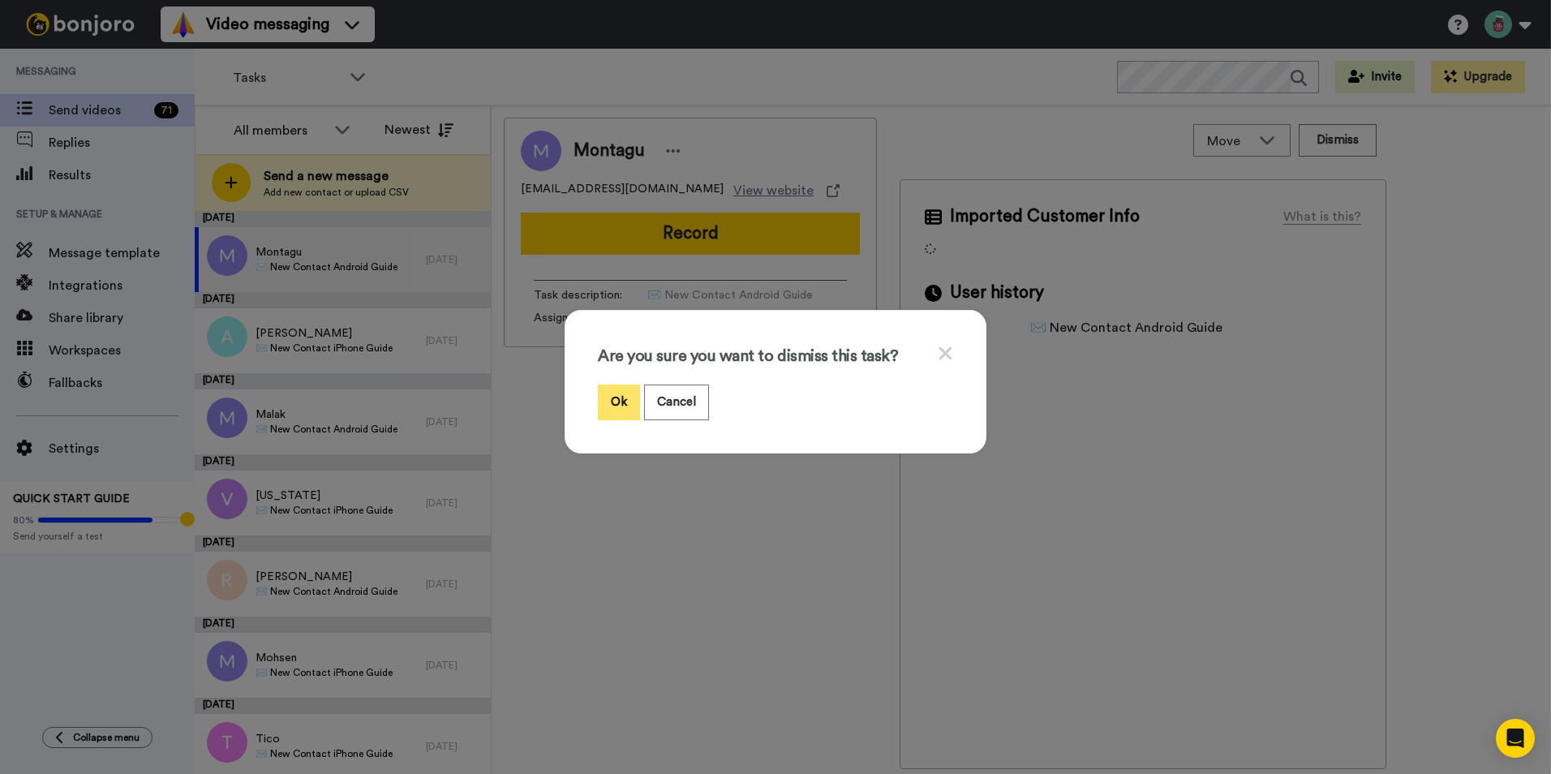
click at [620, 396] on button "Ok" at bounding box center [619, 402] width 42 height 35
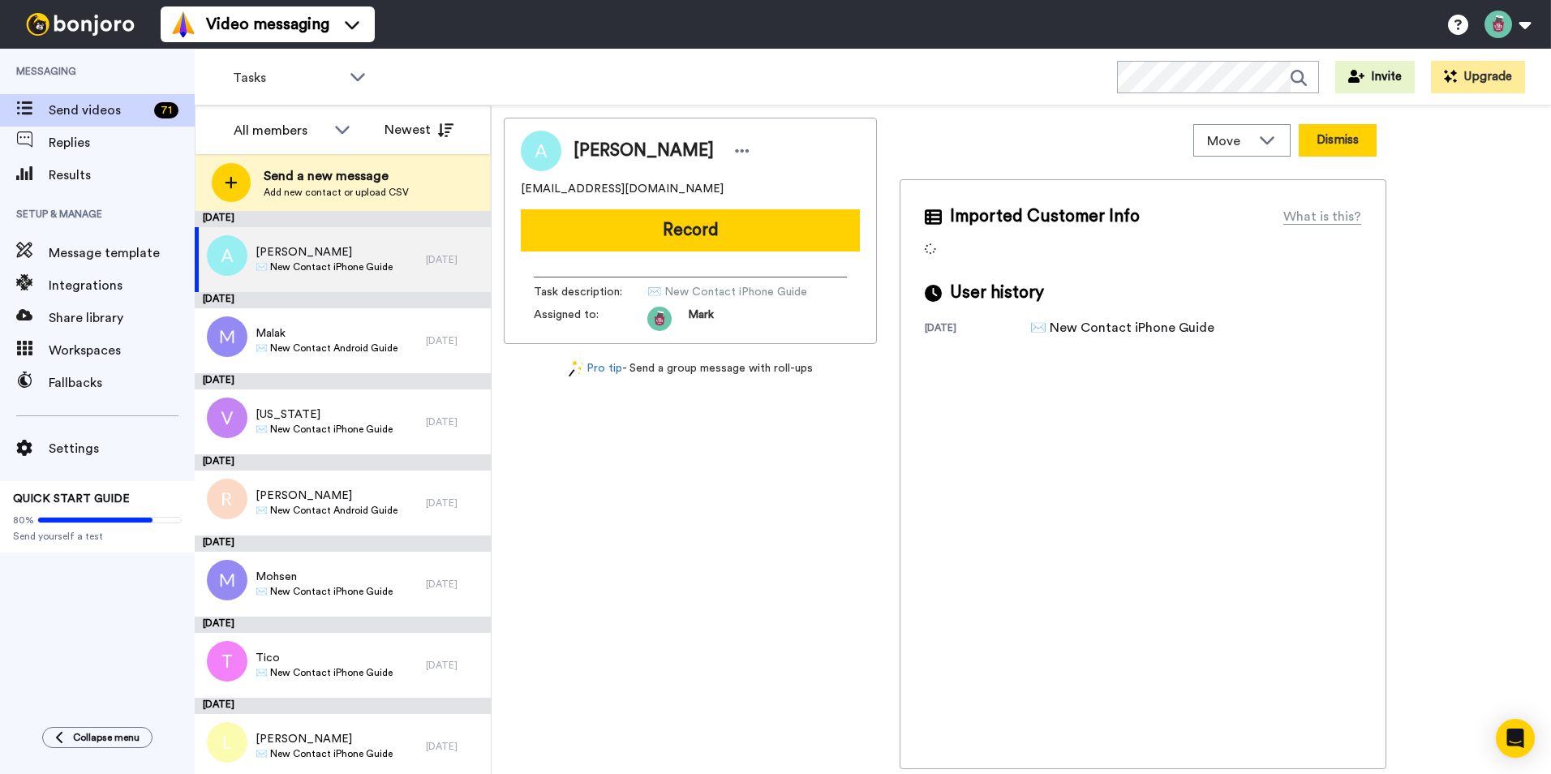
click at [1337, 143] on button "Dismiss" at bounding box center [1338, 140] width 78 height 32
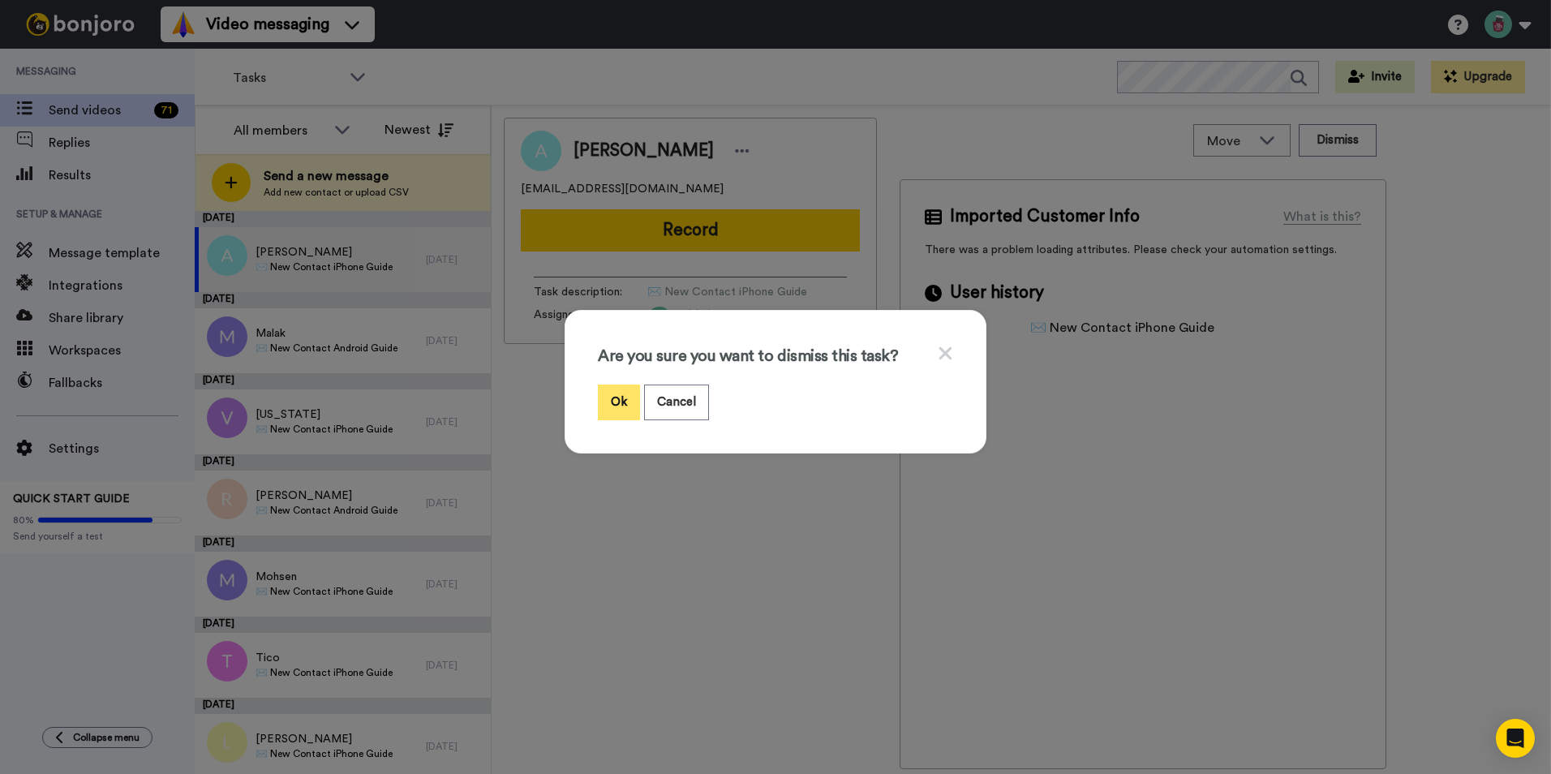
click at [615, 398] on button "Ok" at bounding box center [619, 402] width 42 height 35
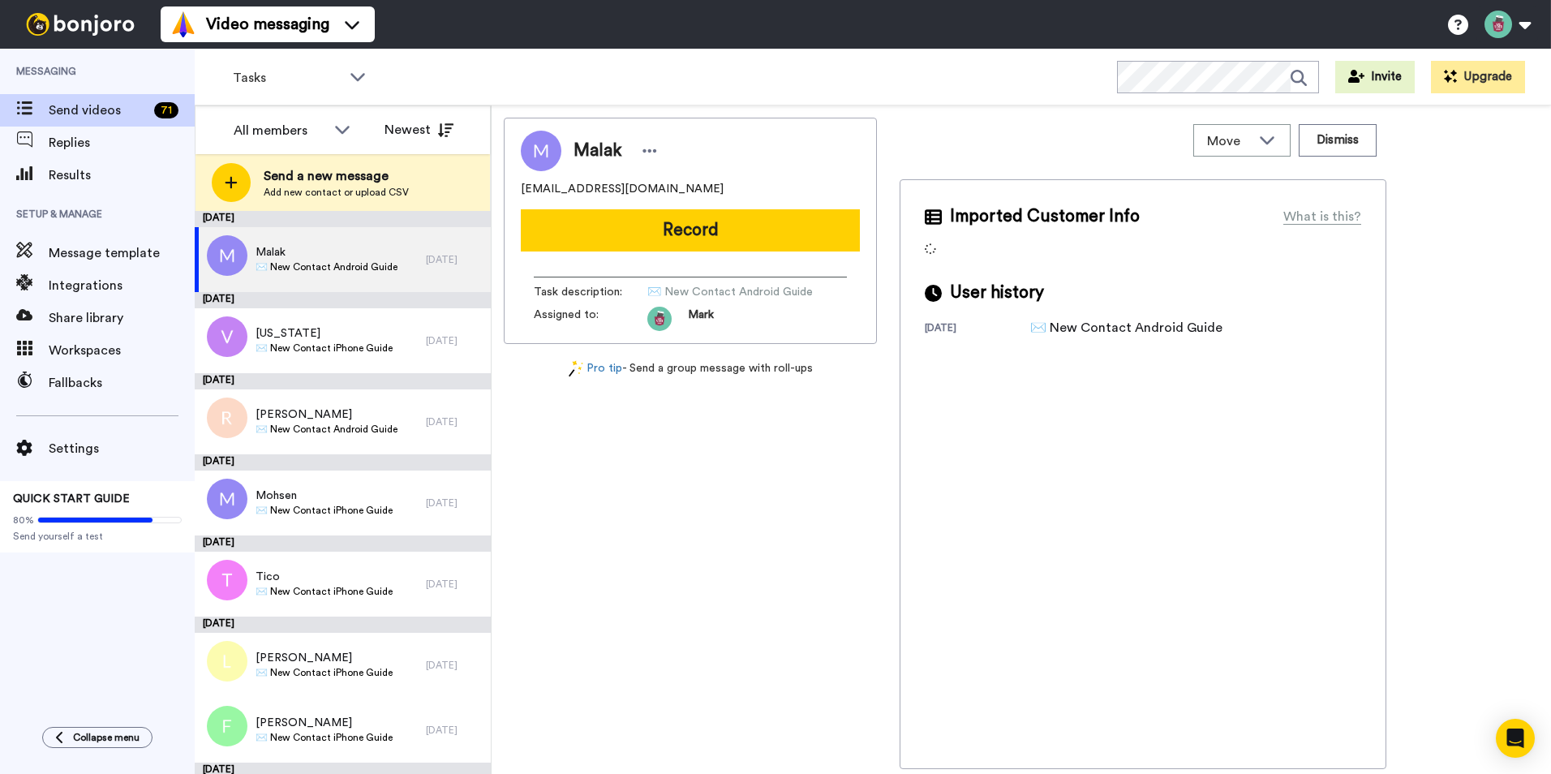
click at [1336, 143] on button "Dismiss" at bounding box center [1338, 140] width 78 height 32
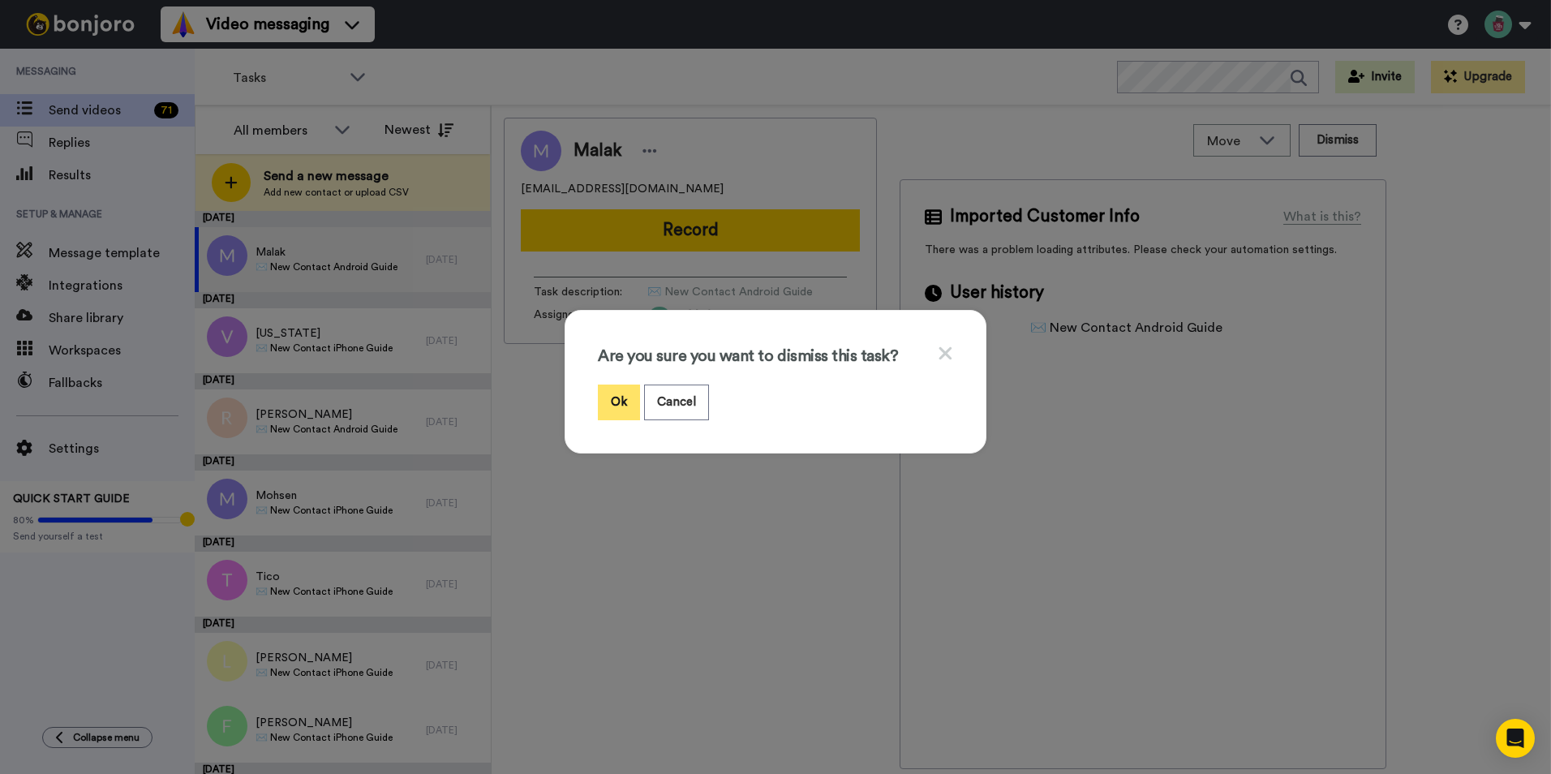
click at [611, 393] on button "Ok" at bounding box center [619, 402] width 42 height 35
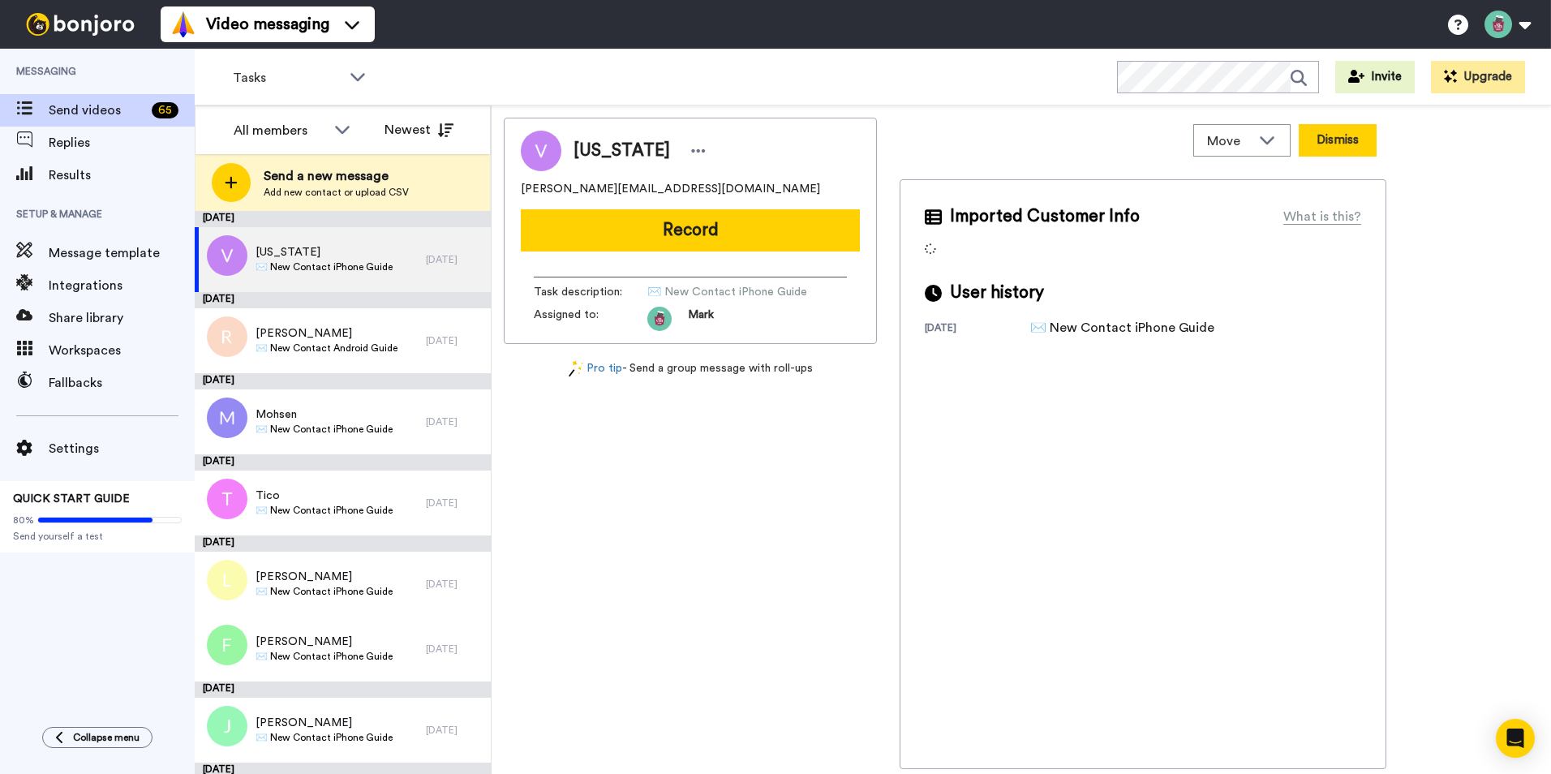
click at [1336, 142] on button "Dismiss" at bounding box center [1338, 140] width 78 height 32
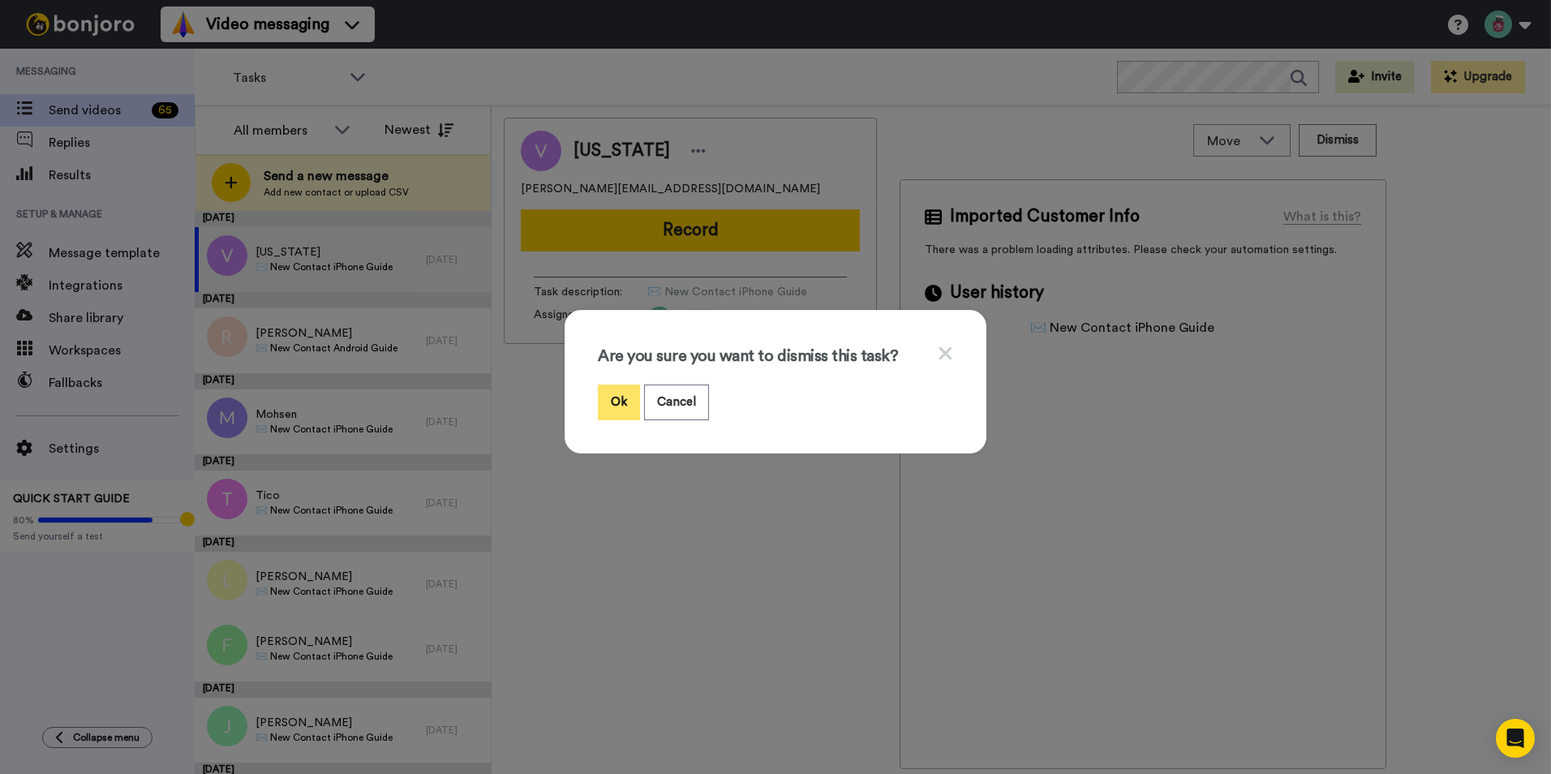
click at [610, 398] on button "Ok" at bounding box center [619, 402] width 42 height 35
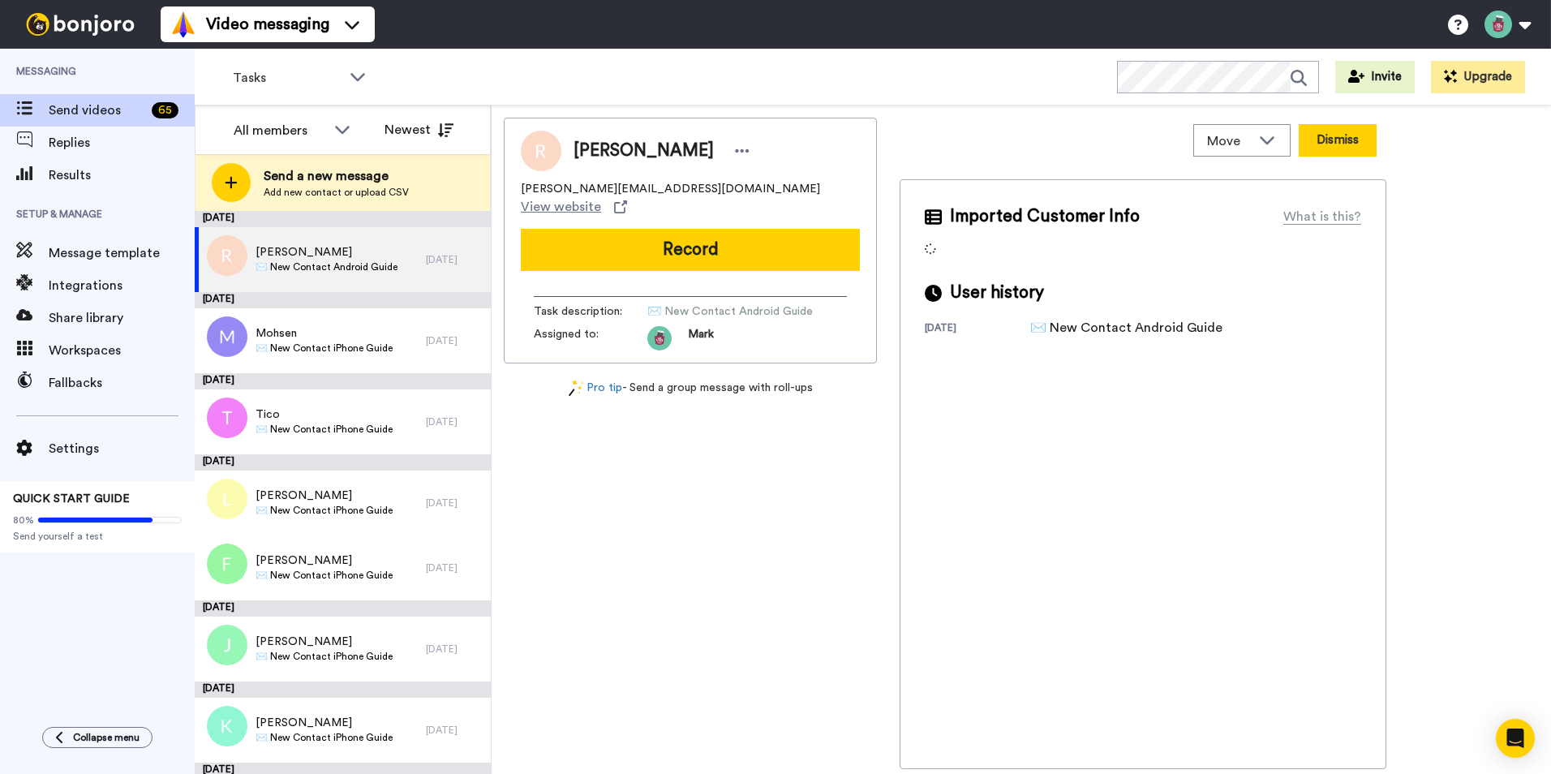
click at [1336, 144] on button "Dismiss" at bounding box center [1338, 140] width 78 height 32
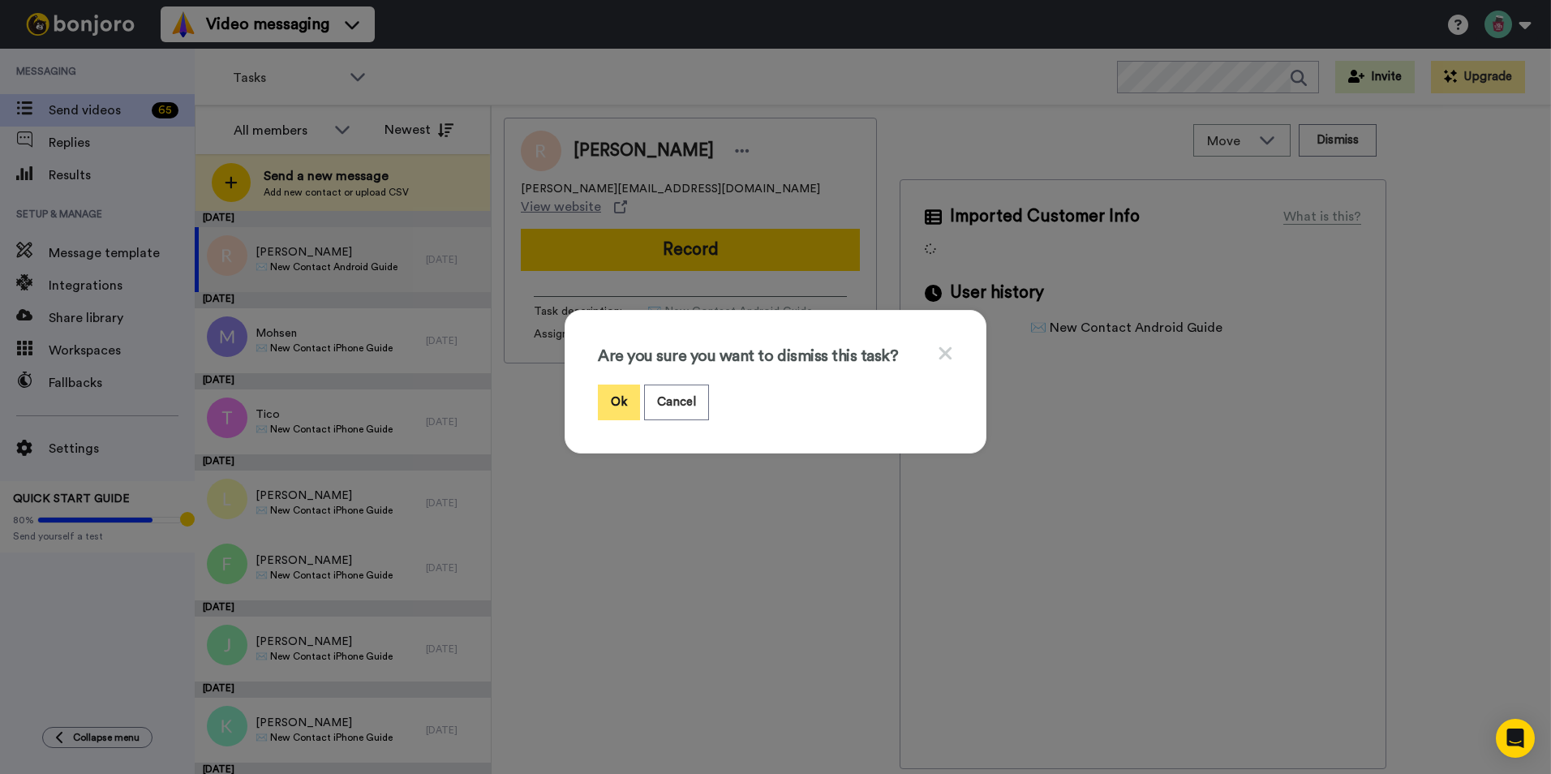
click at [622, 405] on button "Ok" at bounding box center [619, 402] width 42 height 35
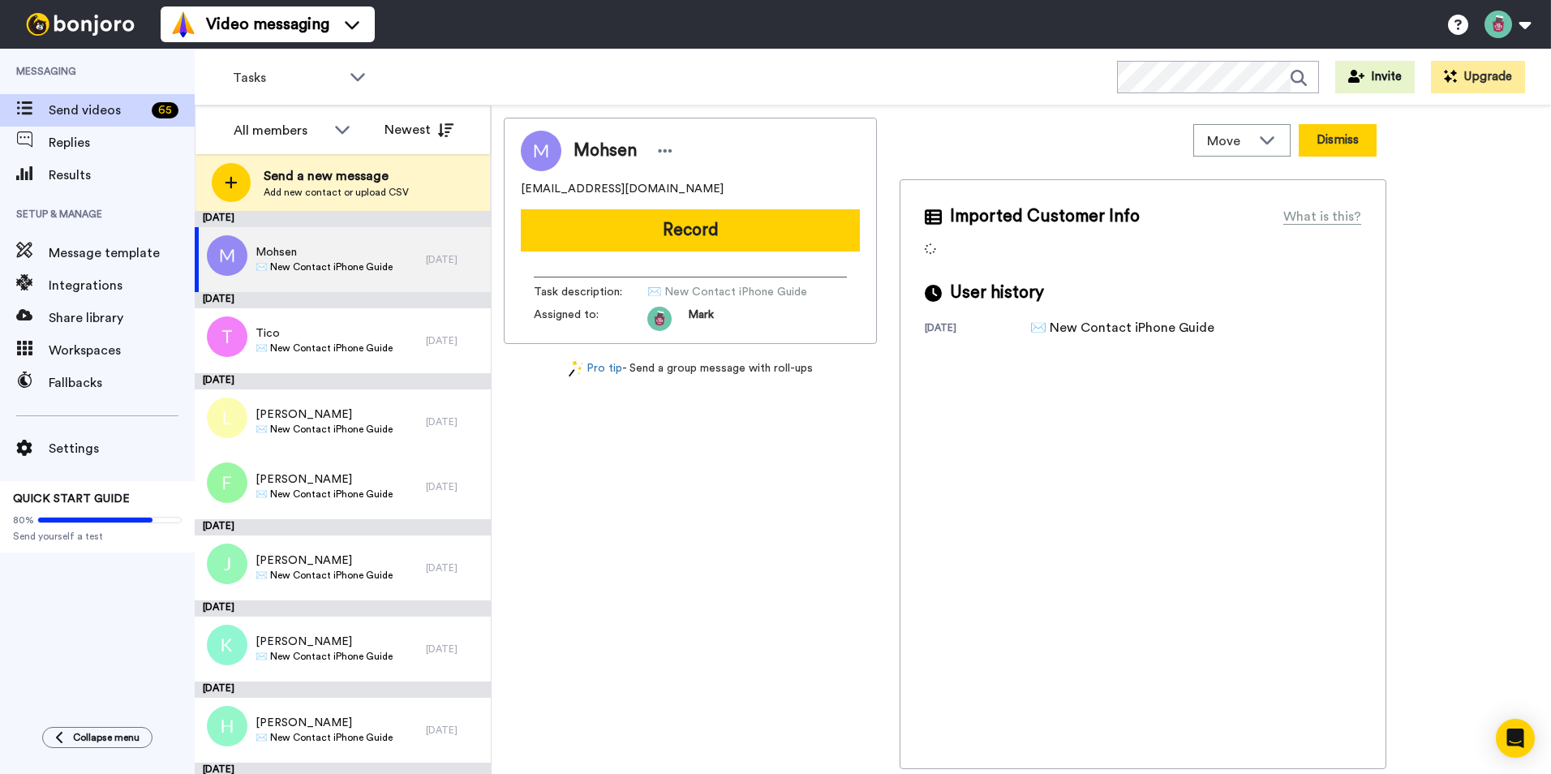
click at [1340, 146] on button "Dismiss" at bounding box center [1338, 140] width 78 height 32
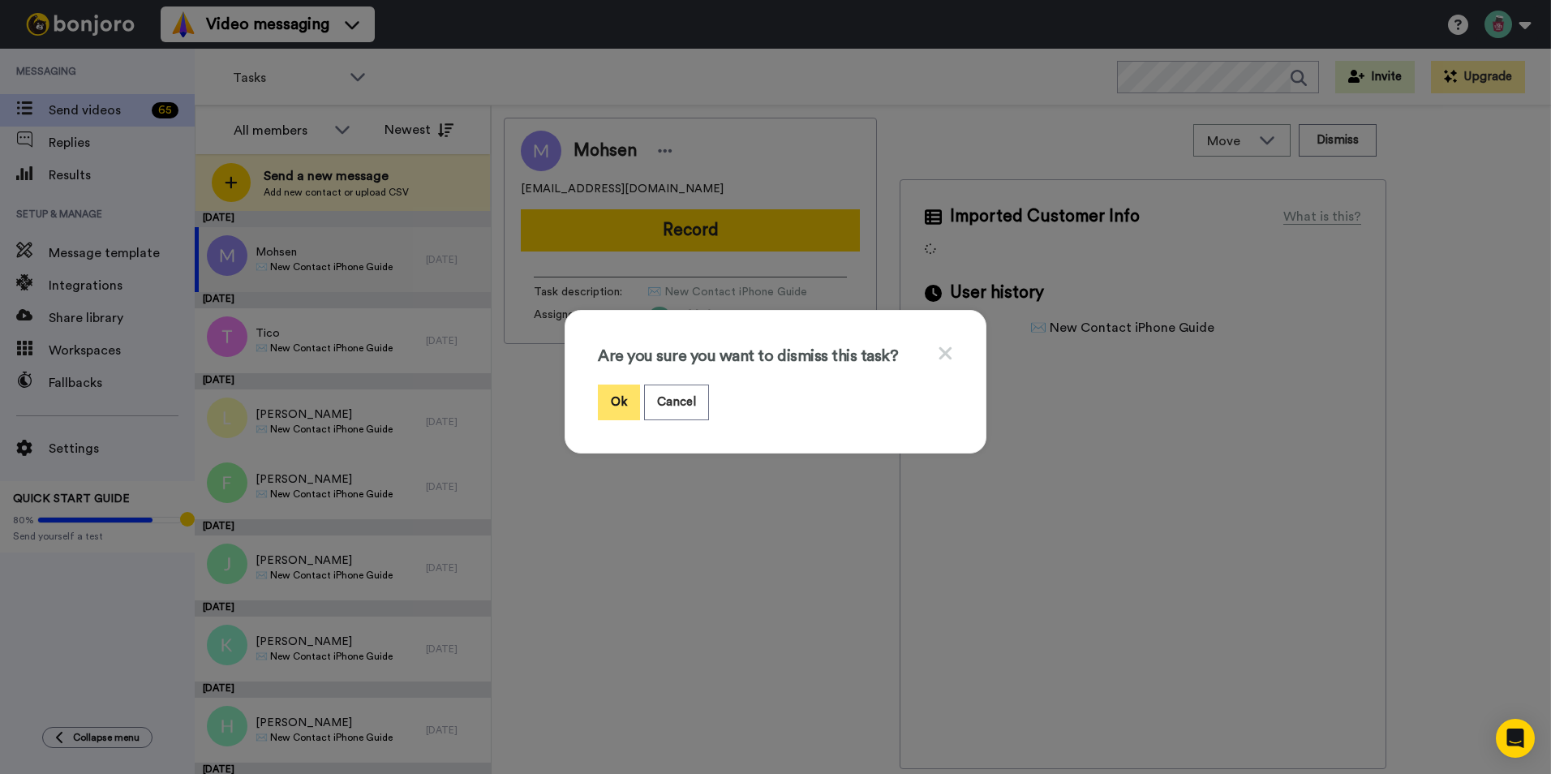
click at [605, 402] on button "Ok" at bounding box center [619, 402] width 42 height 35
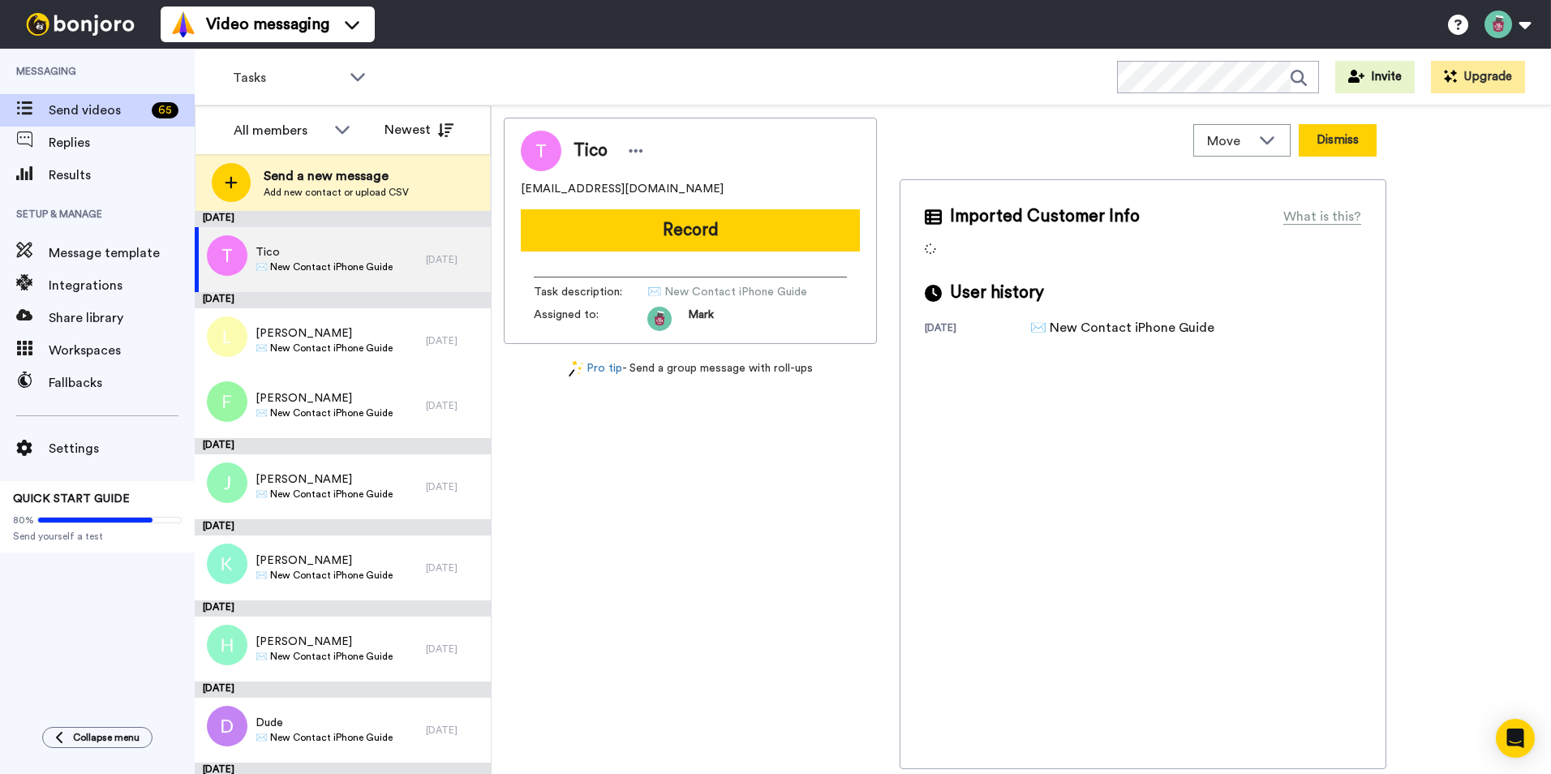
click at [1336, 150] on button "Dismiss" at bounding box center [1338, 140] width 78 height 32
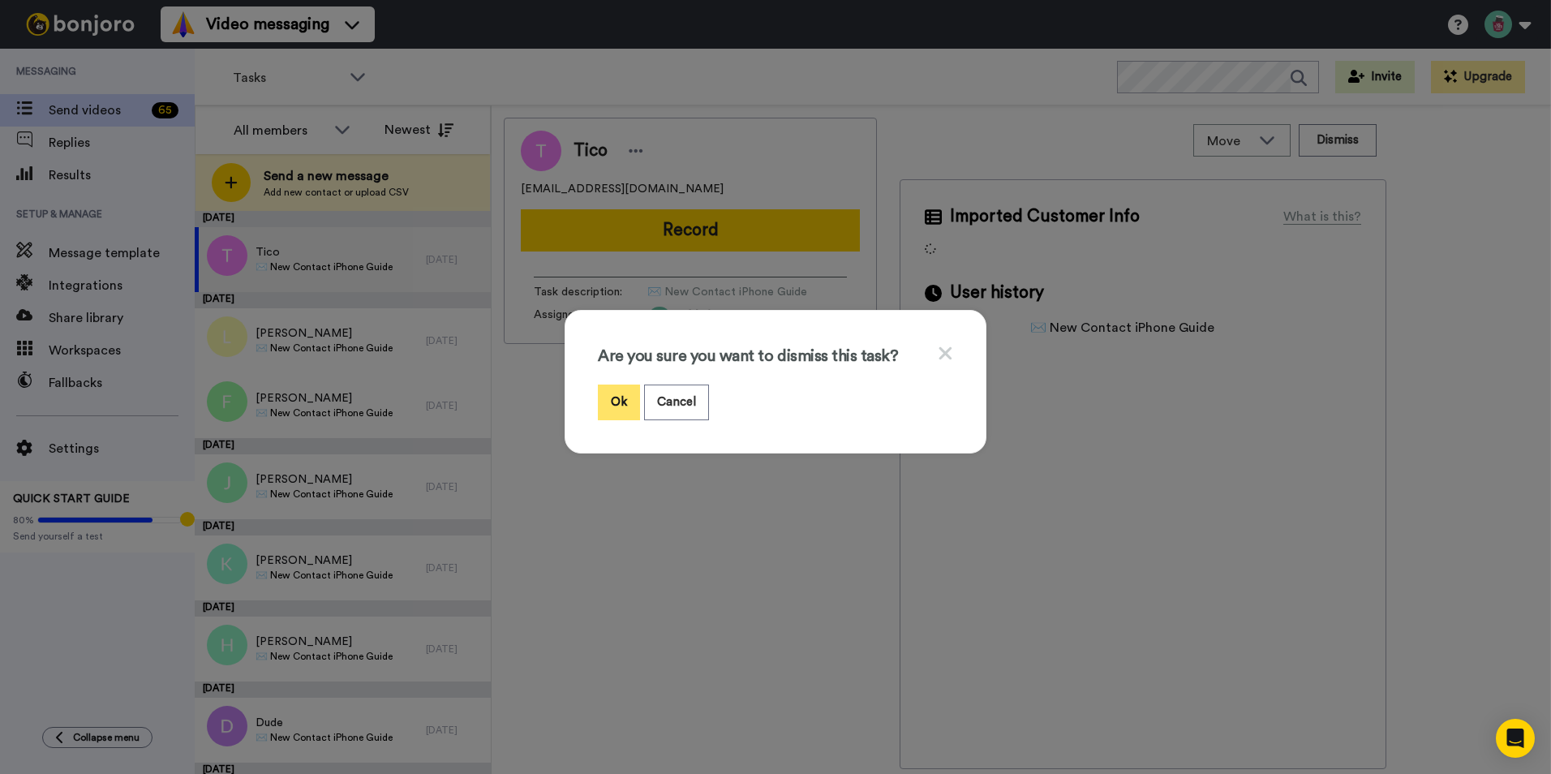
click at [612, 391] on button "Ok" at bounding box center [619, 402] width 42 height 35
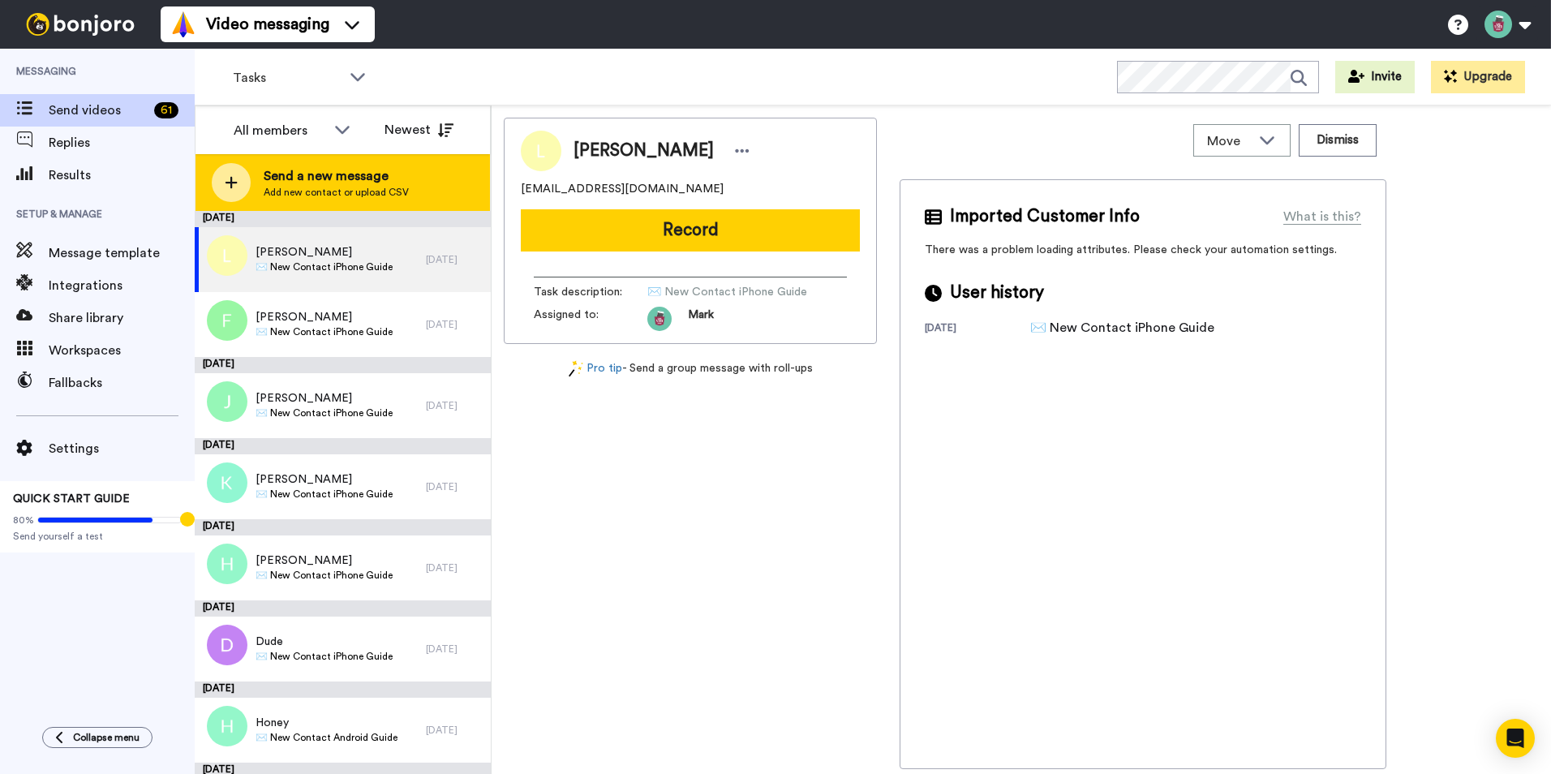
click at [226, 190] on div at bounding box center [231, 182] width 39 height 39
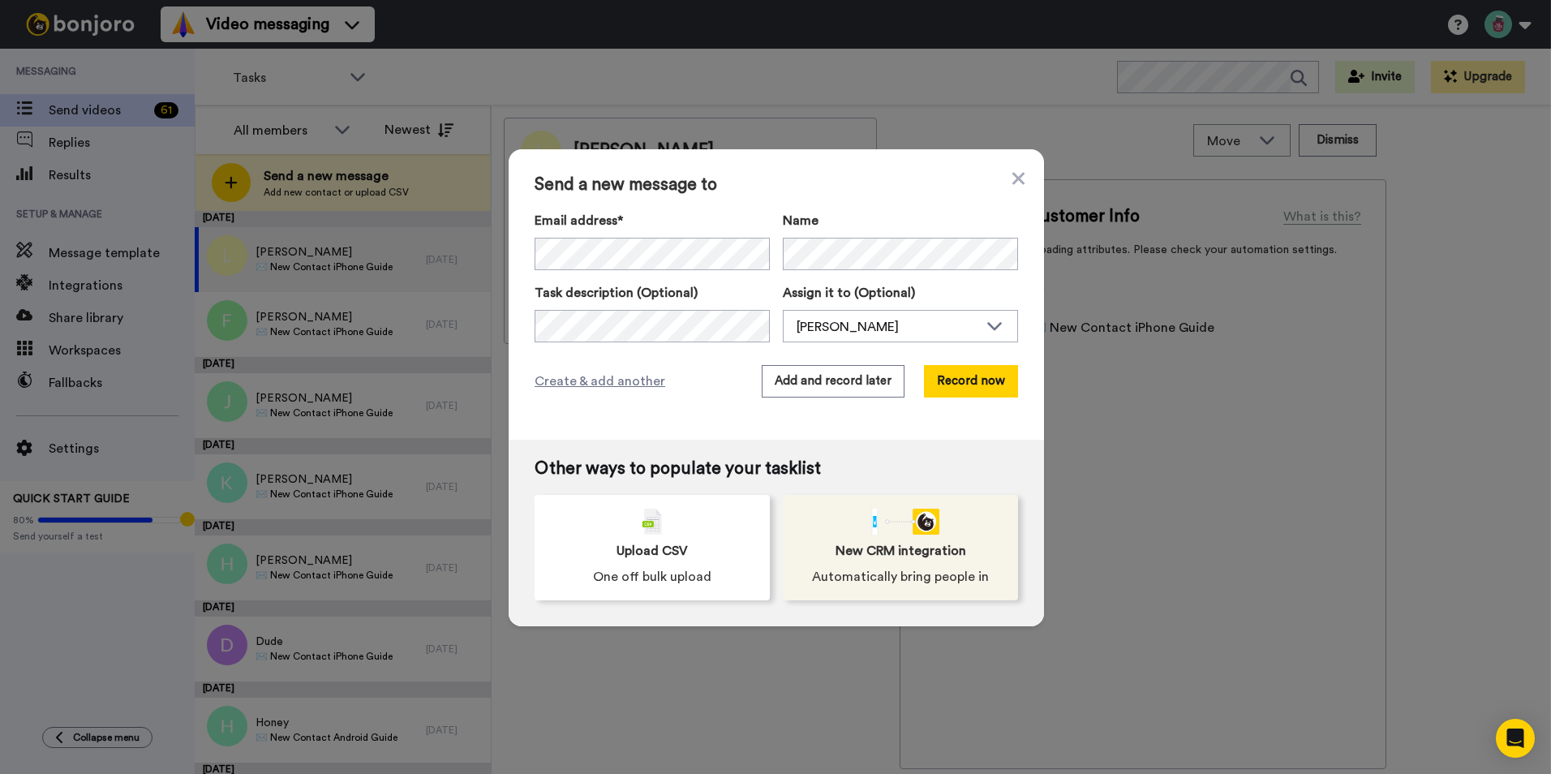
click at [899, 542] on span "New CRM integration" at bounding box center [901, 550] width 131 height 19
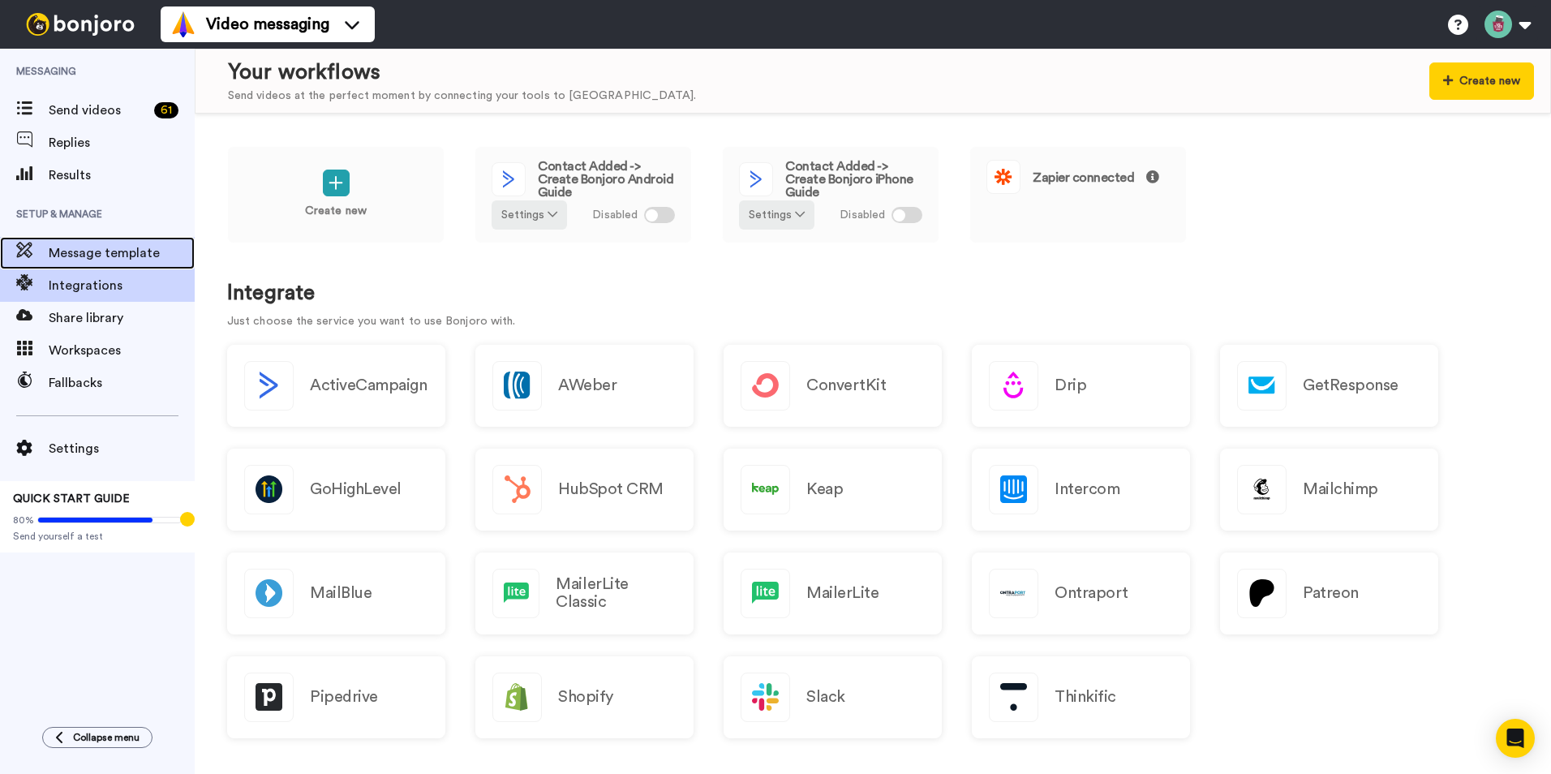
click at [85, 256] on span "Message template" at bounding box center [122, 252] width 146 height 19
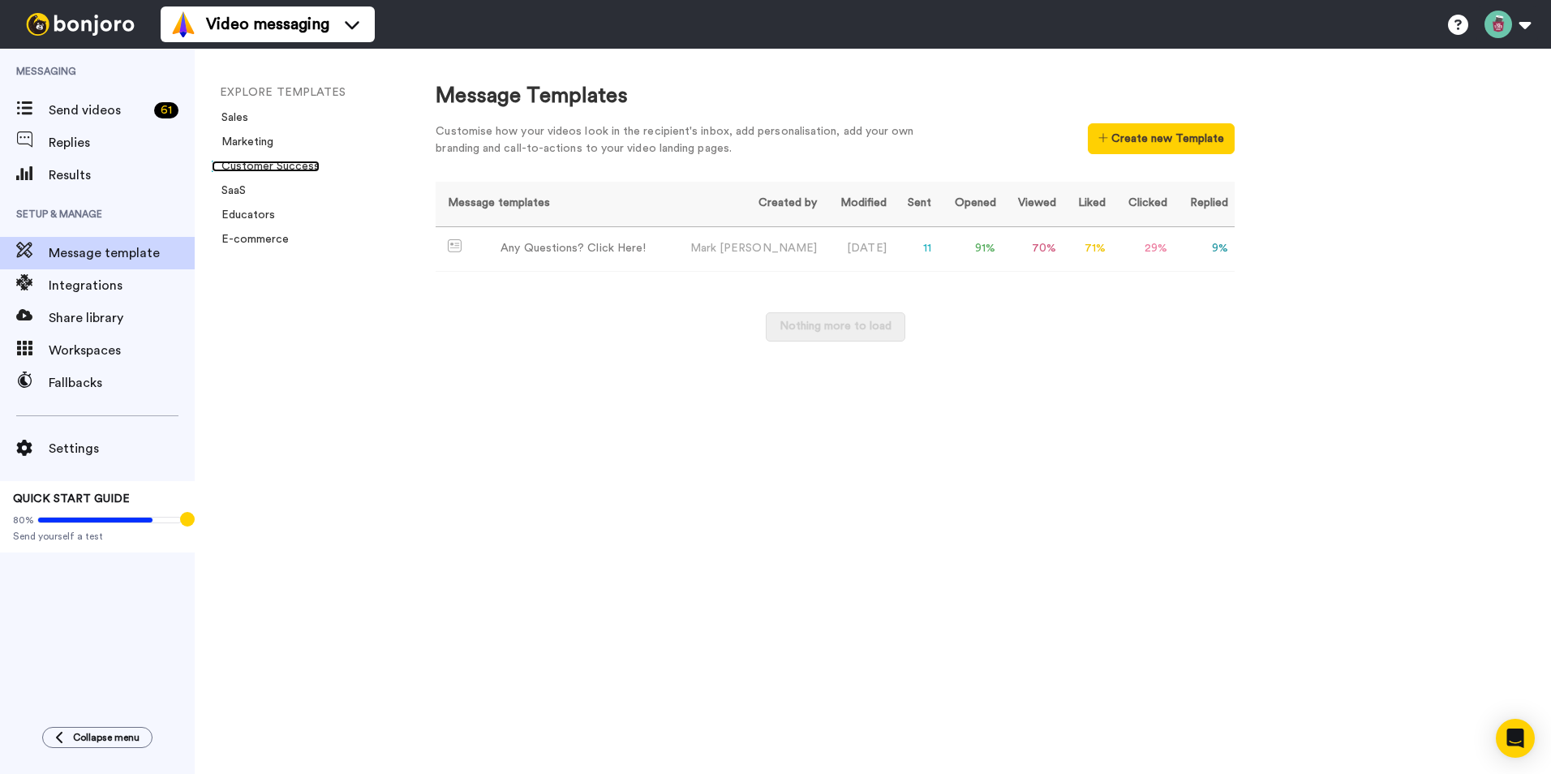
click at [252, 169] on link "Customer Success" at bounding box center [266, 166] width 108 height 11
click at [81, 113] on span "Send videos" at bounding box center [98, 110] width 99 height 19
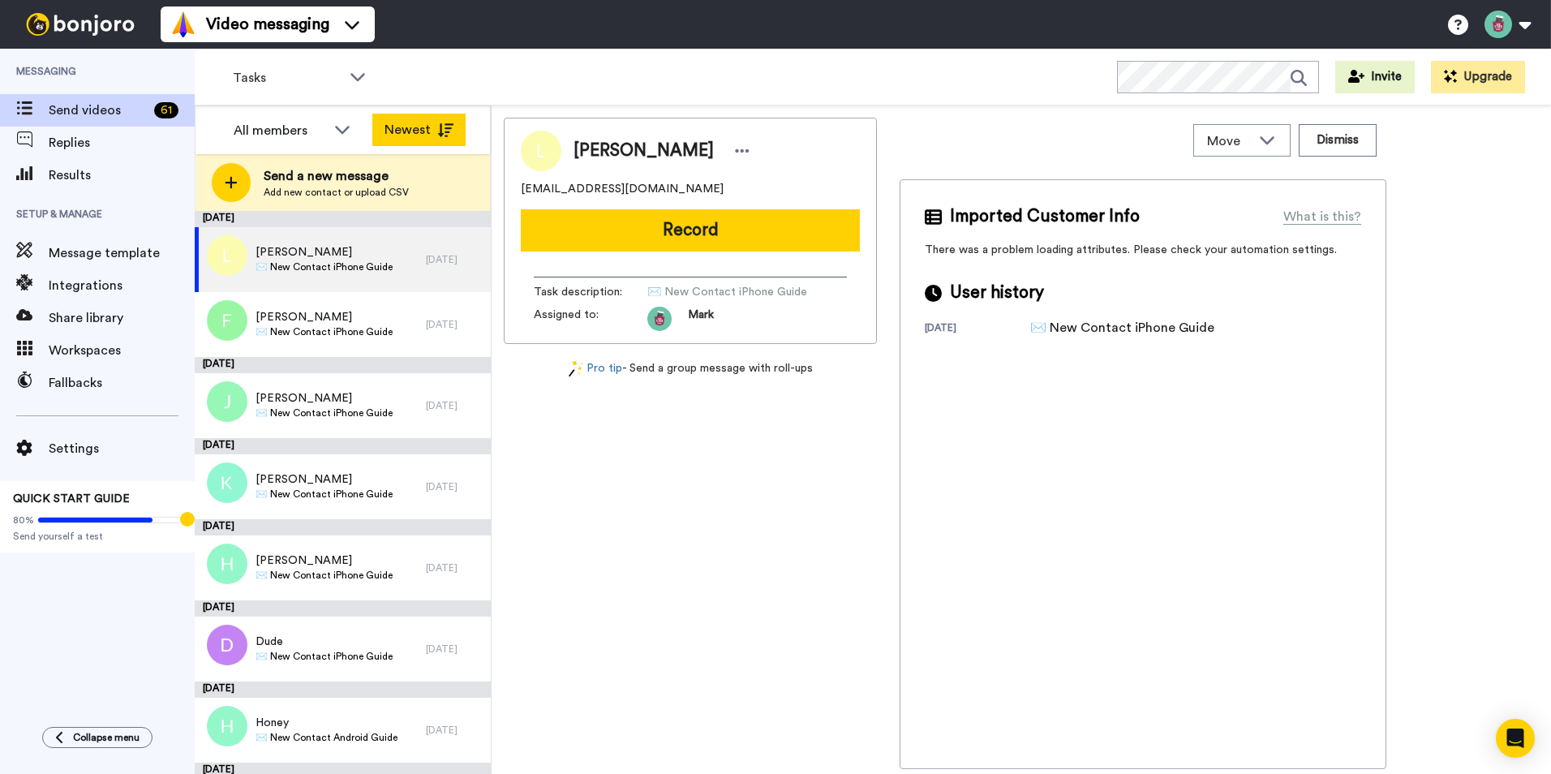
click at [406, 136] on button "Newest" at bounding box center [418, 130] width 93 height 32
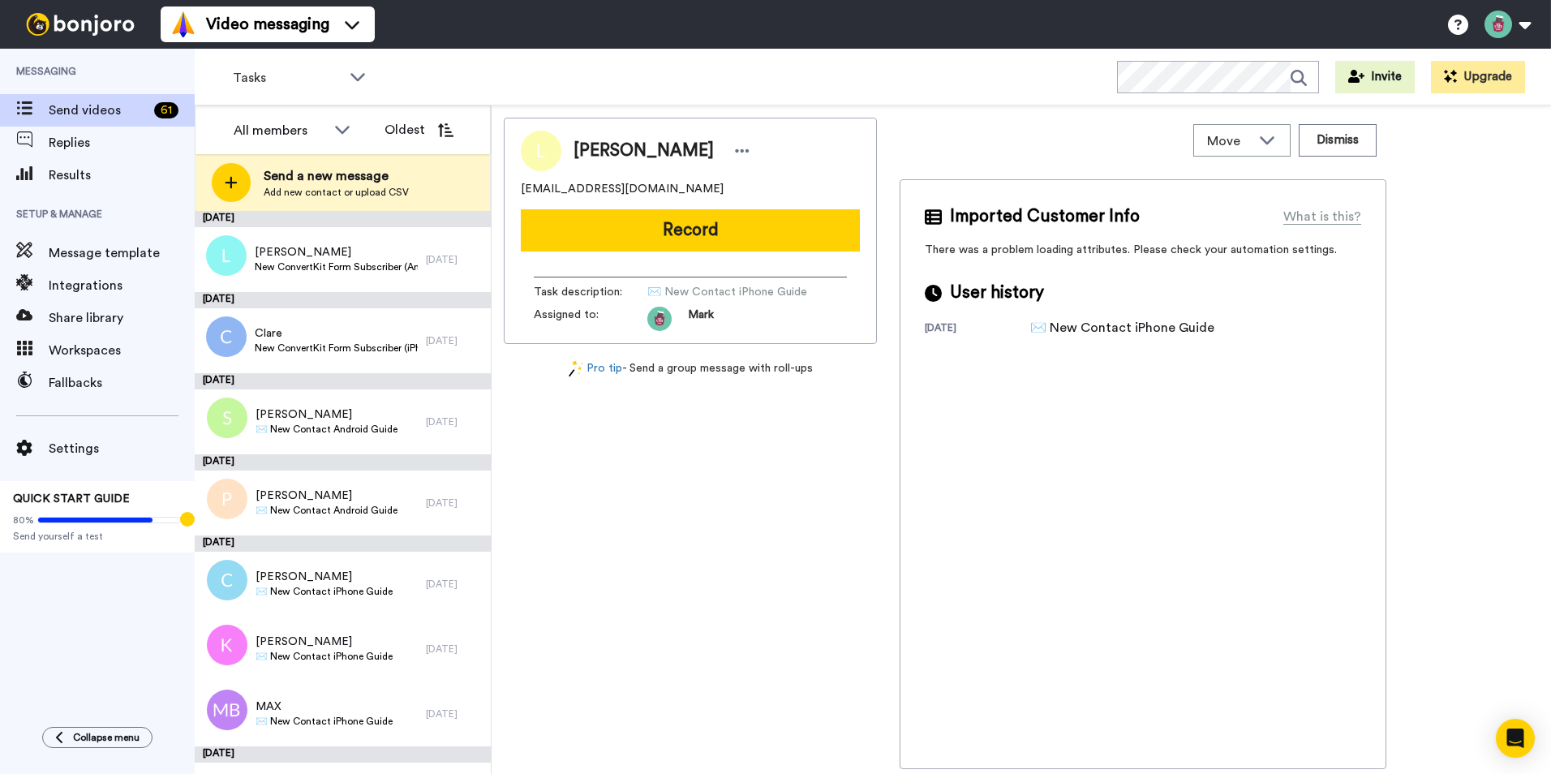
click at [406, 136] on button "Oldest" at bounding box center [418, 130] width 93 height 32
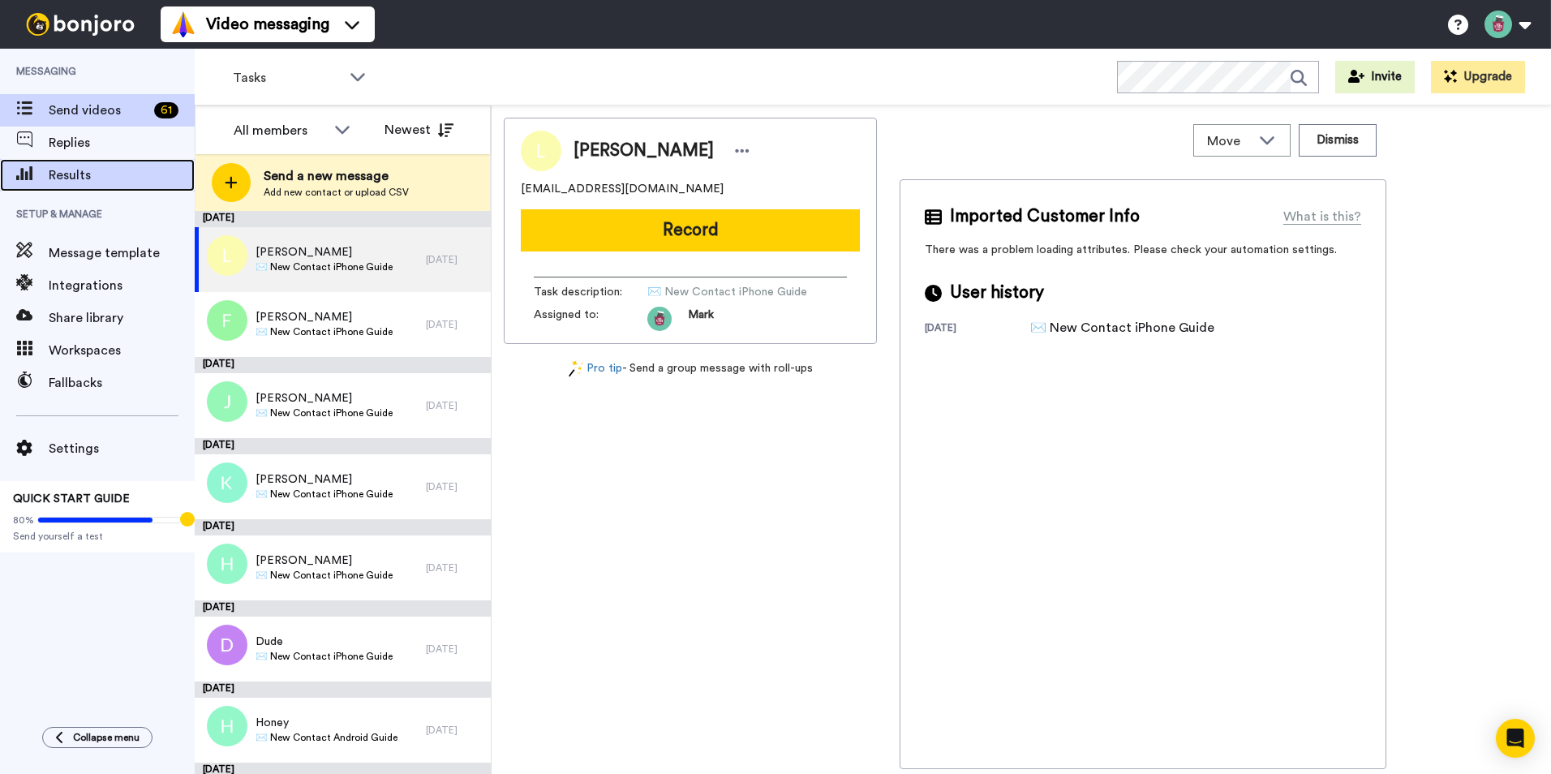
click at [62, 174] on span "Results" at bounding box center [122, 175] width 146 height 19
